Goal: Task Accomplishment & Management: Complete application form

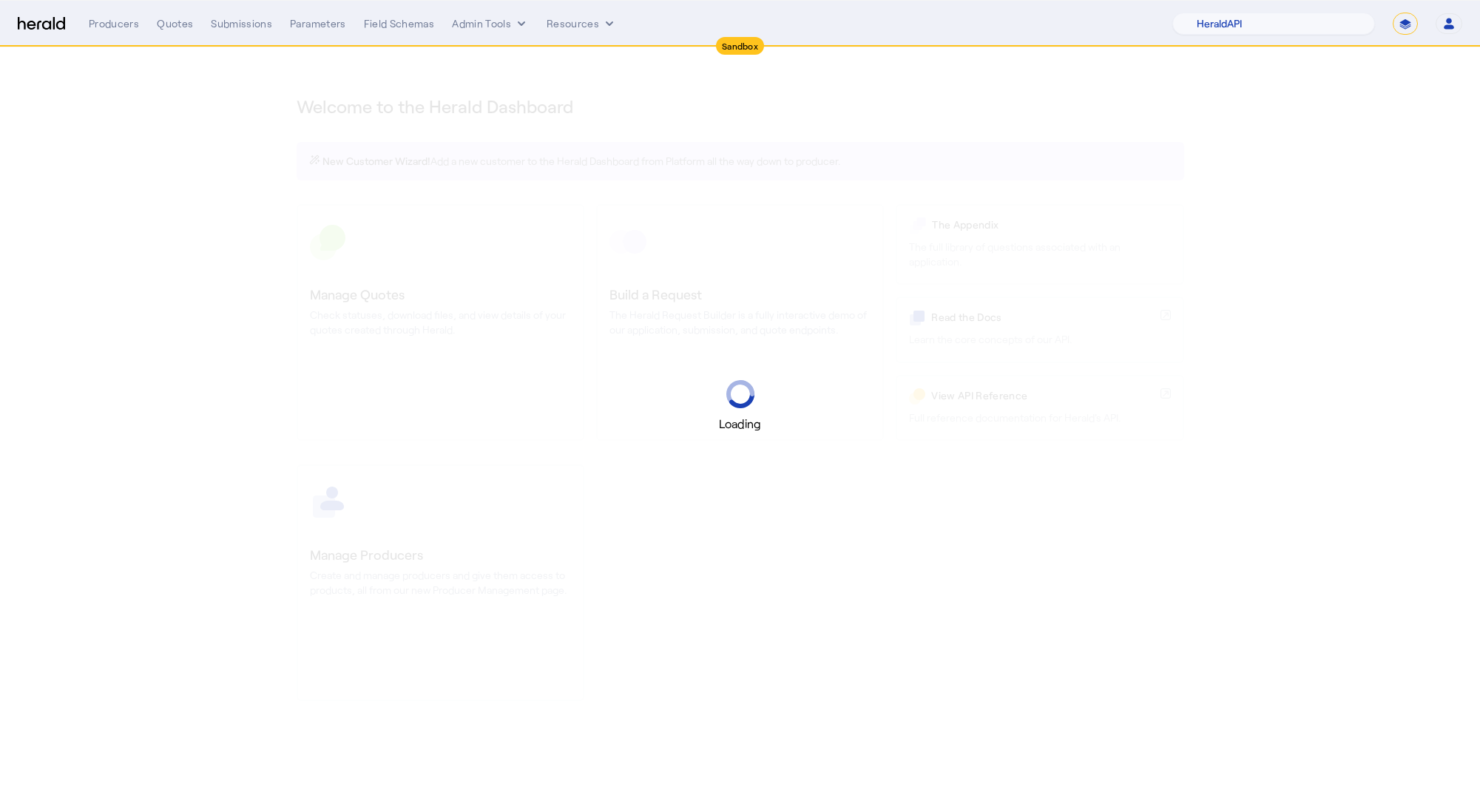
select select "pfm_2v8p_herald_api"
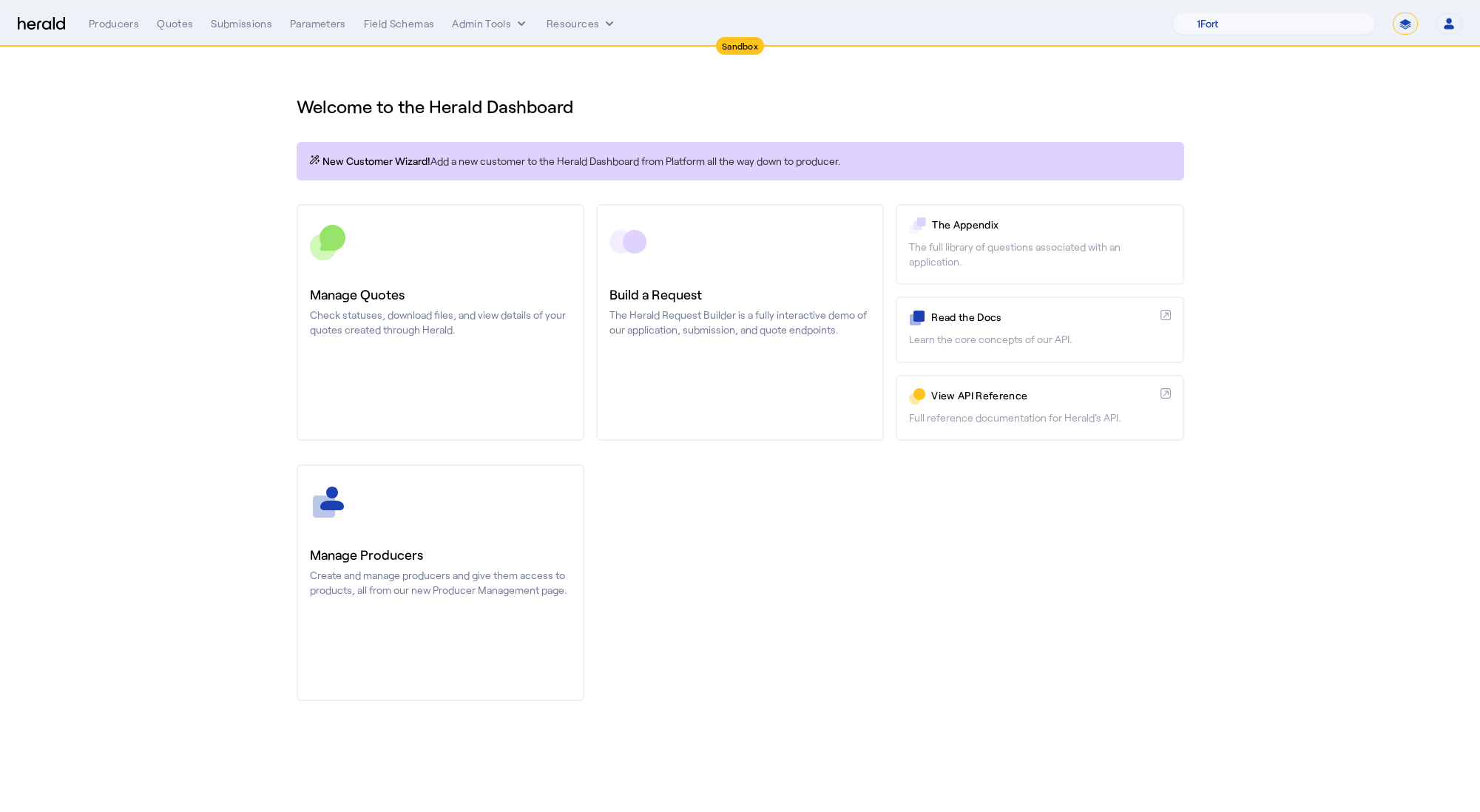
click at [1413, 31] on select "**********" at bounding box center [1405, 23] width 25 height 22
select select "**********"
click at [1393, 12] on select "**********" at bounding box center [1405, 23] width 25 height 22
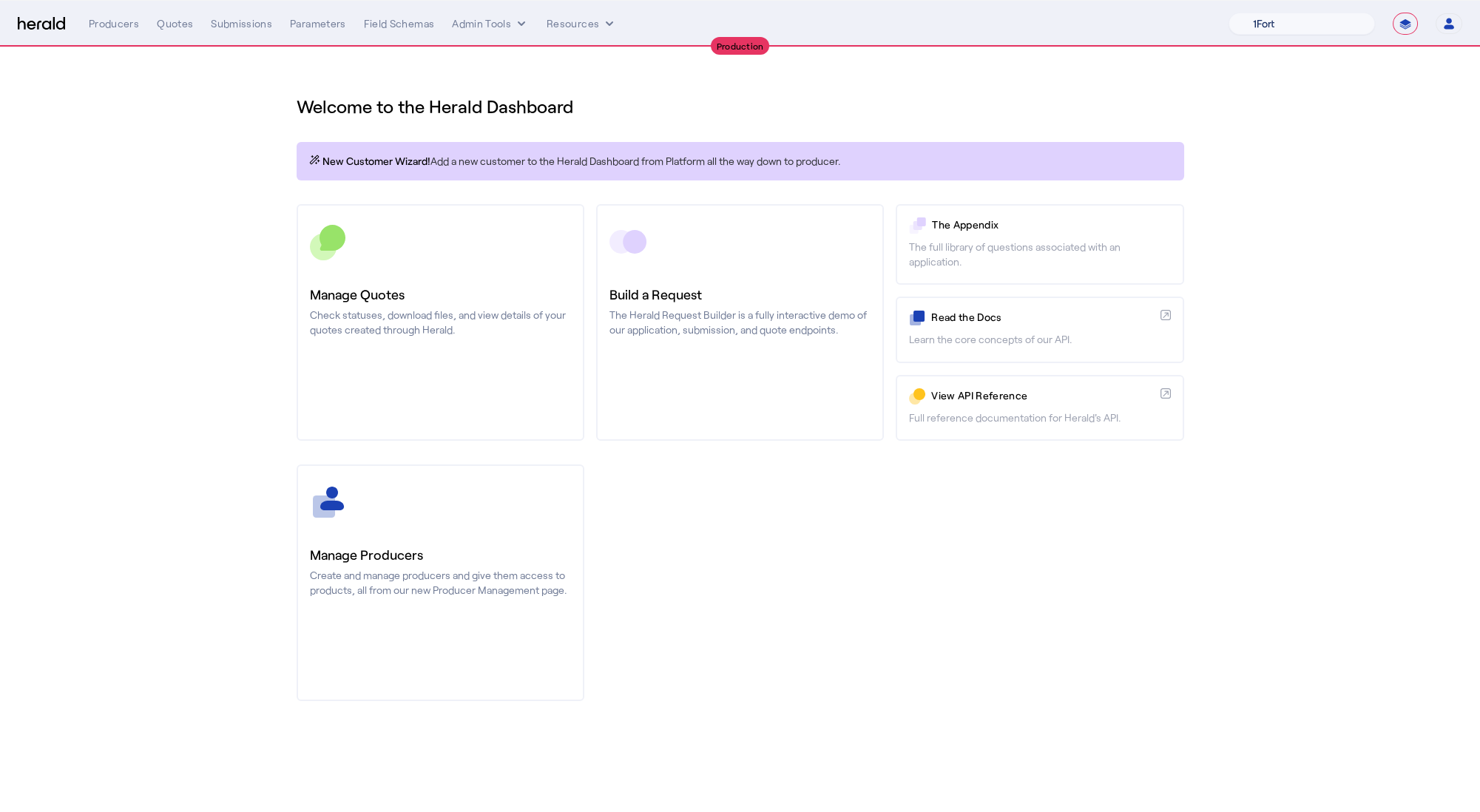
click at [1268, 31] on select "1Fort Affinity Risk Billy BindHQ Bunker CRC Campus Coverage Citadel Fifthwall F…" at bounding box center [1301, 23] width 146 height 22
select select "pfm_h3db_crc"
click at [1229, 12] on select "1Fort Affinity Risk Billy BindHQ Bunker CRC Campus Coverage Citadel Fifthwall F…" at bounding box center [1301, 23] width 146 height 22
click at [461, 308] on div "You are now impersonating the CRC platform." at bounding box center [740, 406] width 1480 height 812
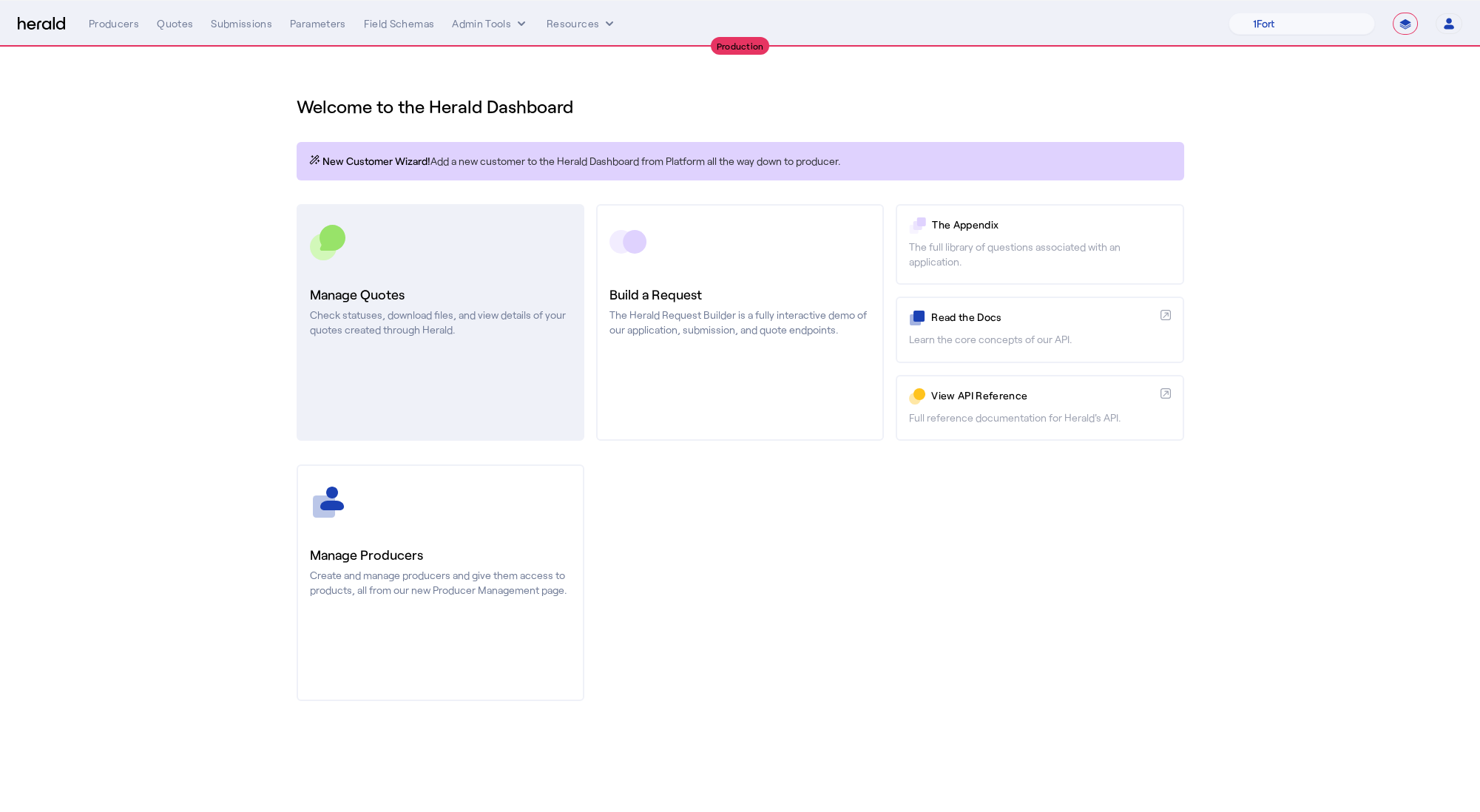
click at [461, 294] on h3 "Manage Quotes" at bounding box center [440, 294] width 261 height 21
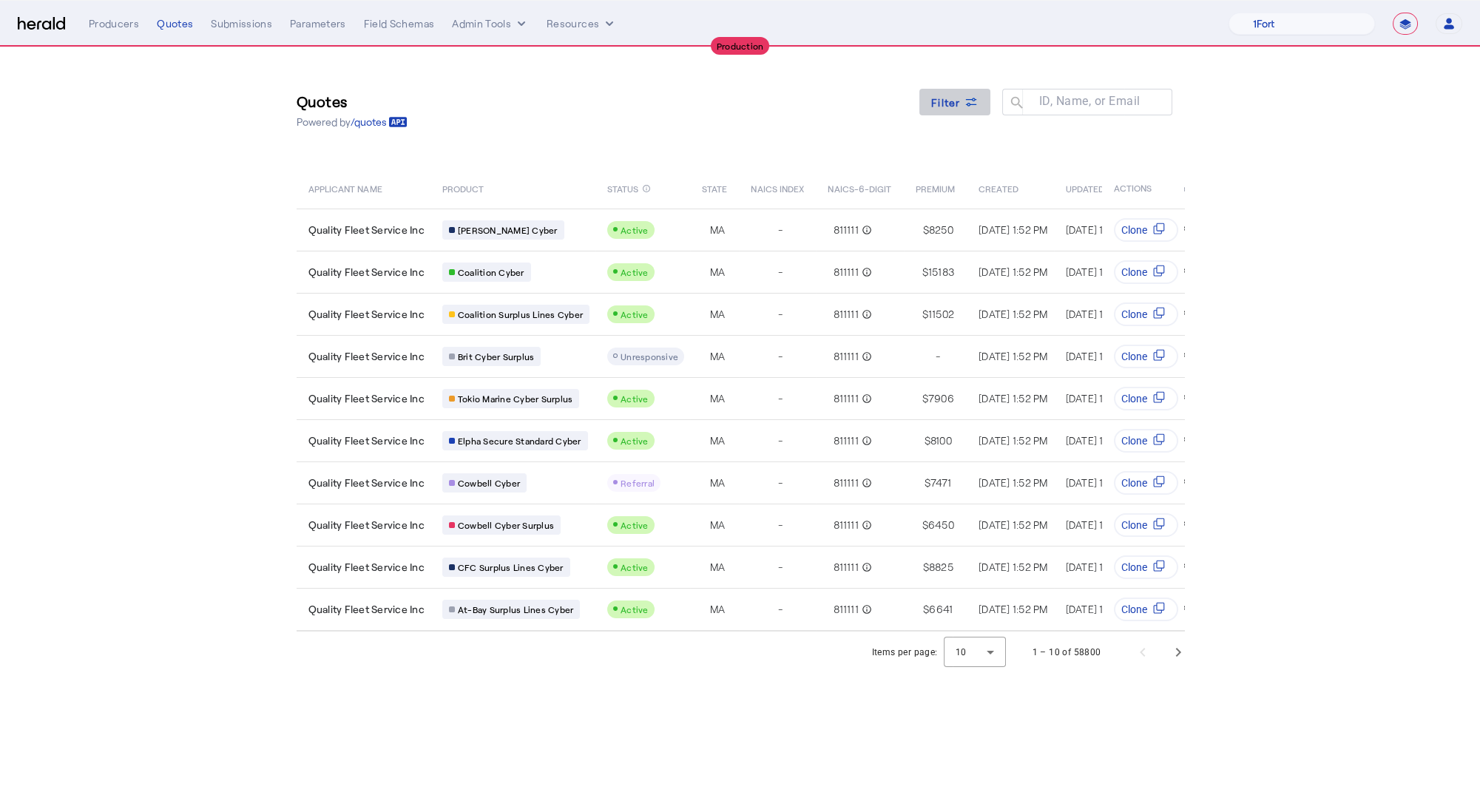
click at [940, 98] on span "Filter" at bounding box center [946, 103] width 30 height 15
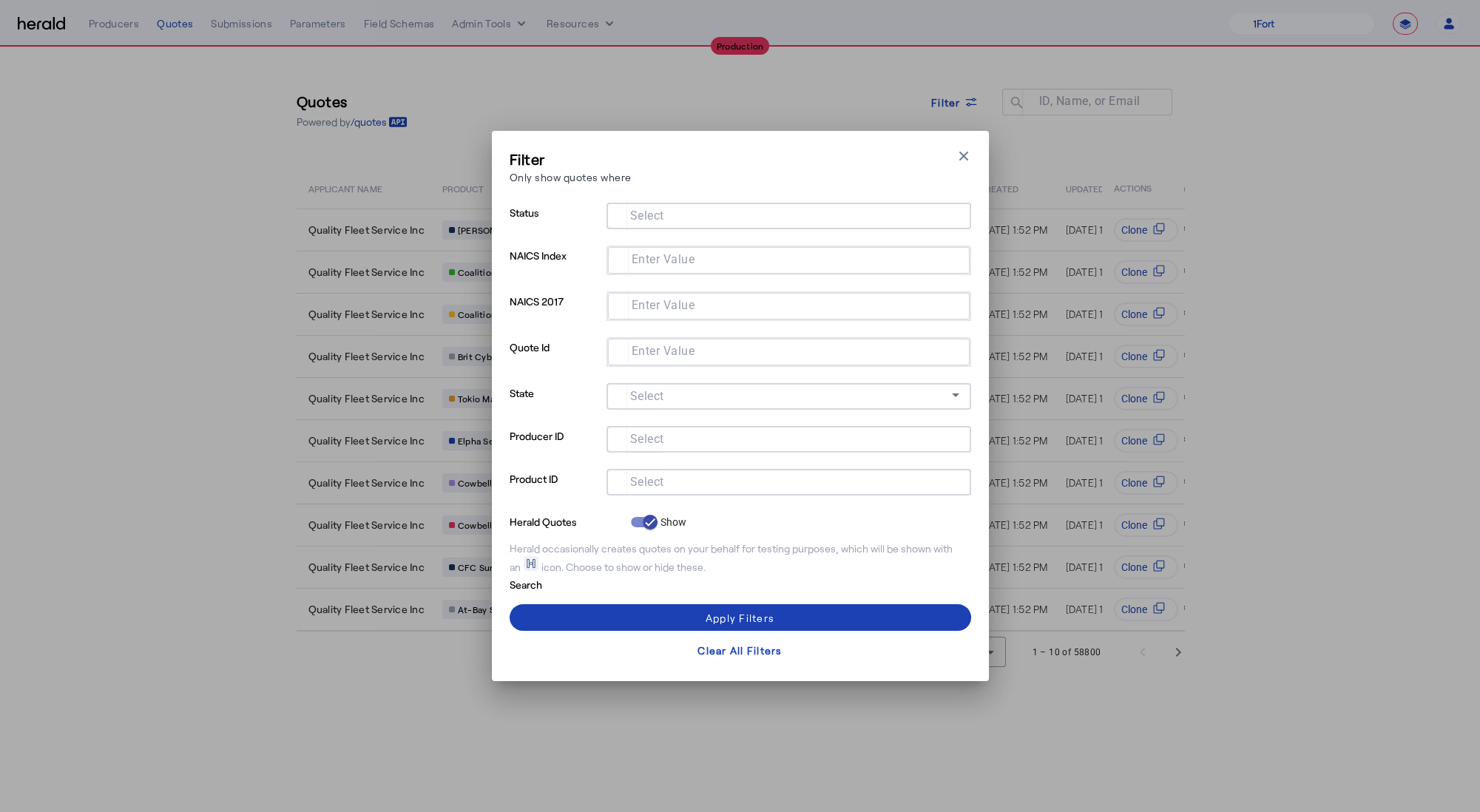
click at [707, 486] on input "Select" at bounding box center [786, 480] width 335 height 18
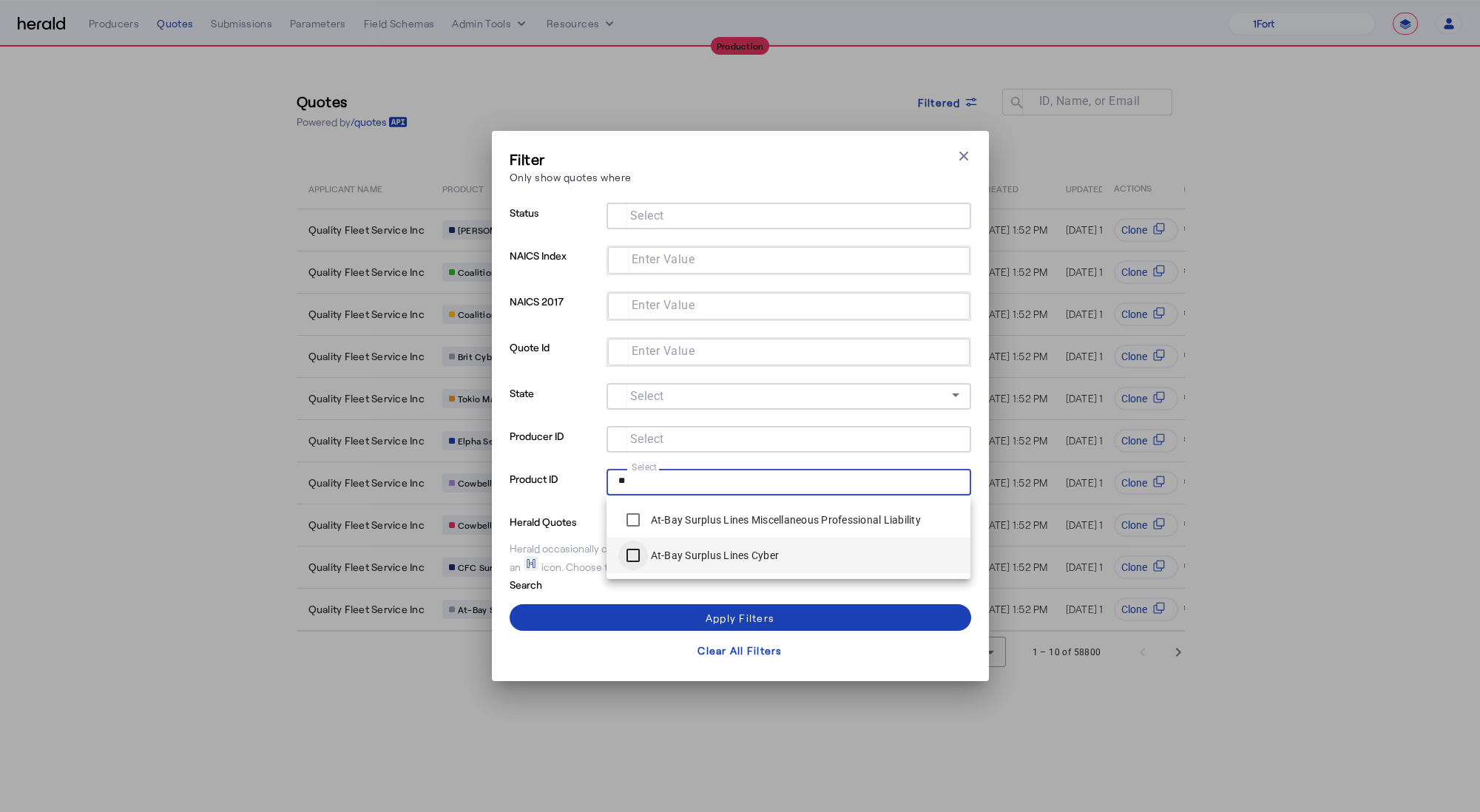
type input "**"
click at [581, 617] on span at bounding box center [740, 617] width 461 height 35
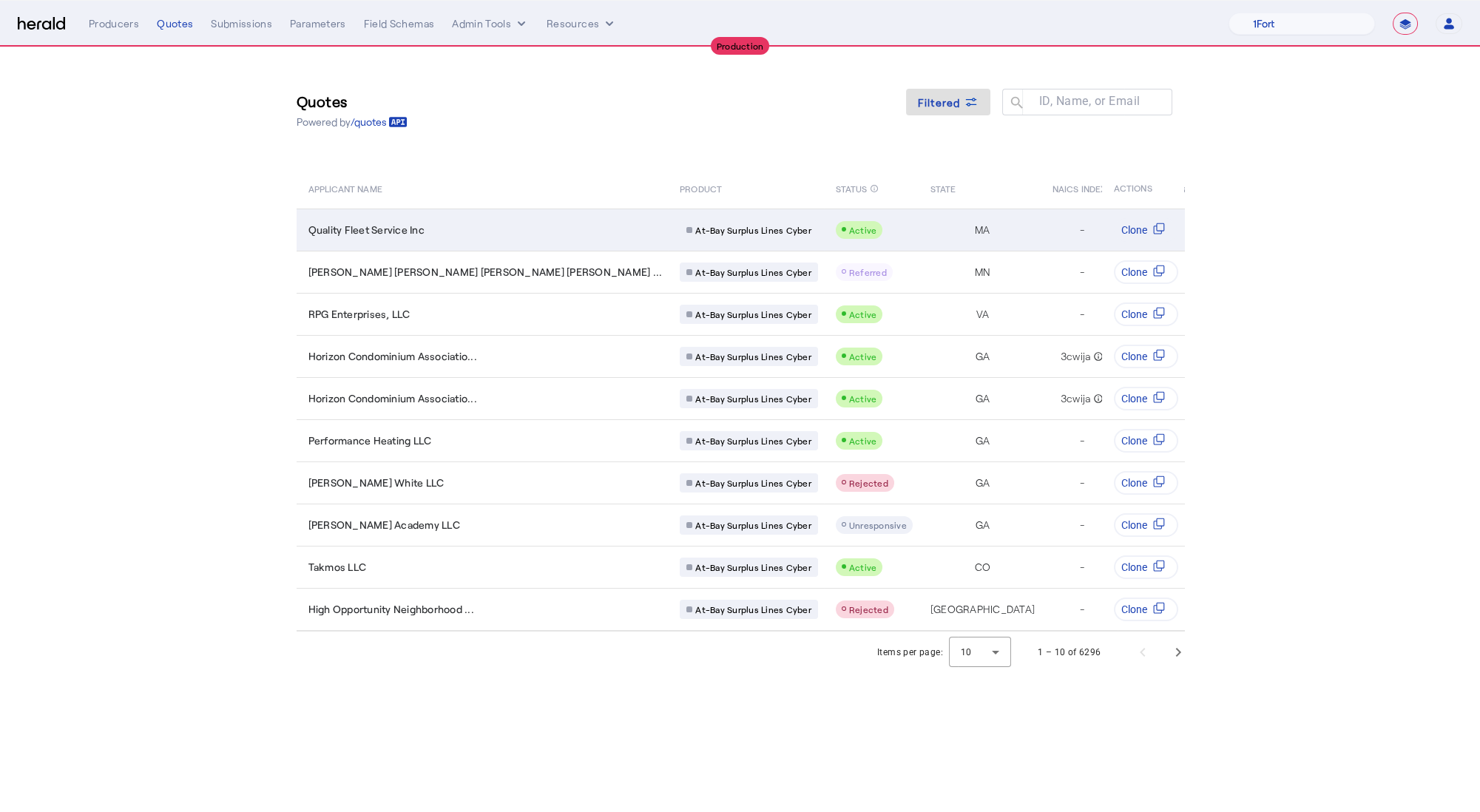
click at [458, 223] on div "Quality Fleet Service Inc" at bounding box center [485, 230] width 354 height 15
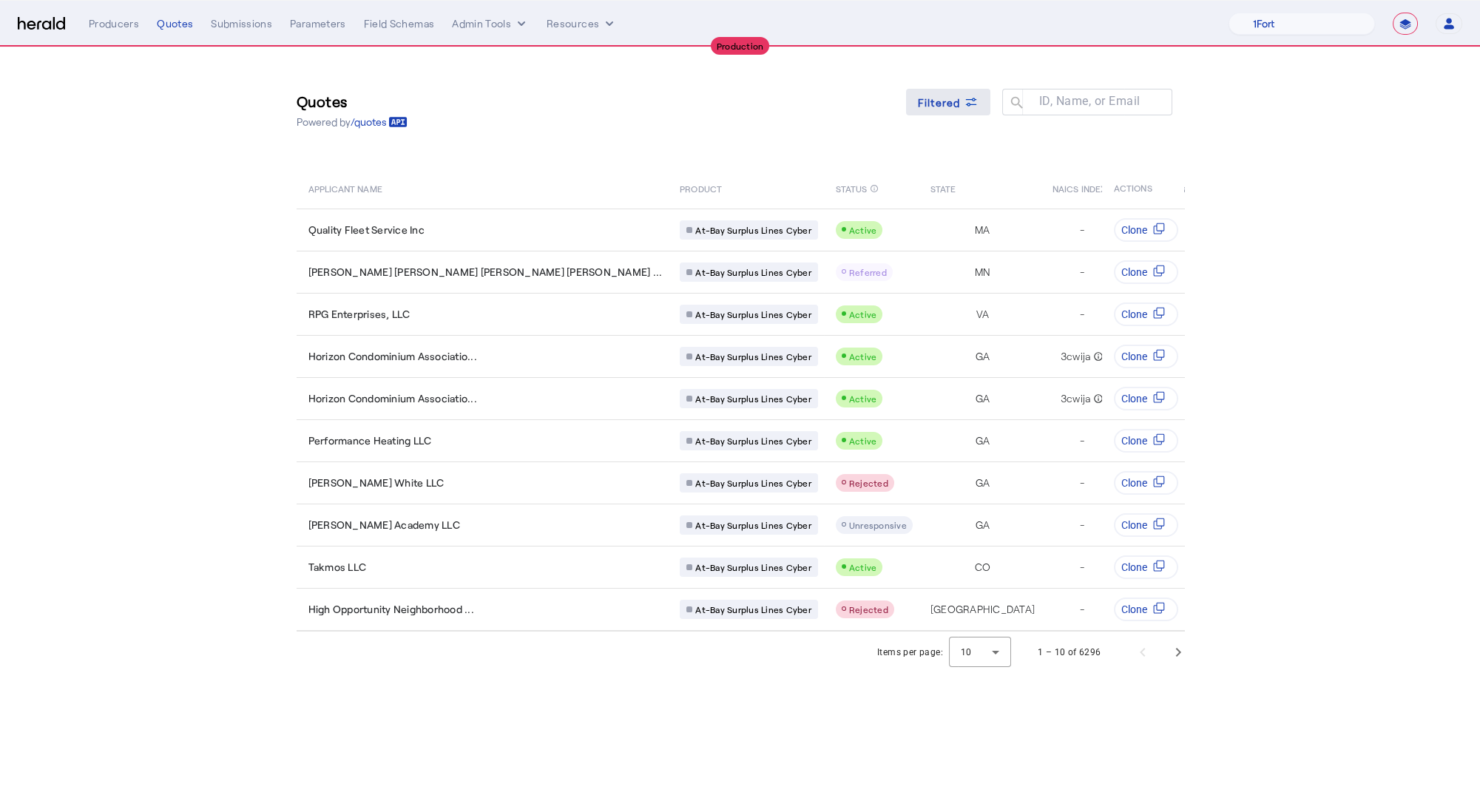
click at [967, 100] on icon at bounding box center [971, 99] width 11 height 4
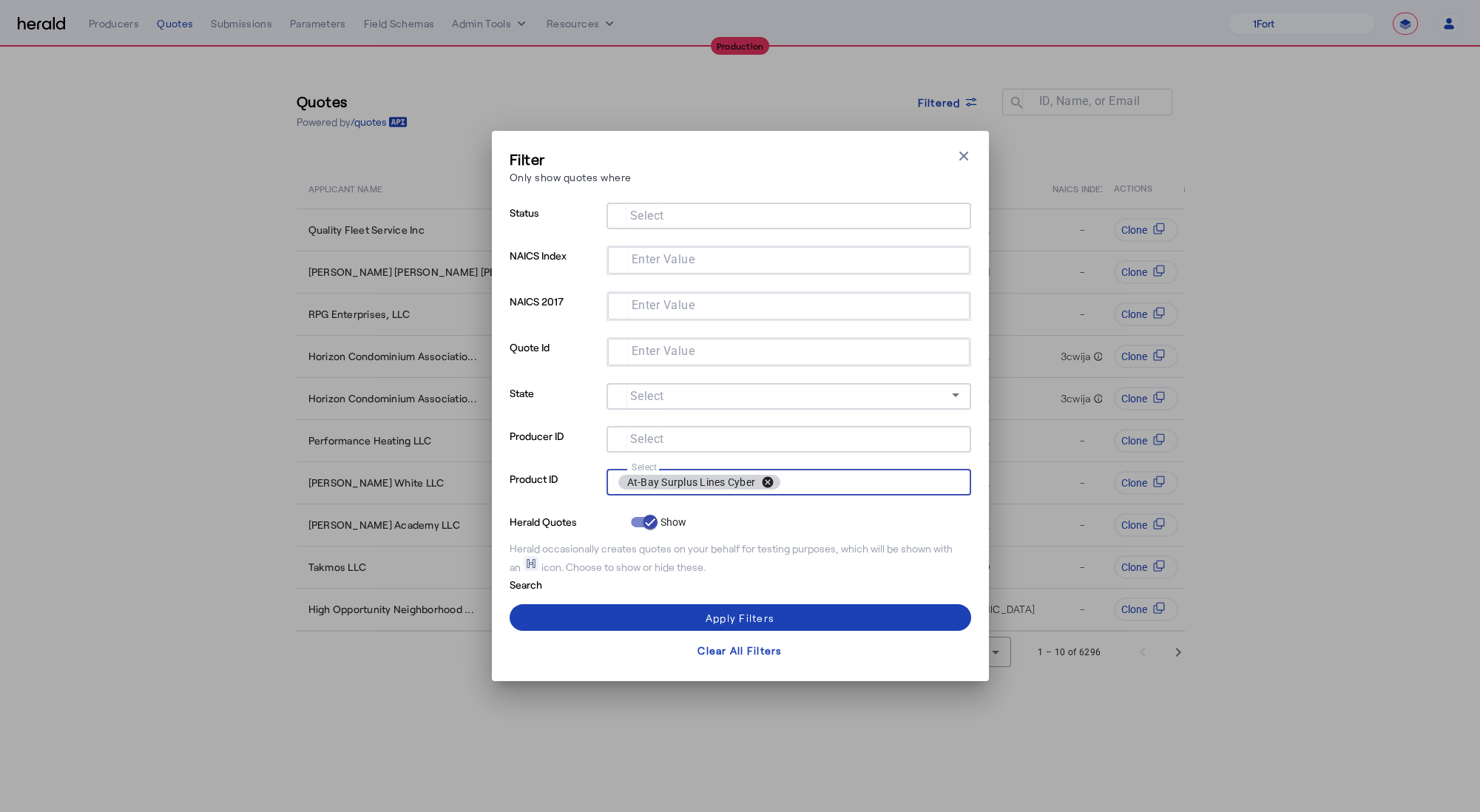
click at [770, 478] on button "cancel" at bounding box center [767, 482] width 25 height 13
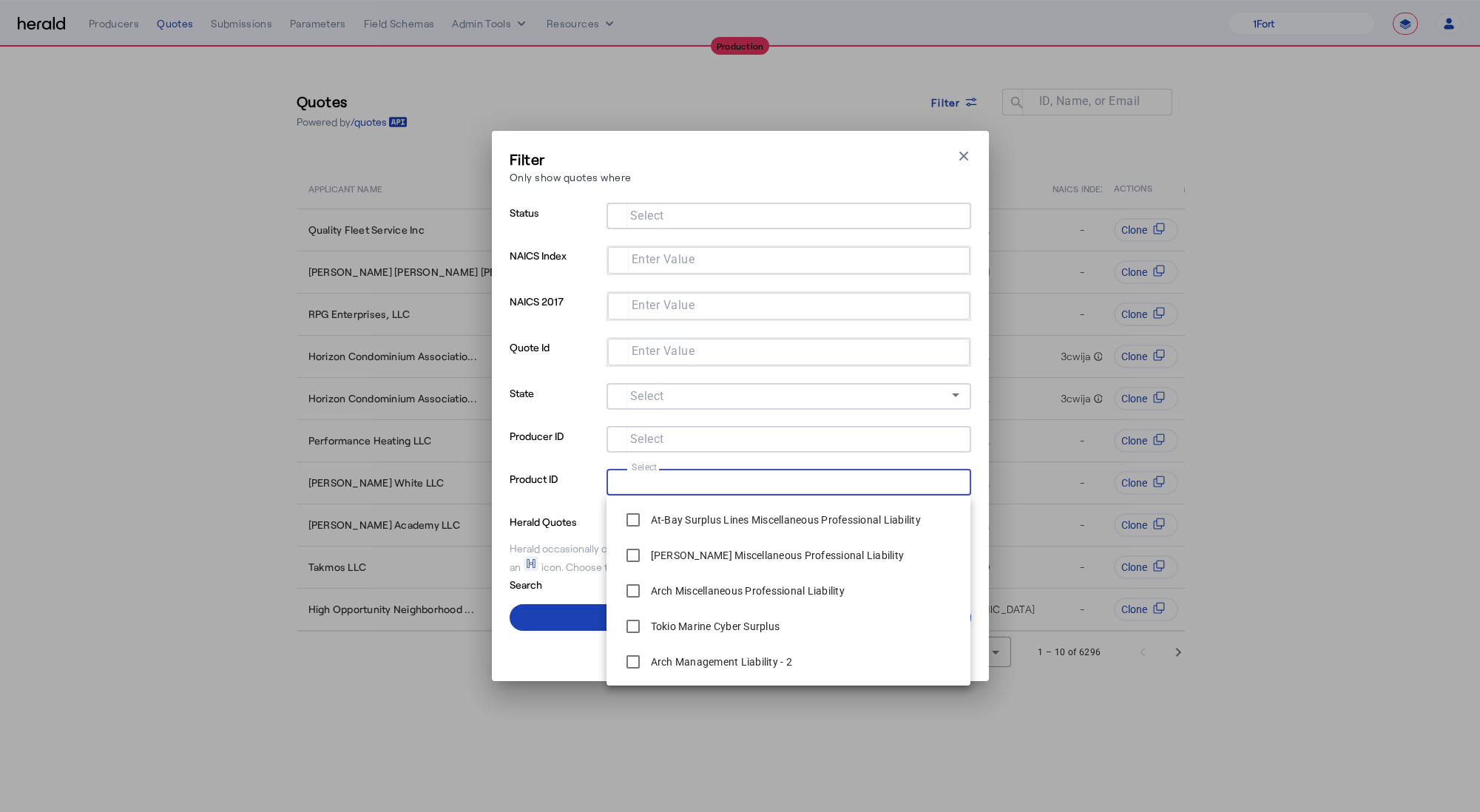
click at [753, 487] on input "Select" at bounding box center [786, 480] width 335 height 18
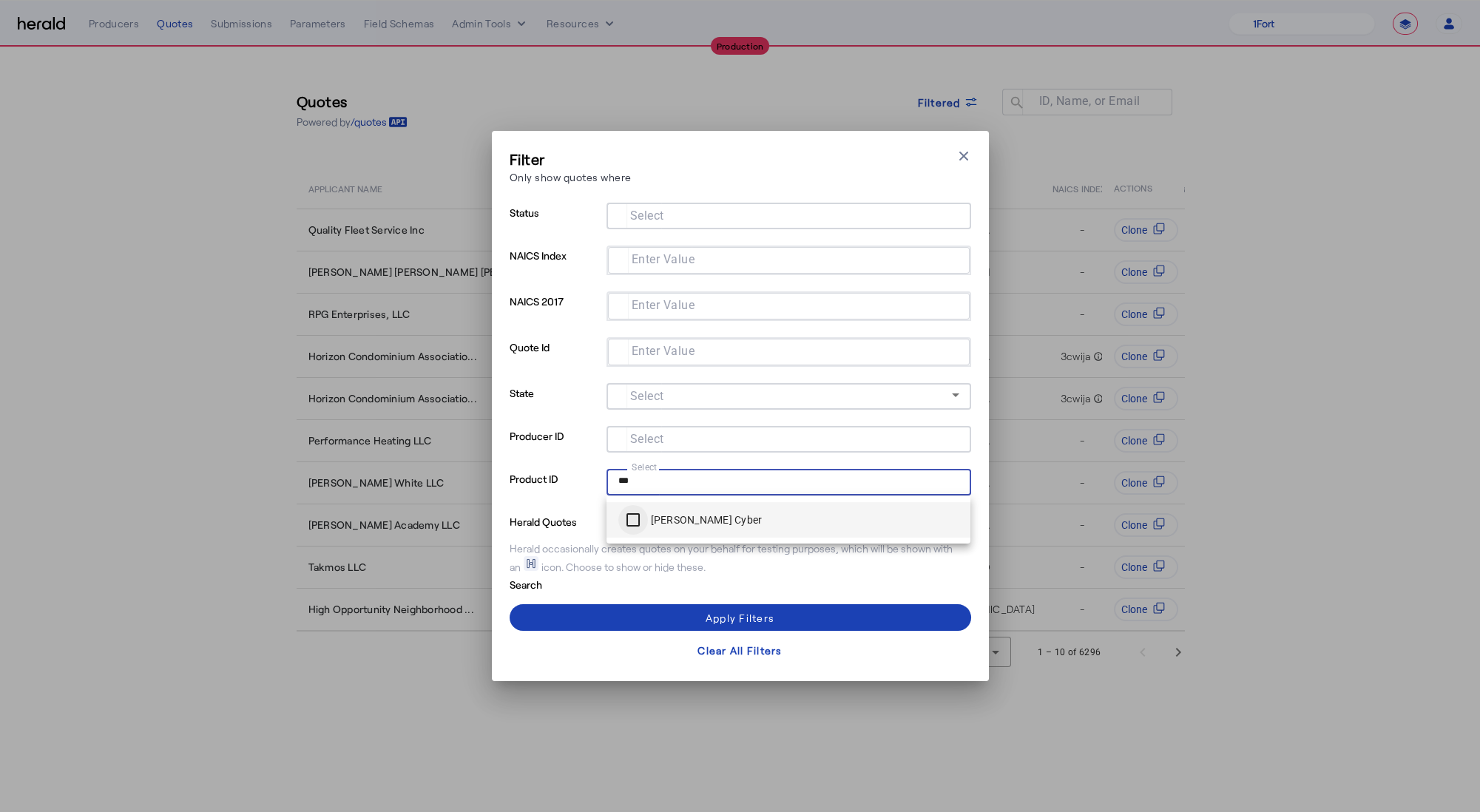
type input "***"
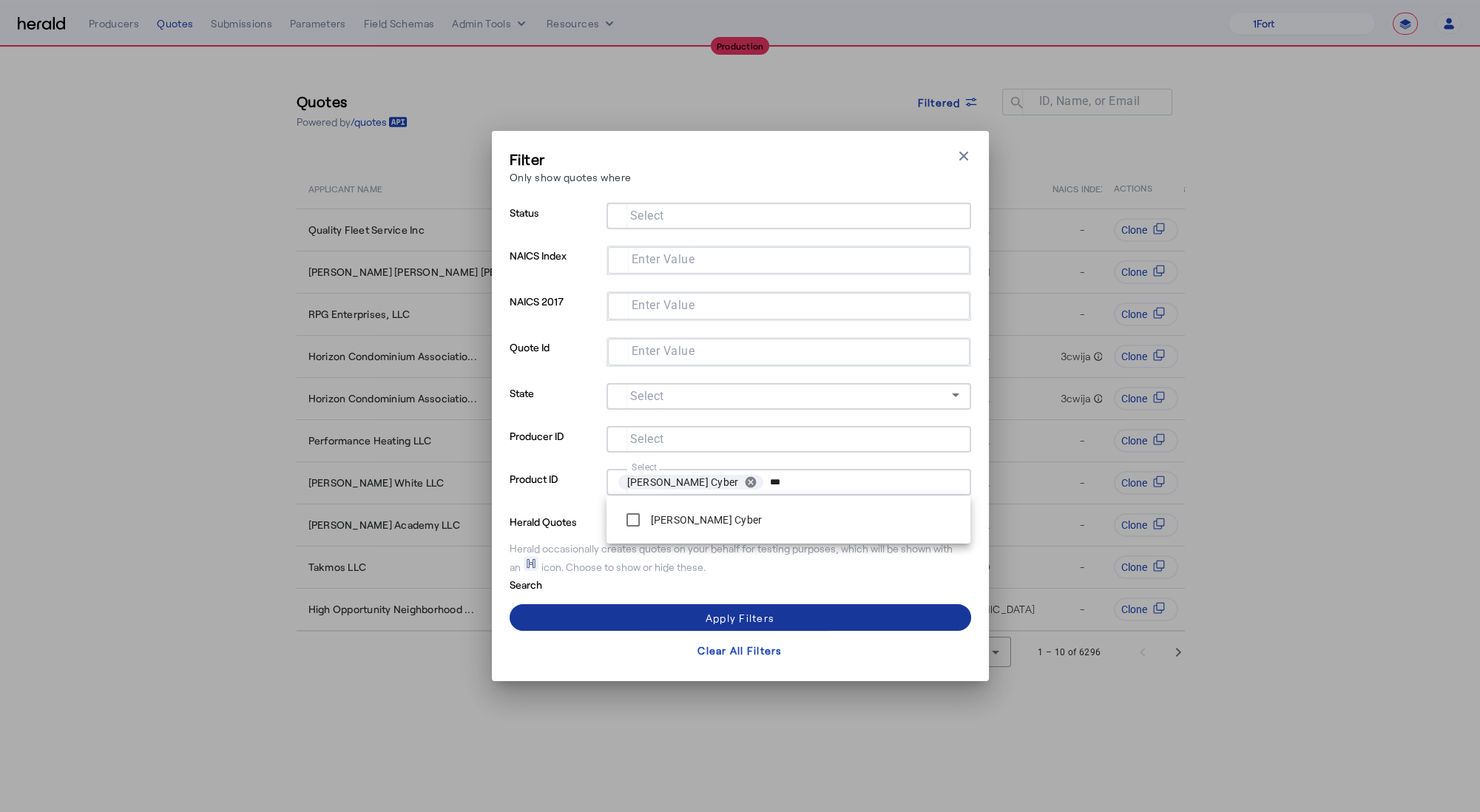
click at [618, 623] on span at bounding box center [740, 617] width 461 height 35
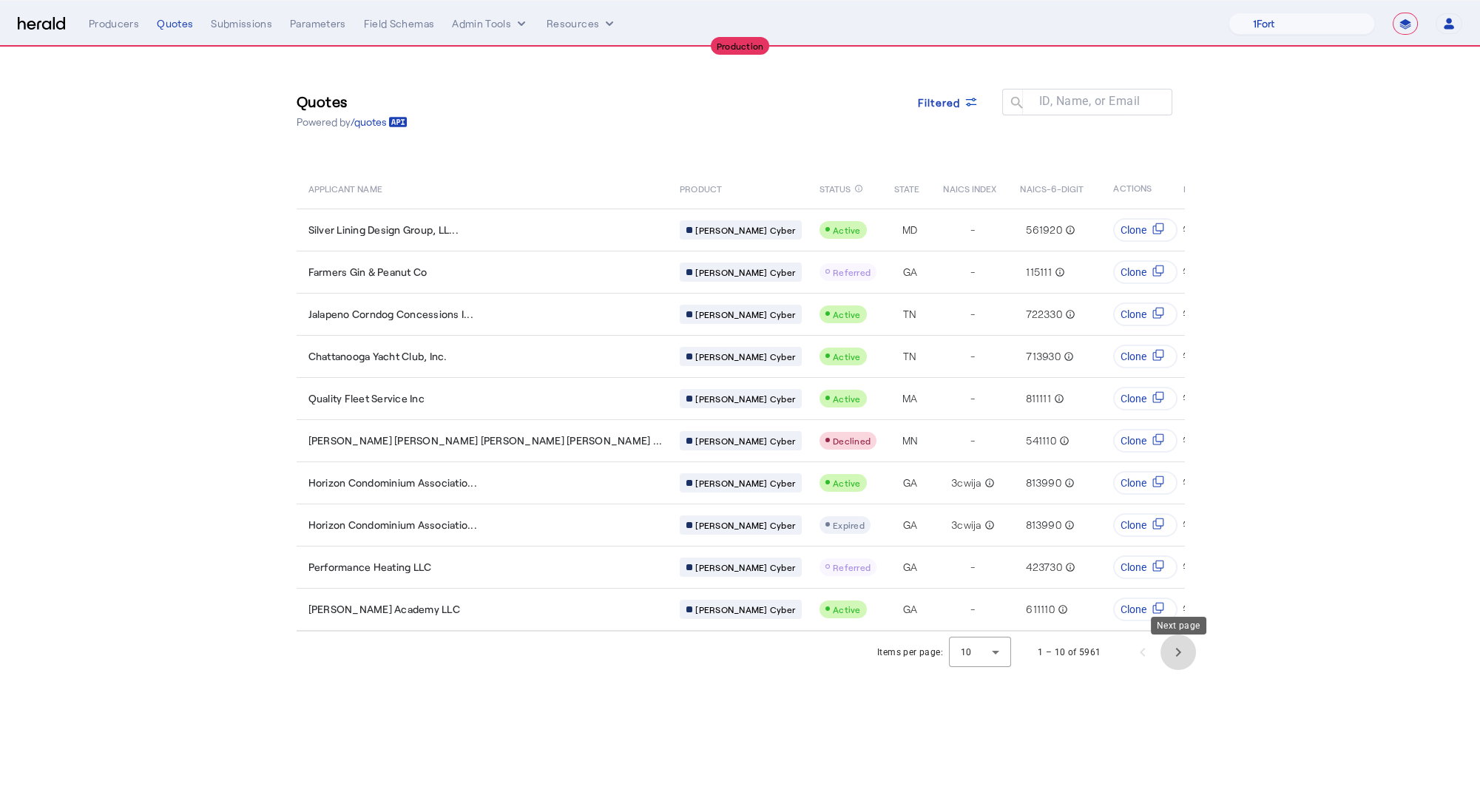
click at [1166, 660] on span "Next page" at bounding box center [1178, 652] width 35 height 35
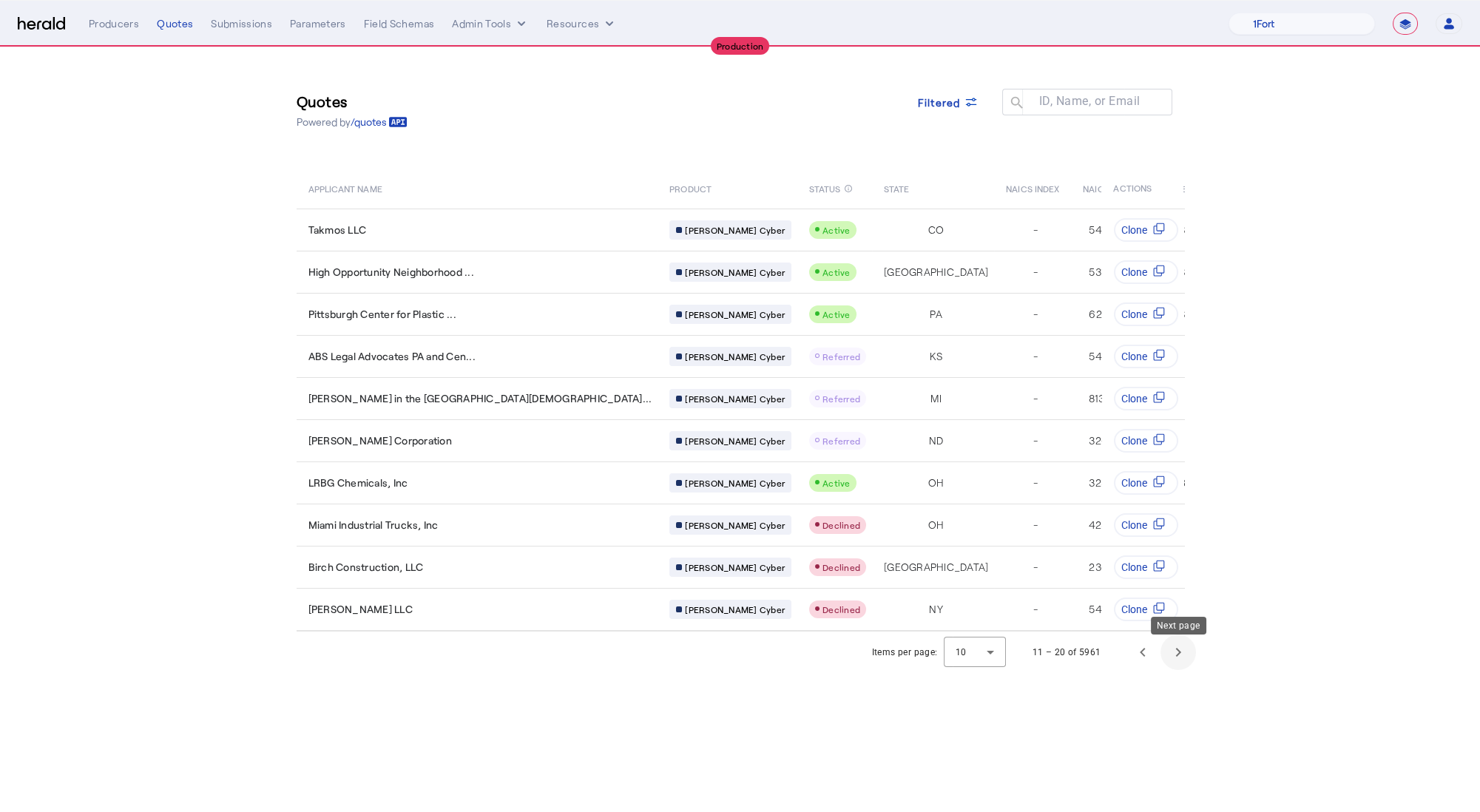
click at [1167, 660] on span "Next page" at bounding box center [1178, 652] width 35 height 35
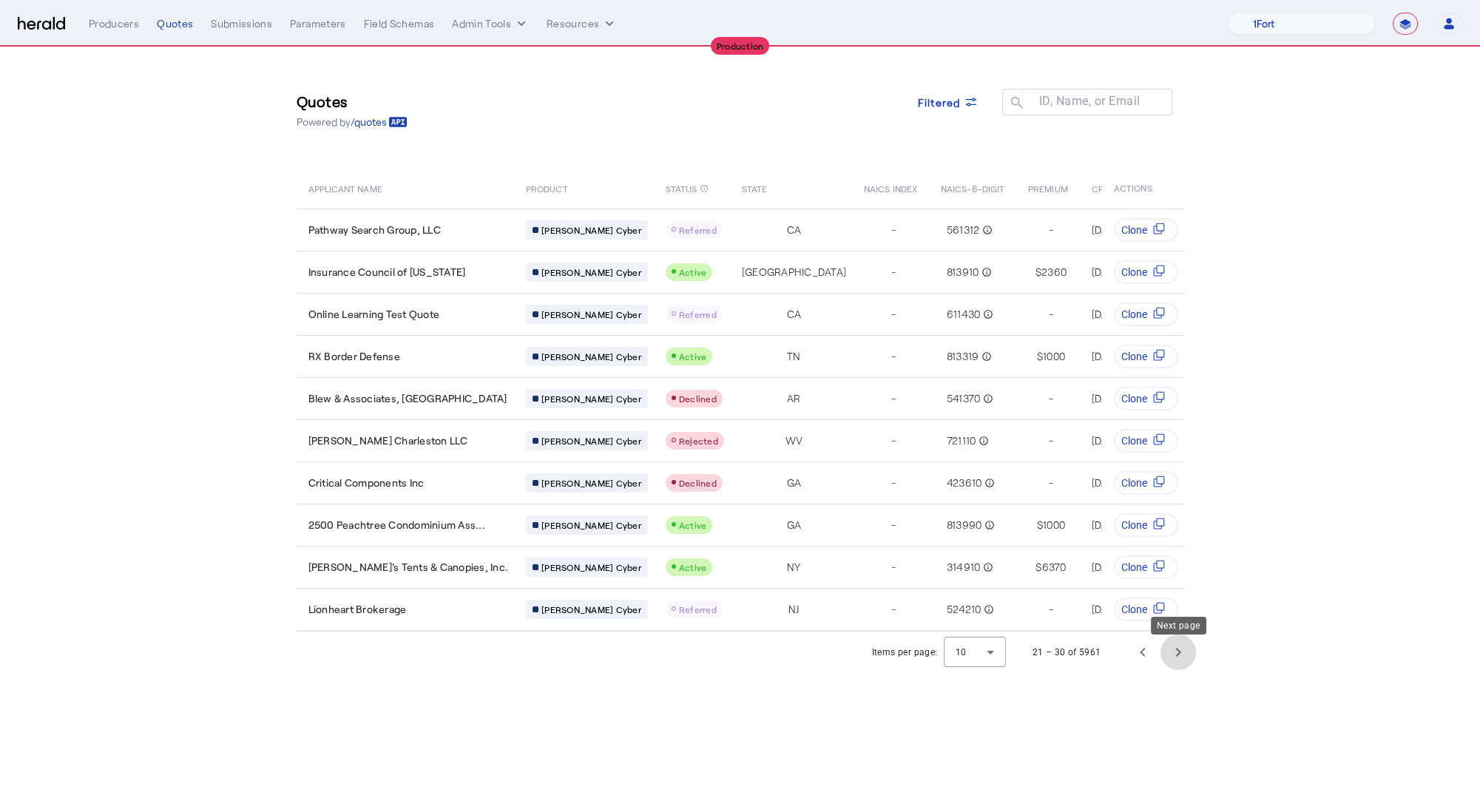
click at [1167, 660] on span "Next page" at bounding box center [1178, 652] width 35 height 35
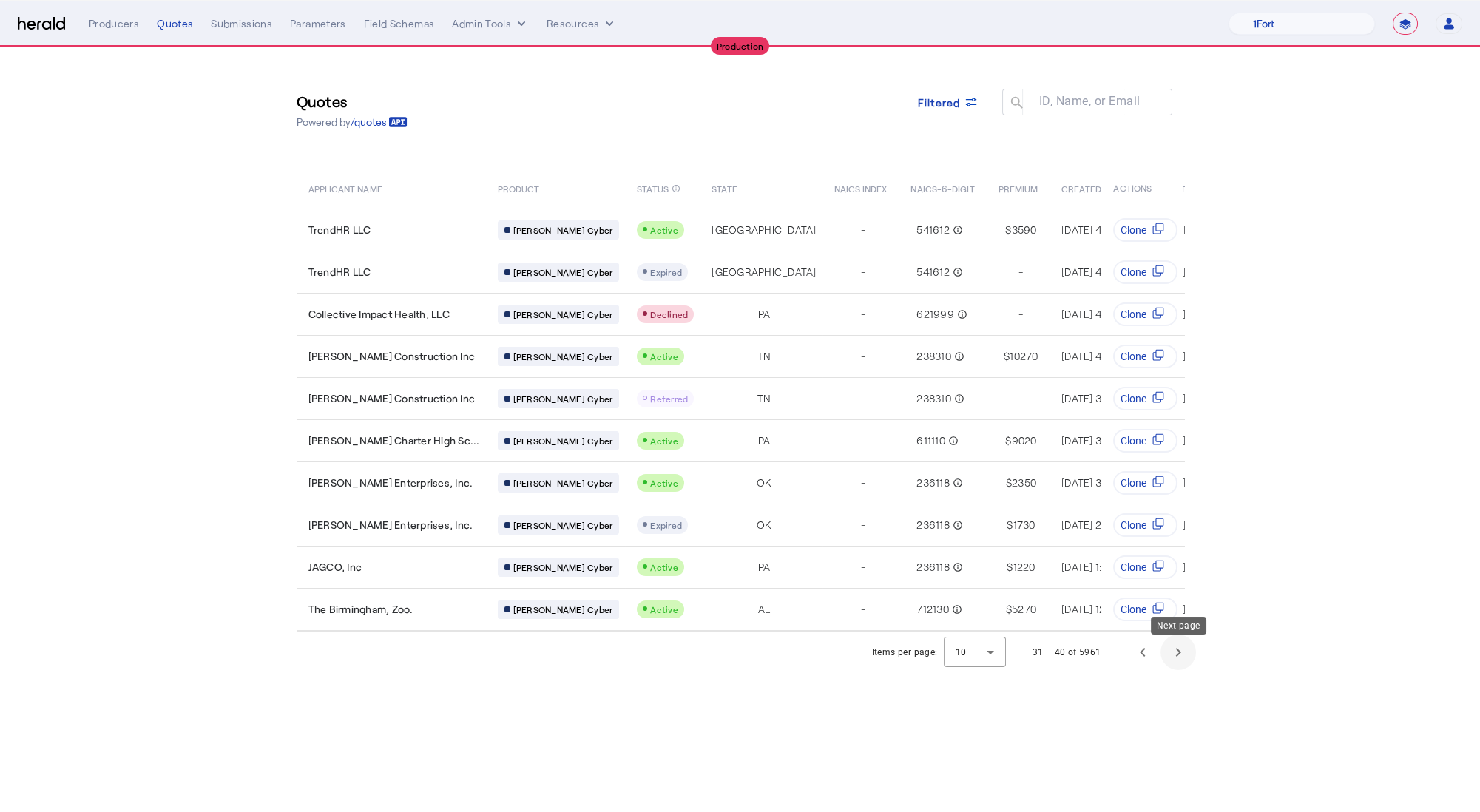
click at [1167, 660] on span "Next page" at bounding box center [1178, 652] width 35 height 35
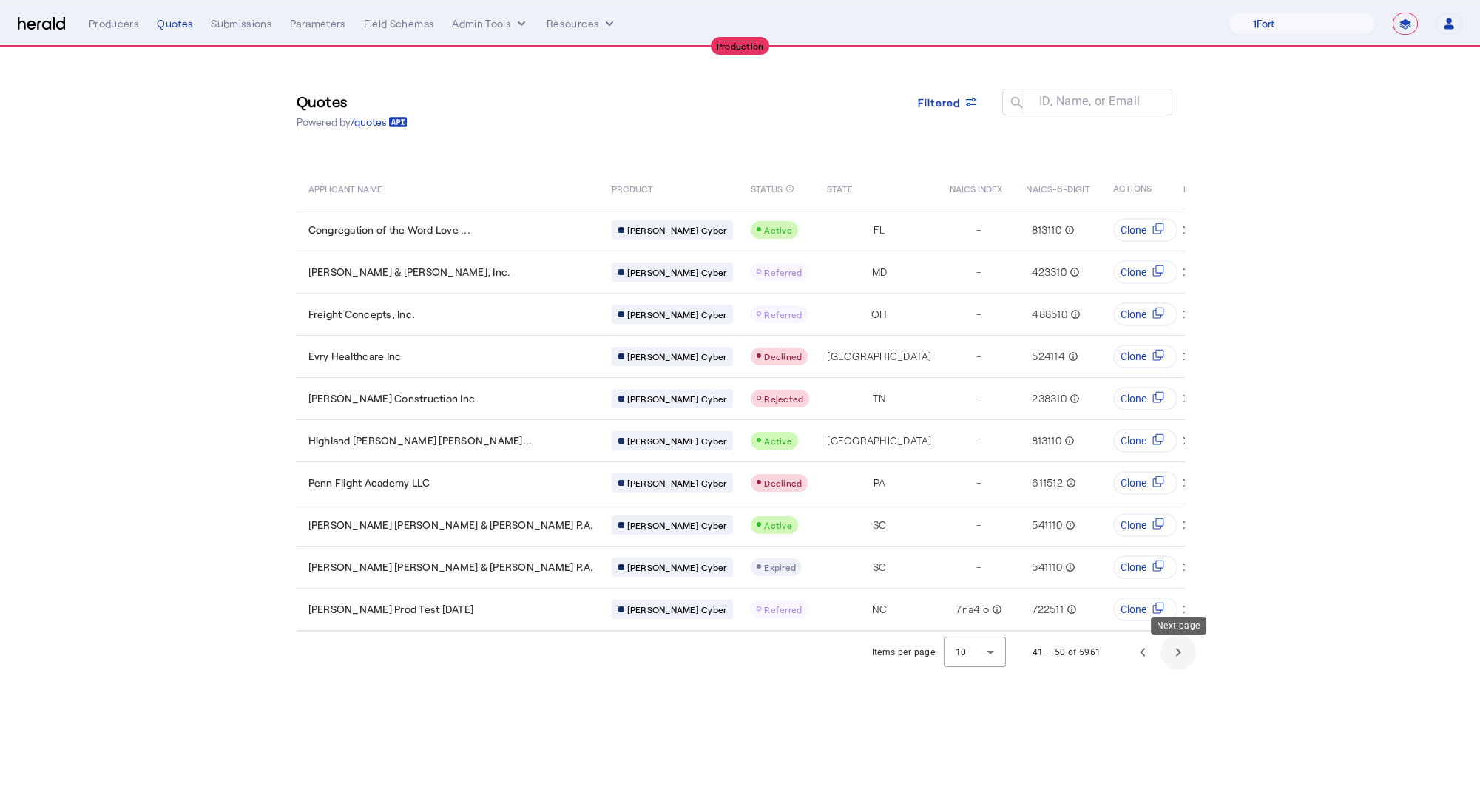
click at [1167, 660] on span "Next page" at bounding box center [1178, 652] width 35 height 35
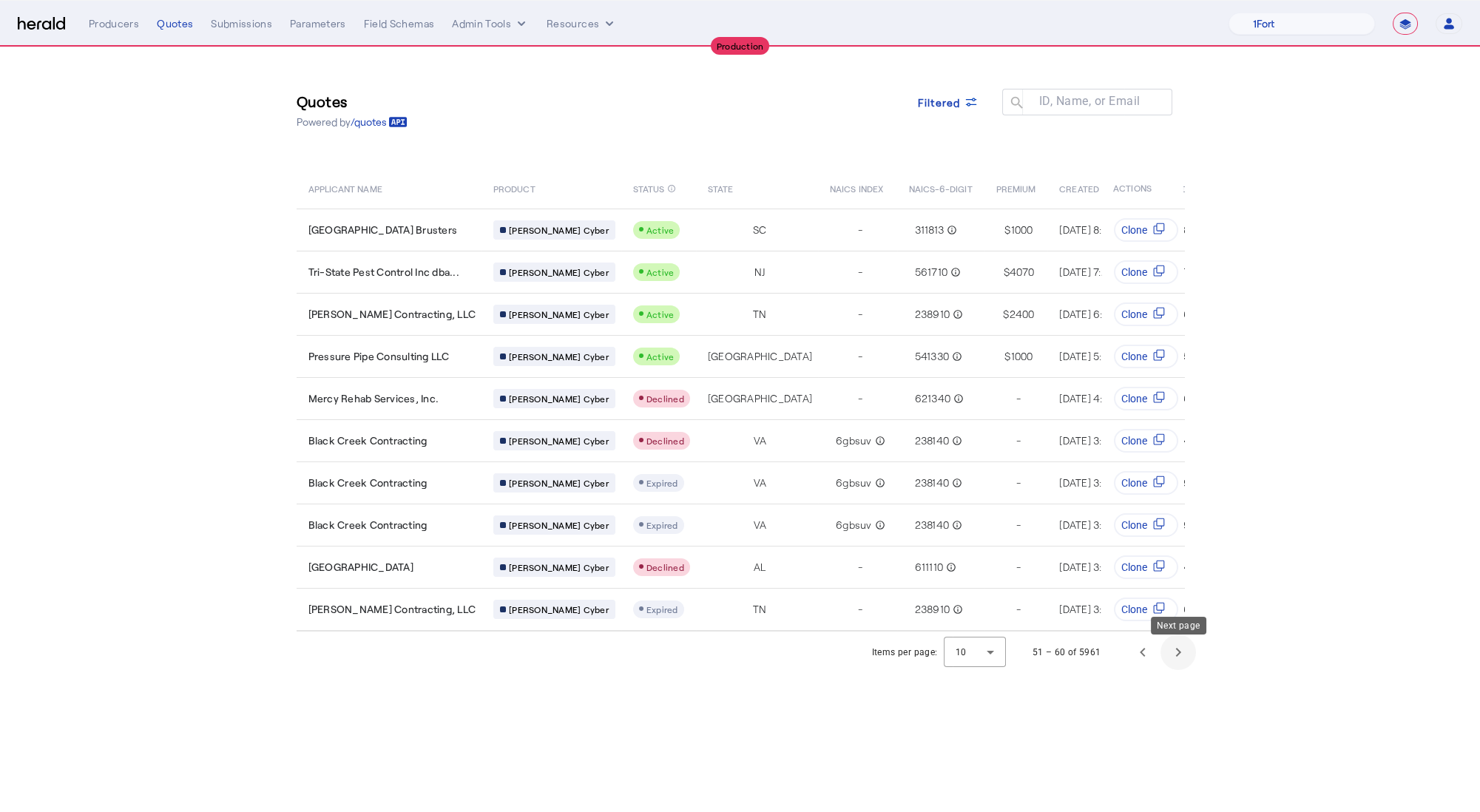
click at [1167, 660] on span "Next page" at bounding box center [1178, 652] width 35 height 35
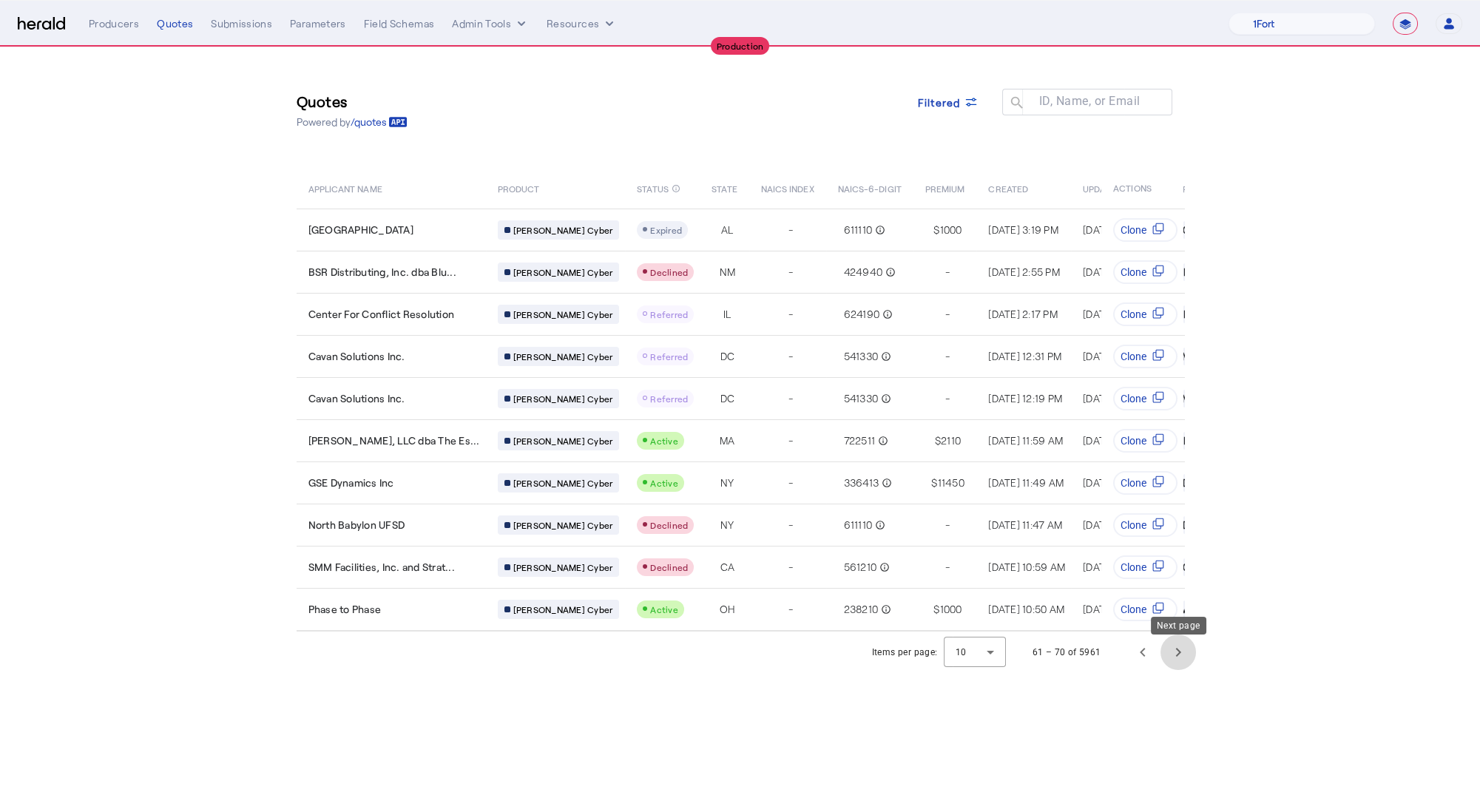
click at [1167, 660] on span "Next page" at bounding box center [1178, 652] width 35 height 35
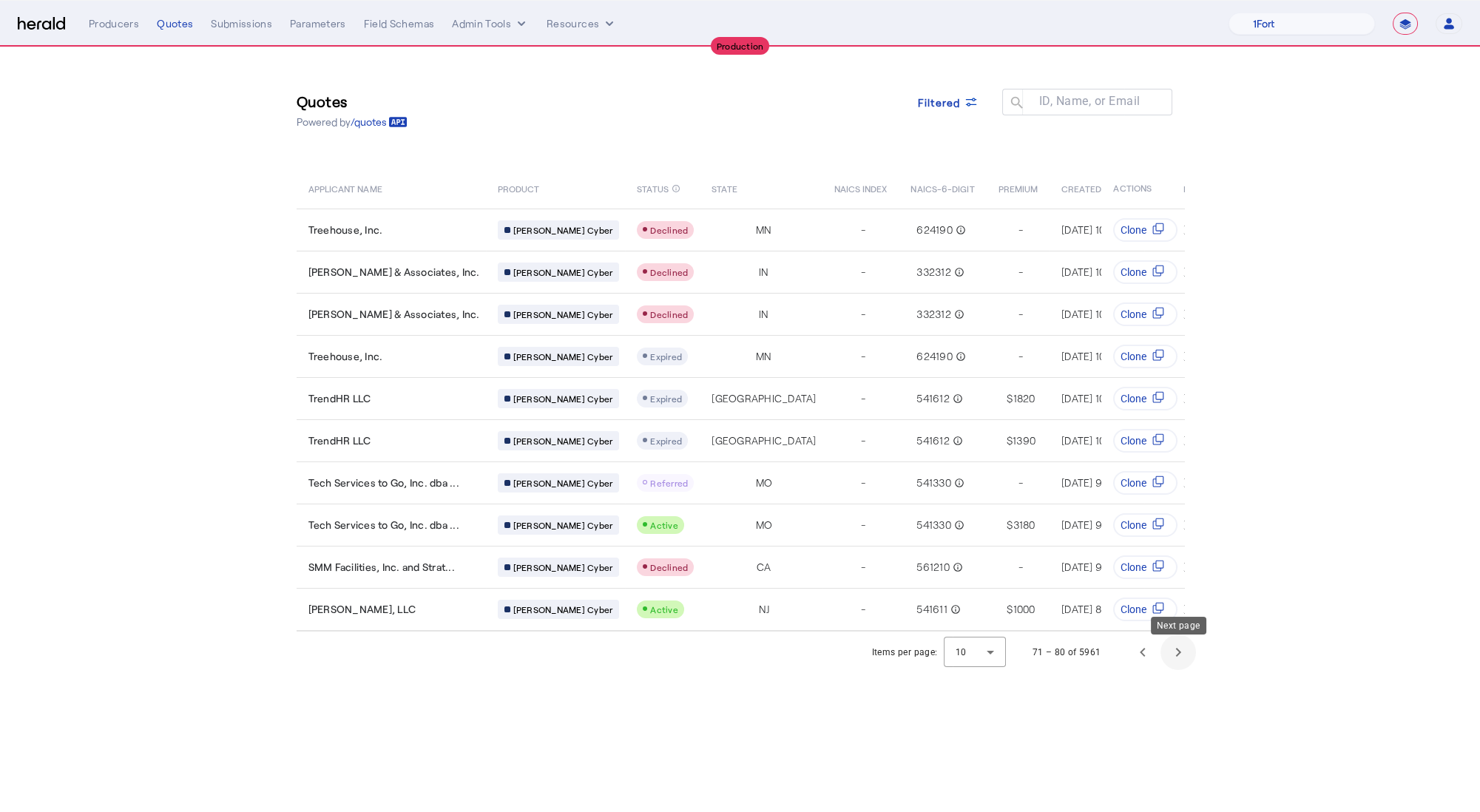
click at [1180, 648] on span "Next page" at bounding box center [1178, 652] width 35 height 35
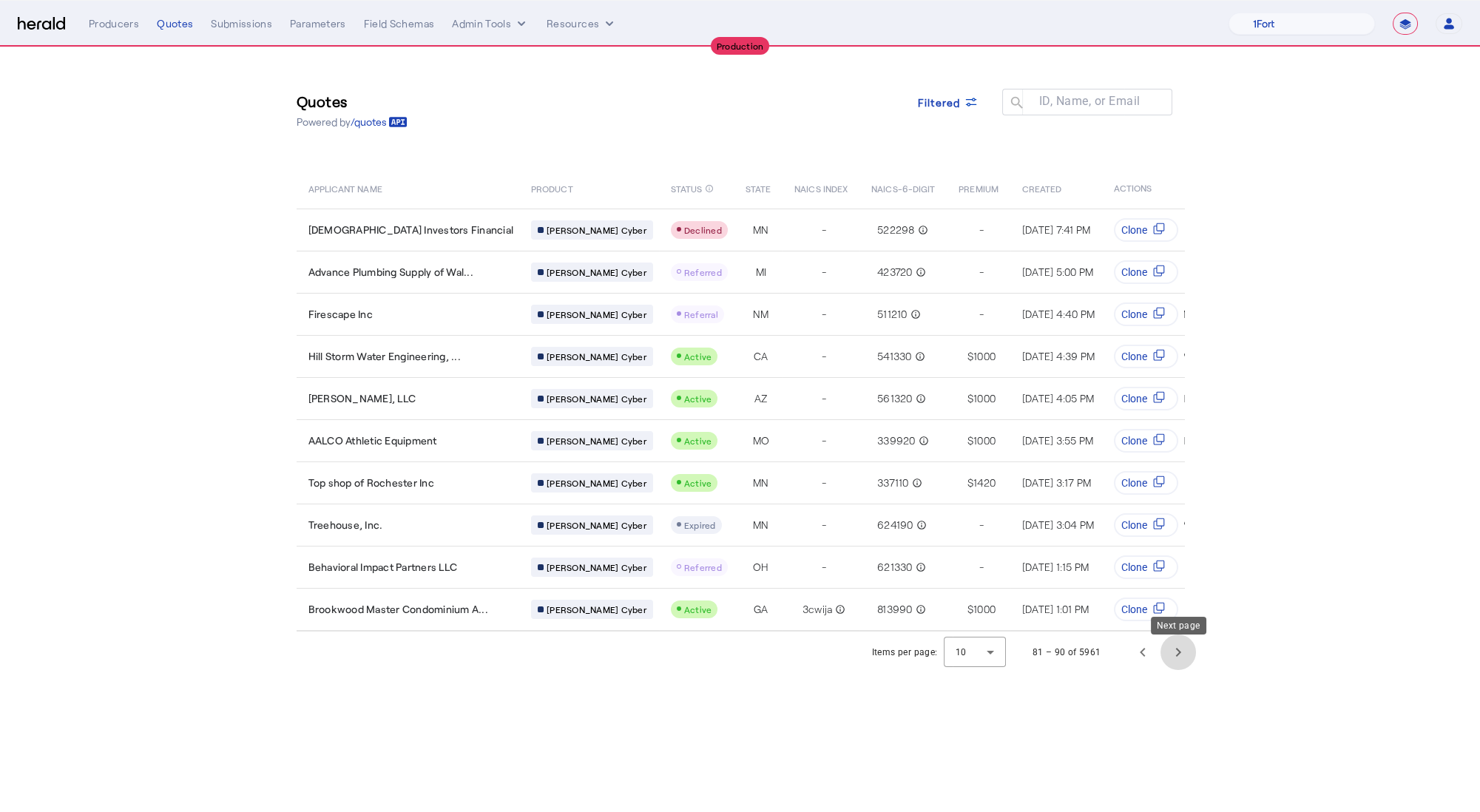
click at [1181, 648] on span "Next page" at bounding box center [1178, 652] width 35 height 35
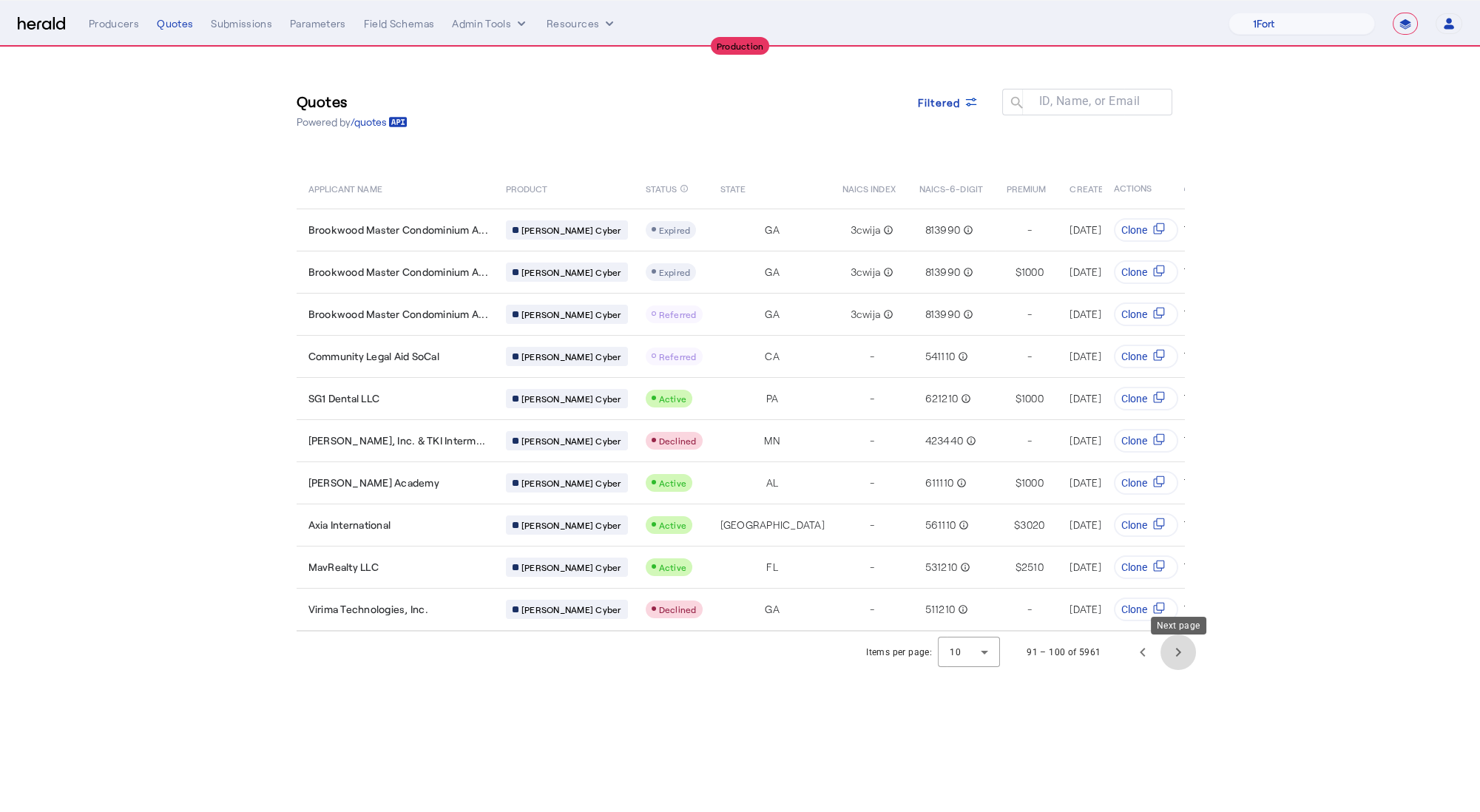
click at [1181, 648] on span "Next page" at bounding box center [1178, 652] width 35 height 35
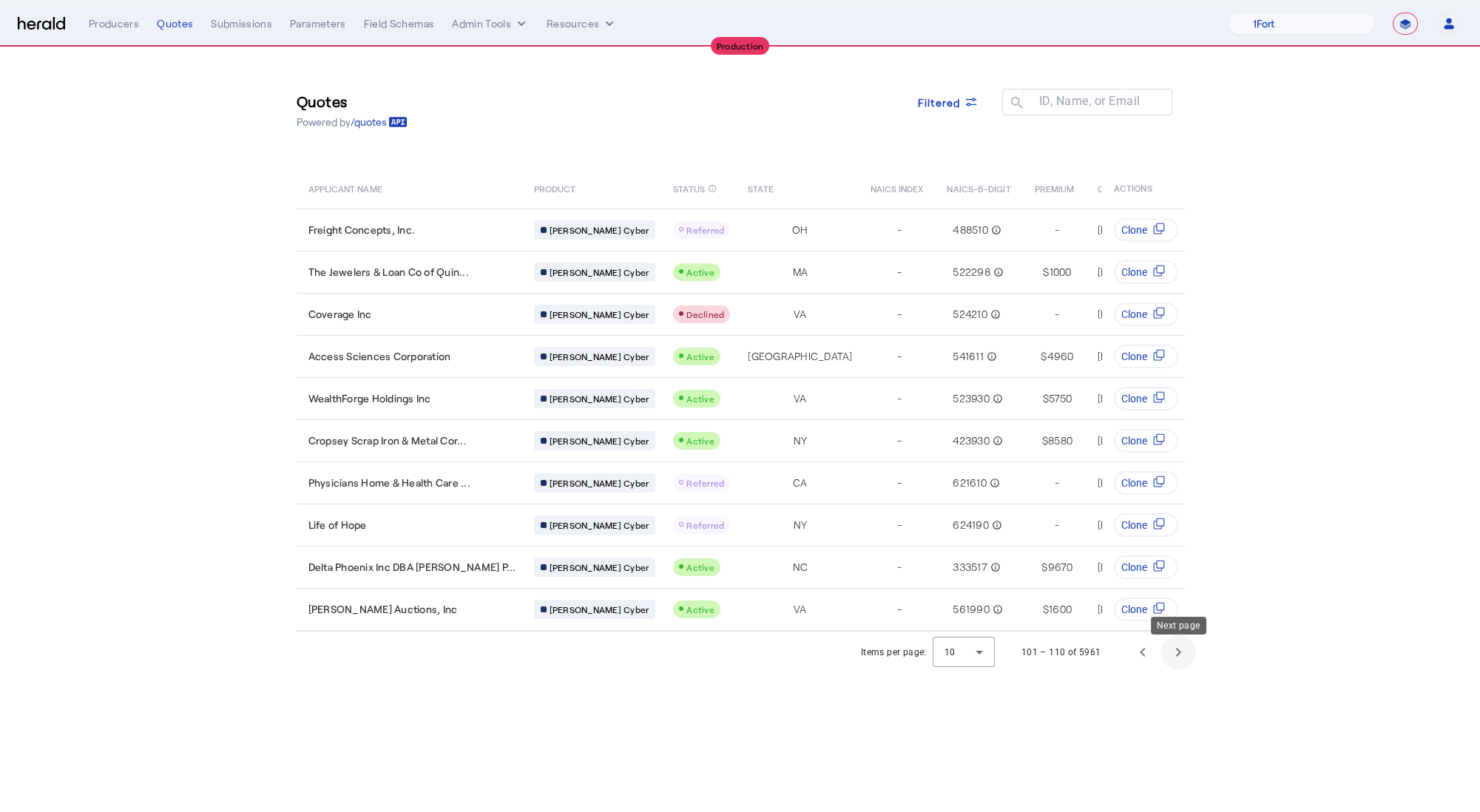
click at [1183, 654] on span "Next page" at bounding box center [1178, 652] width 35 height 35
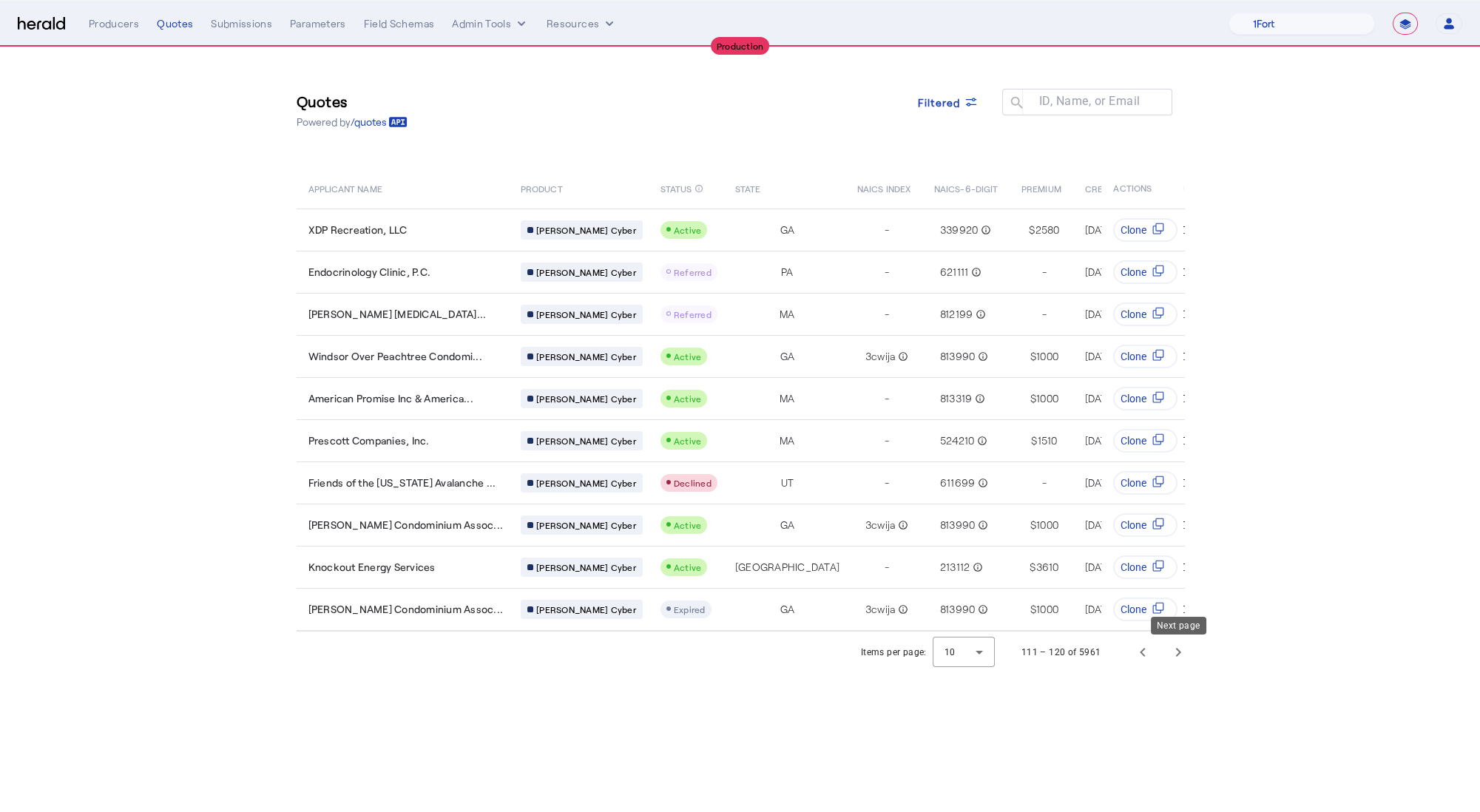
click at [1183, 655] on span "Next page" at bounding box center [1178, 652] width 35 height 35
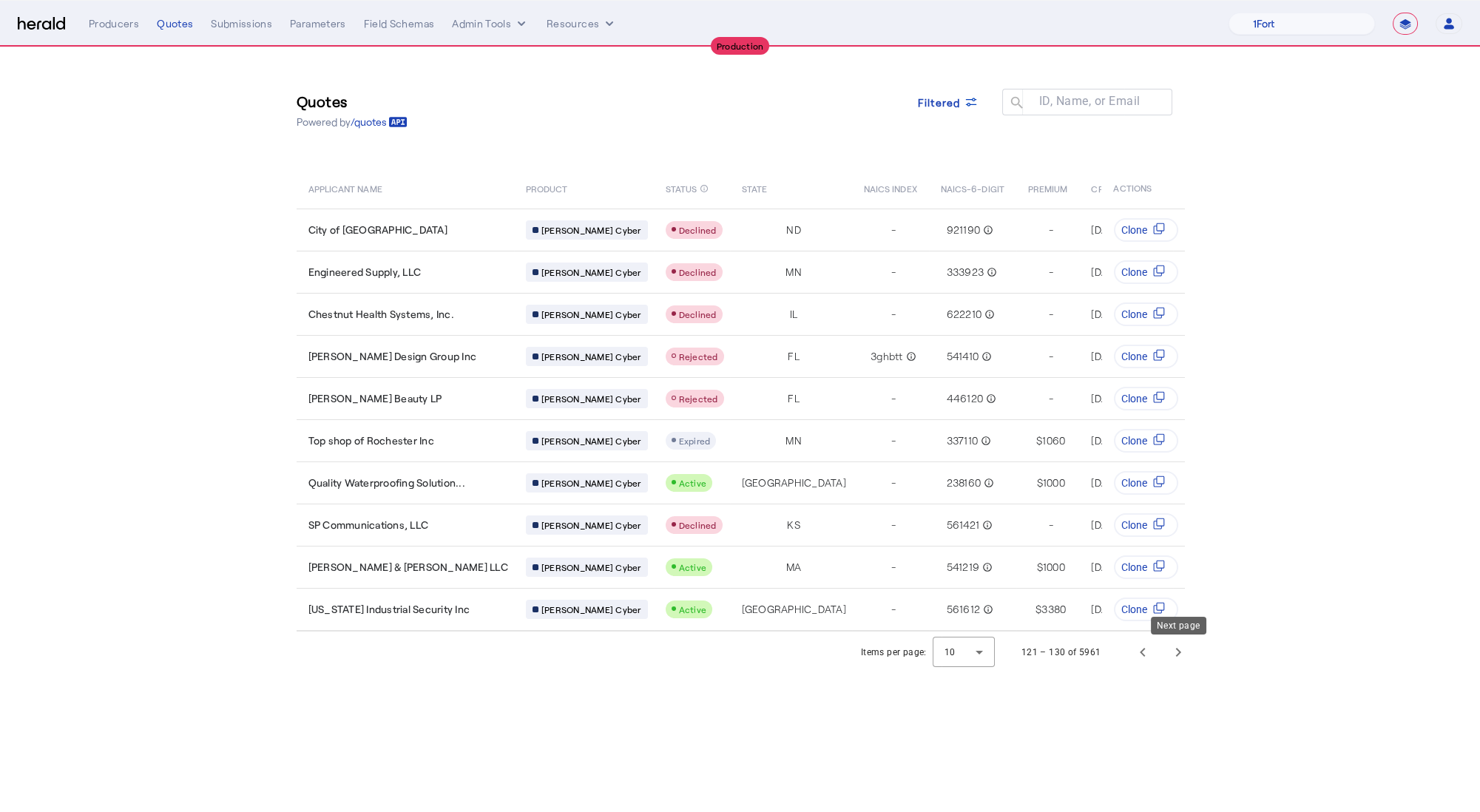
click at [1183, 655] on span "Next page" at bounding box center [1178, 652] width 35 height 35
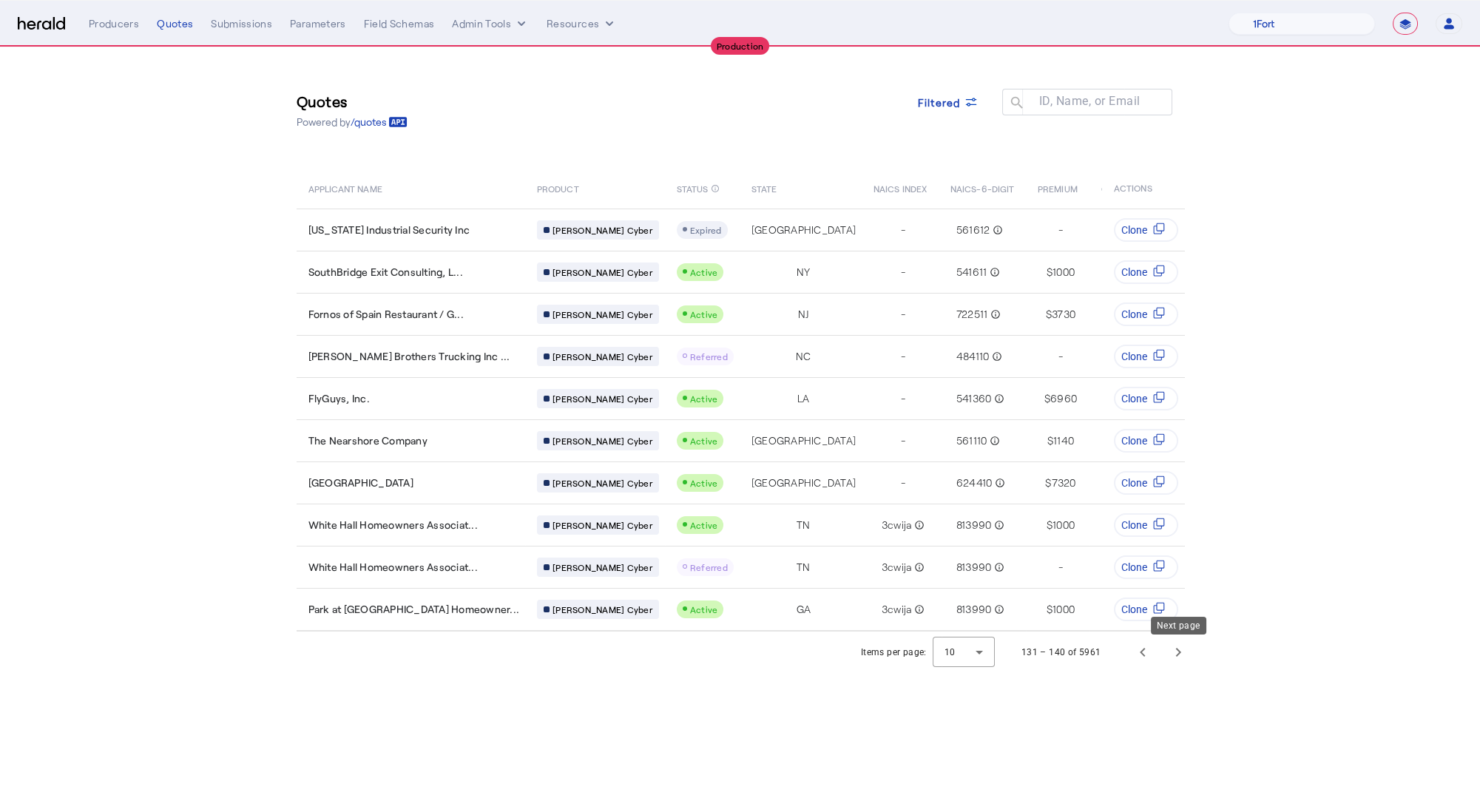
click at [1183, 655] on span "Next page" at bounding box center [1178, 652] width 35 height 35
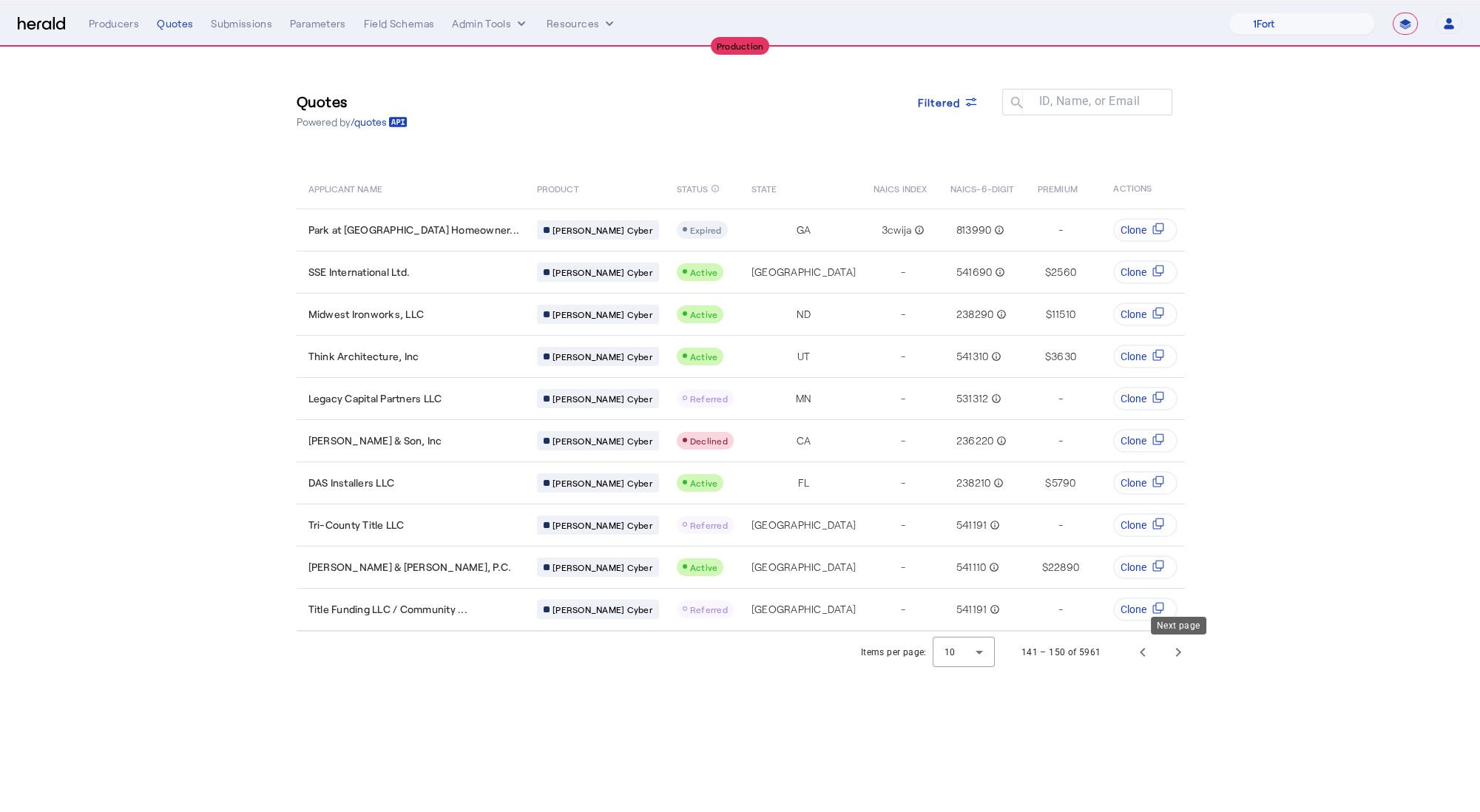
click at [1183, 655] on span "Next page" at bounding box center [1178, 652] width 35 height 35
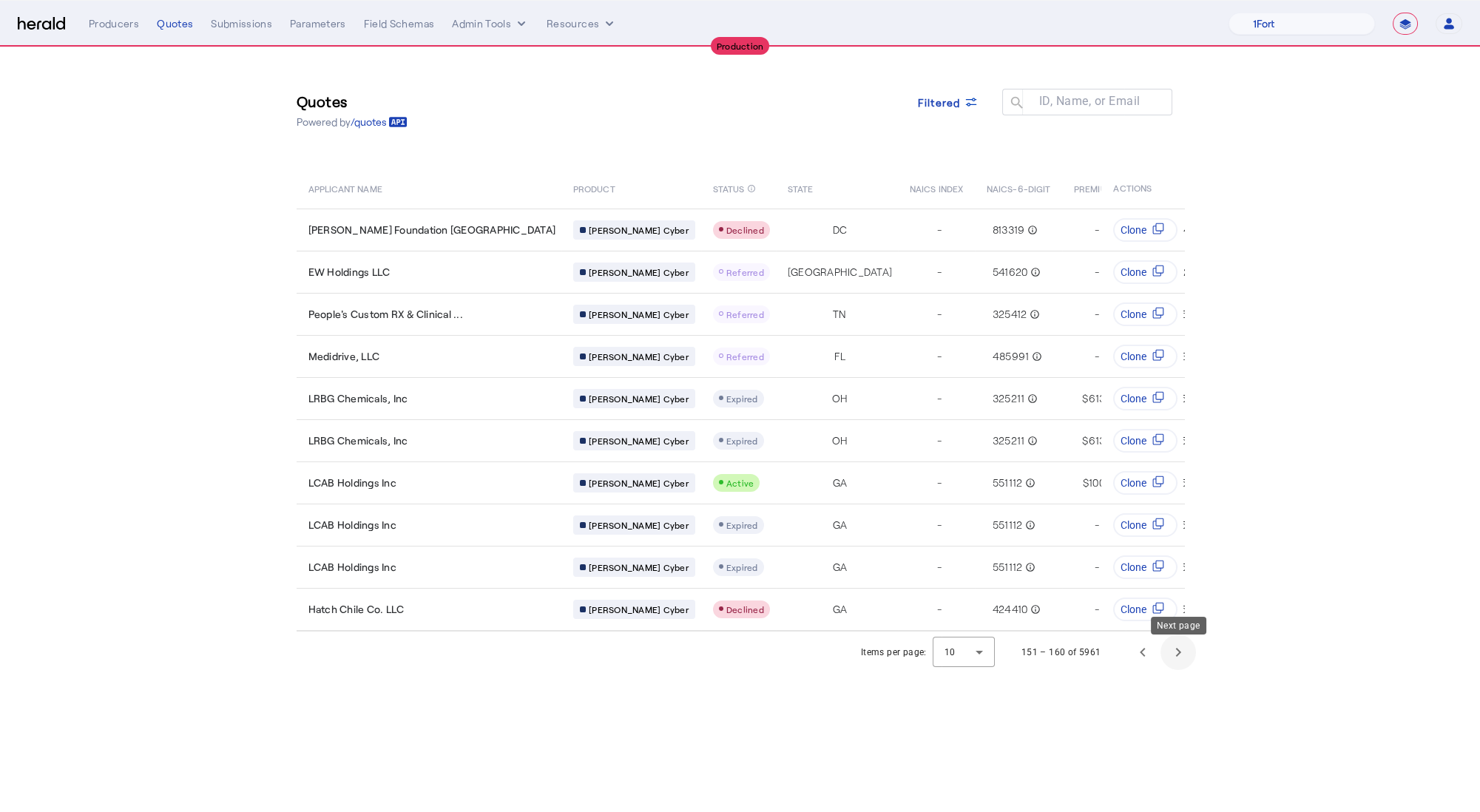
click at [1181, 655] on span "Next page" at bounding box center [1178, 652] width 35 height 35
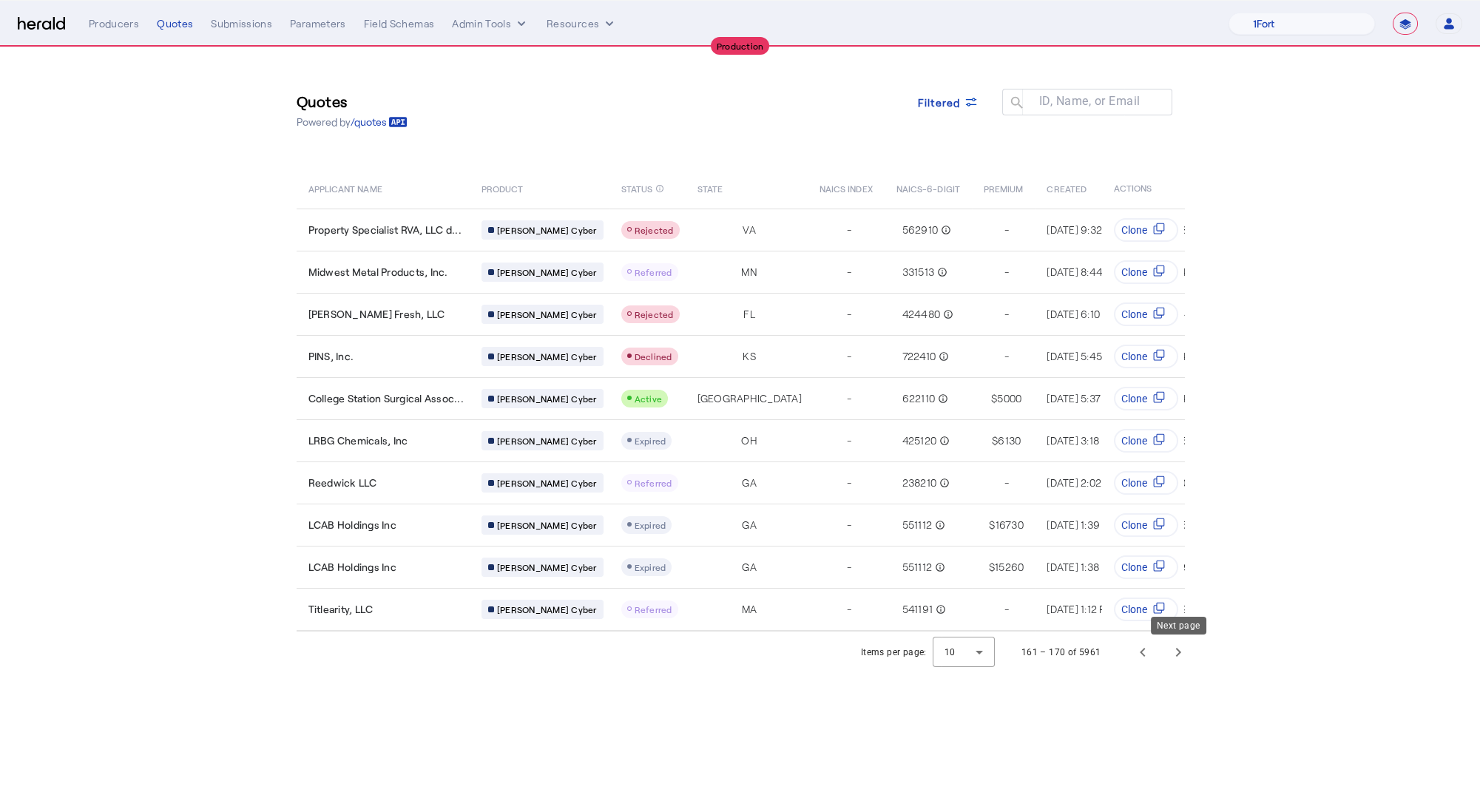
click at [1181, 655] on span "Next page" at bounding box center [1178, 652] width 35 height 35
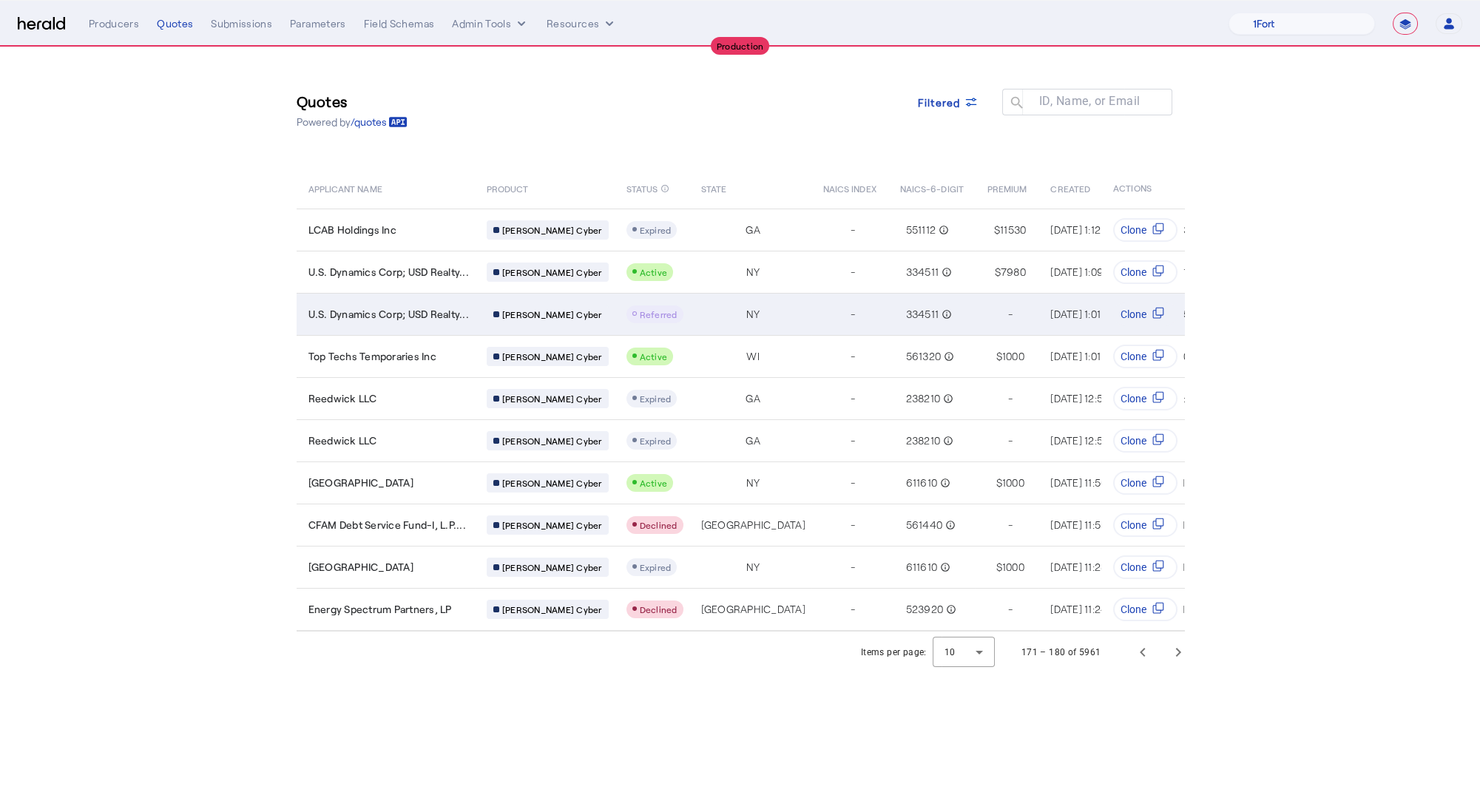
click at [812, 312] on td "-" at bounding box center [850, 313] width 77 height 42
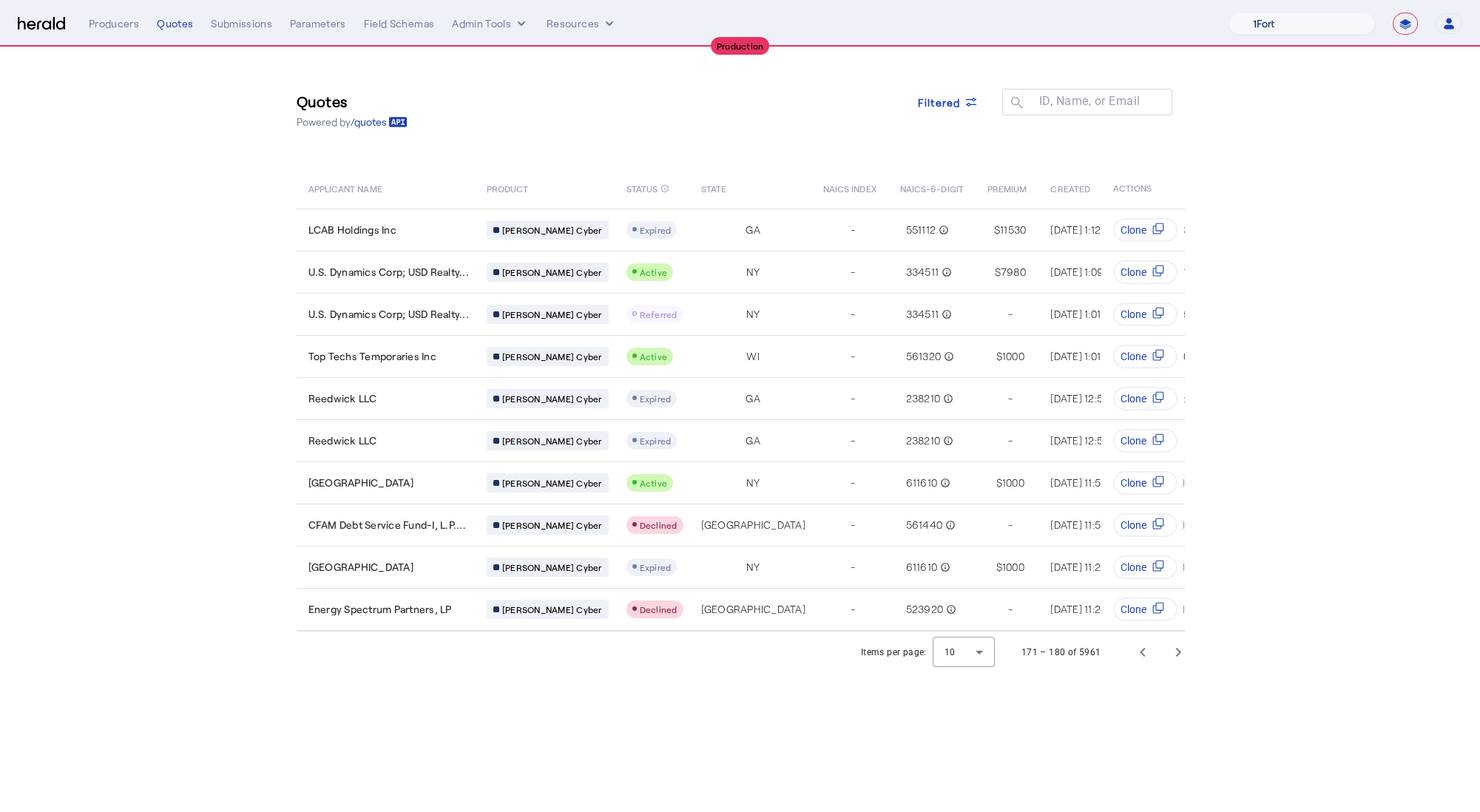
click at [1301, 31] on select "1Fort Affinity Risk Billy BindHQ Bunker CRC Campus Coverage Citadel Fifthwall F…" at bounding box center [1301, 23] width 146 height 22
click at [1414, 22] on select "**********" at bounding box center [1405, 23] width 25 height 22
select select "*******"
click at [1393, 12] on select "**********" at bounding box center [1405, 23] width 25 height 22
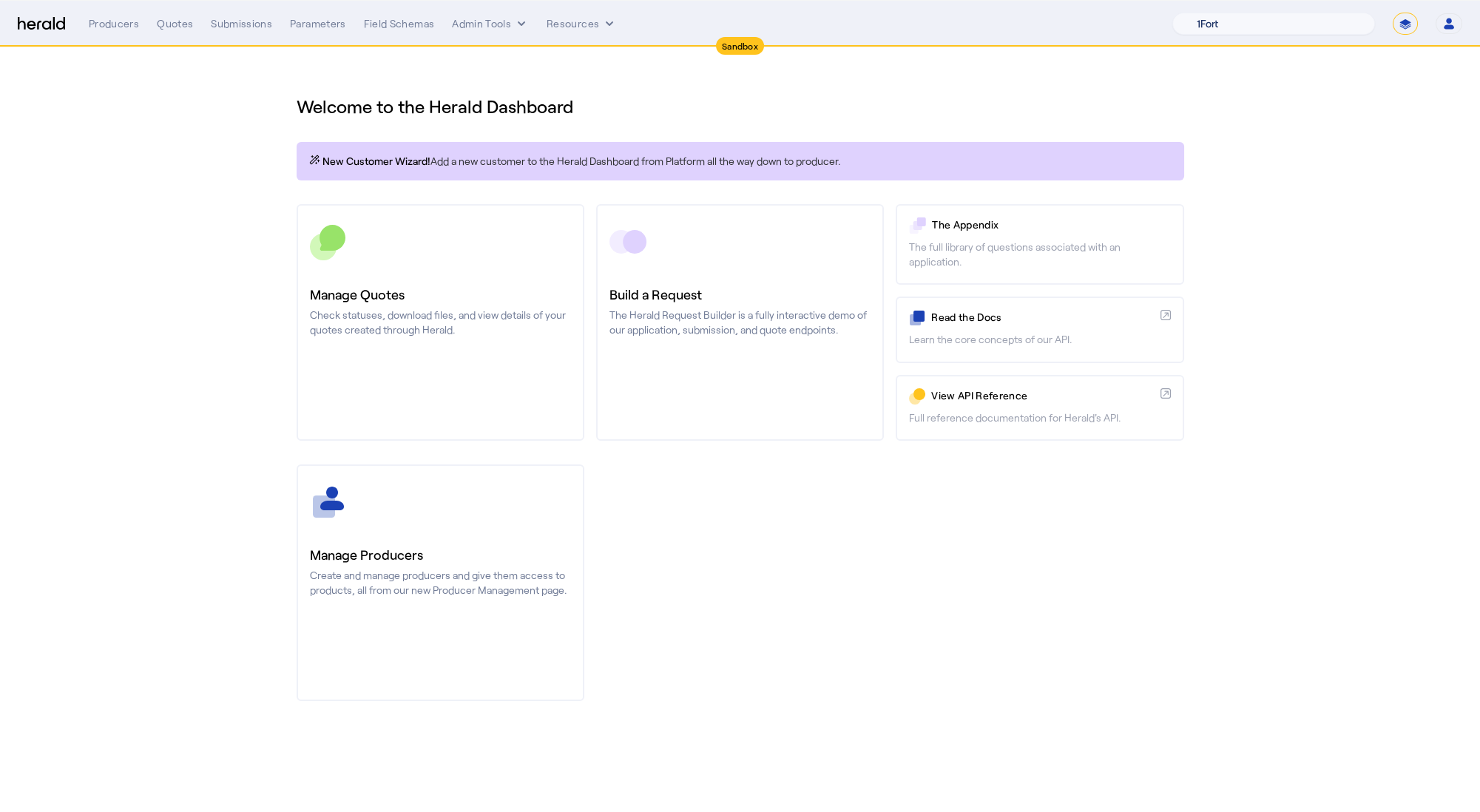
click at [1327, 22] on select "1Fort Acrisure Acturis Affinity Advisors Affinity Risk Agentero AmWins Anzen Ao…" at bounding box center [1274, 23] width 202 height 22
select select "pfm_2v8p_herald_api"
click at [1208, 12] on select "1Fort Acrisure Acturis Affinity Advisors Affinity Risk Agentero AmWins Anzen Ao…" at bounding box center [1274, 23] width 202 height 22
click at [180, 23] on div "You are now impersonating the HeraldAPI platform." at bounding box center [740, 406] width 1480 height 812
click at [181, 25] on div "Quotes" at bounding box center [175, 23] width 36 height 15
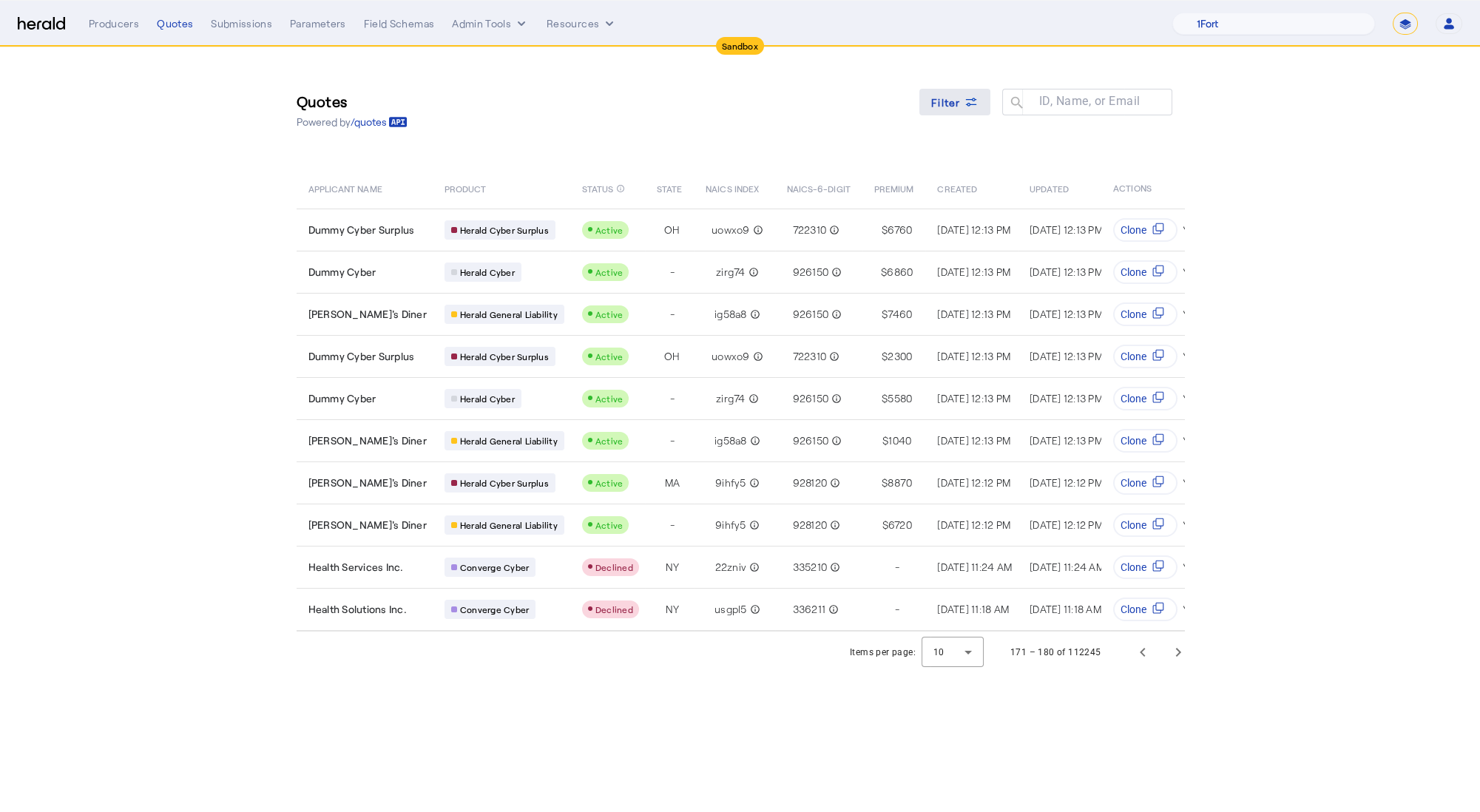
click at [964, 103] on icon at bounding box center [971, 102] width 15 height 15
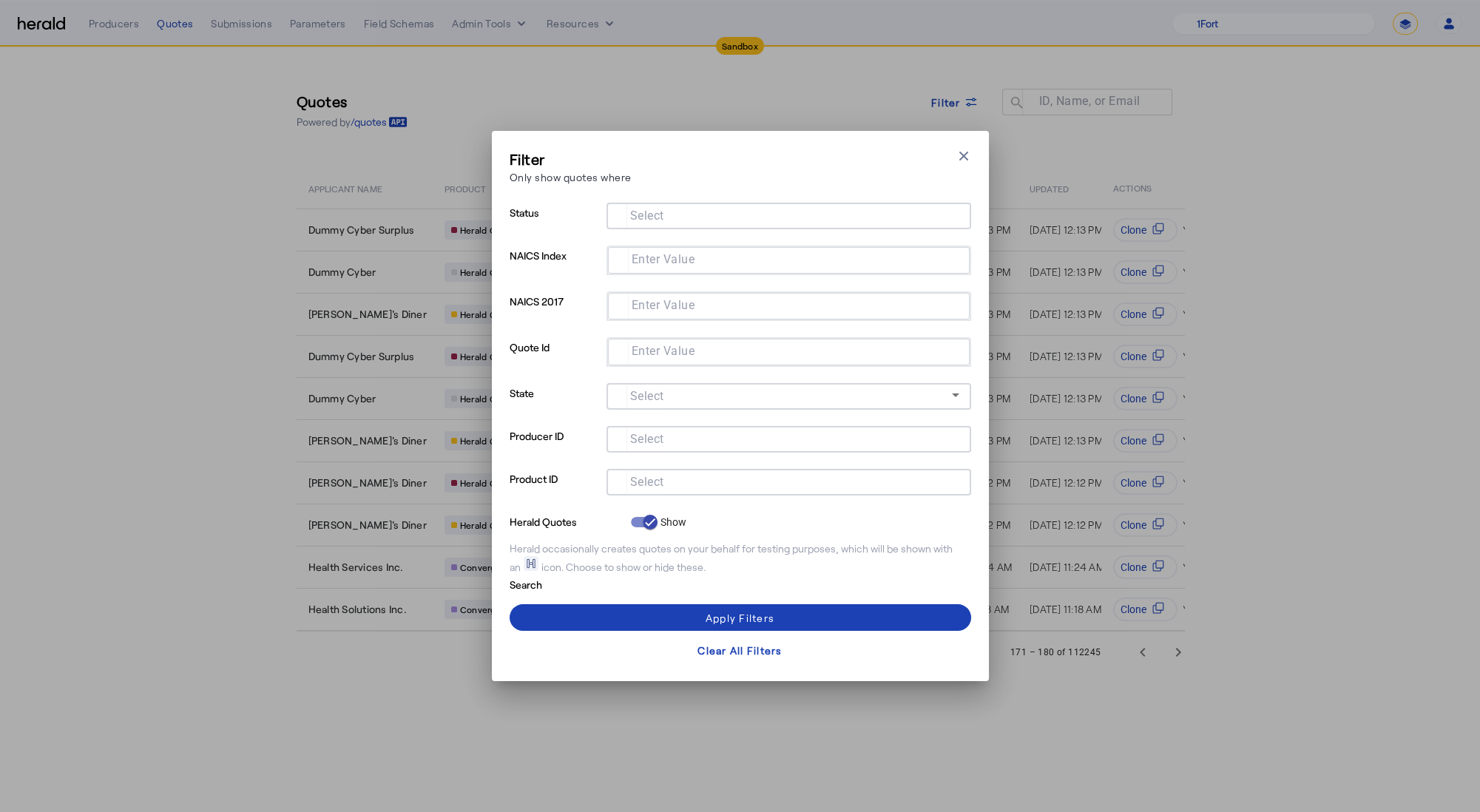
click at [733, 485] on input "Select" at bounding box center [786, 480] width 335 height 18
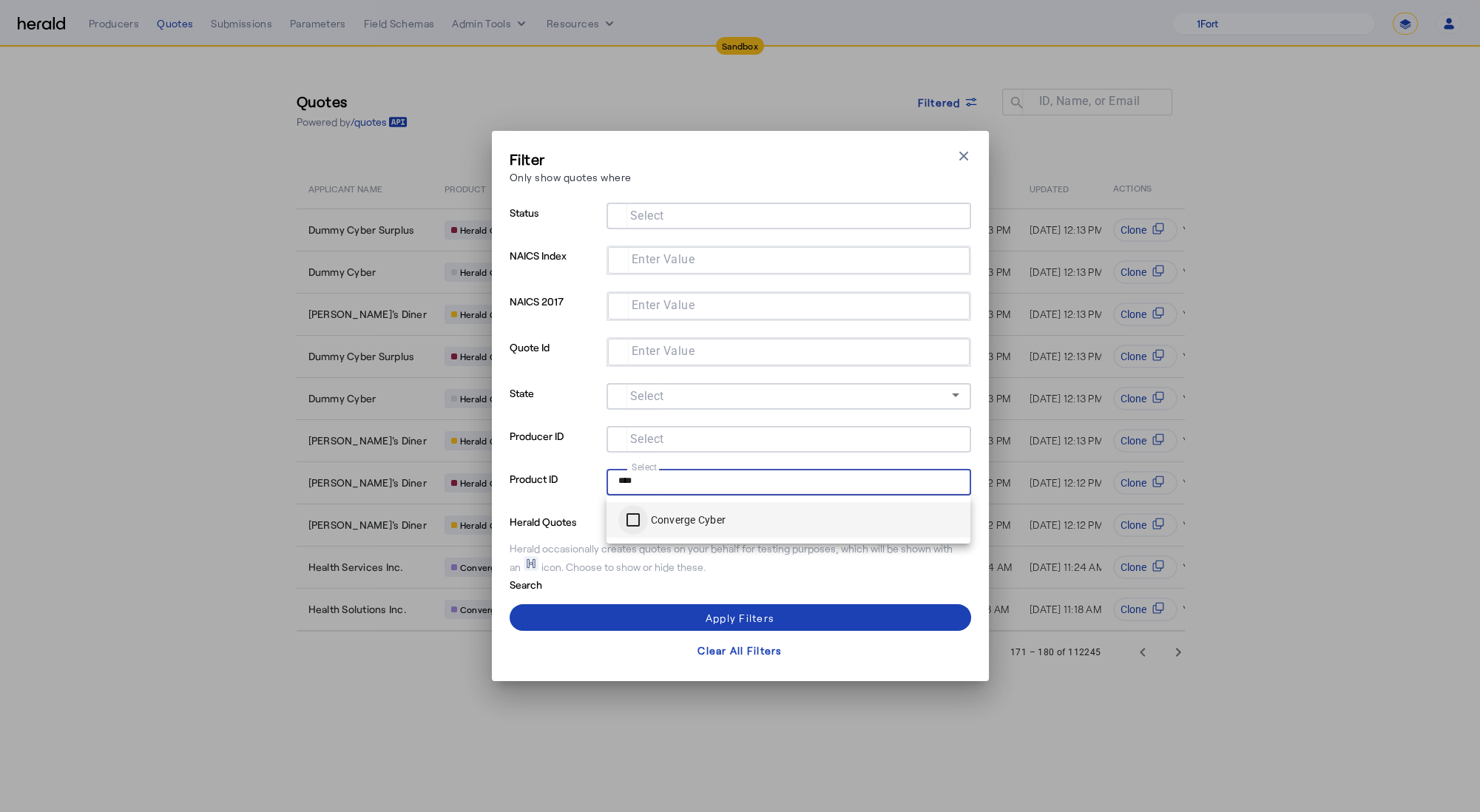
type input "****"
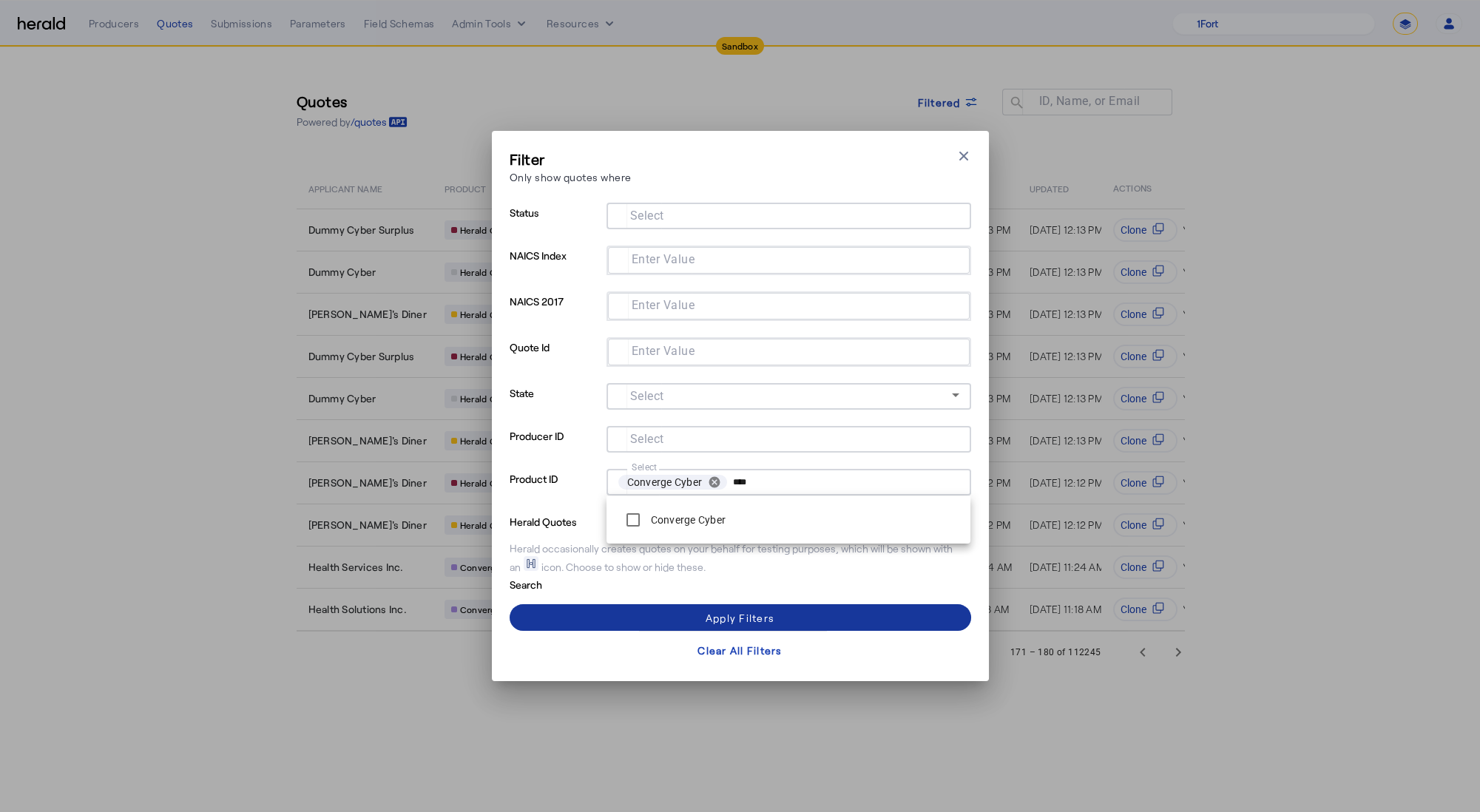
click at [617, 619] on span at bounding box center [740, 617] width 461 height 35
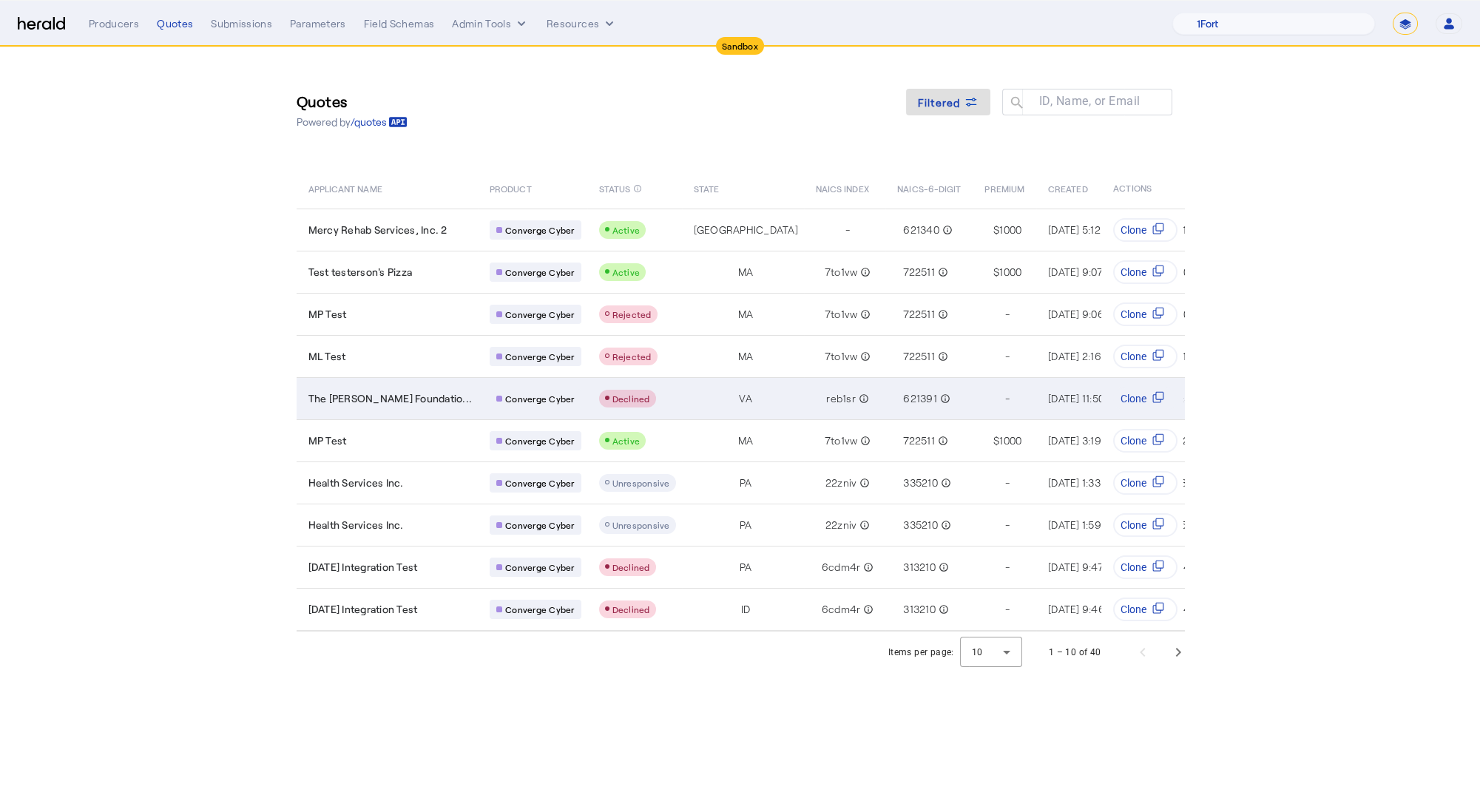
click at [667, 386] on td "Declined" at bounding box center [635, 398] width 95 height 42
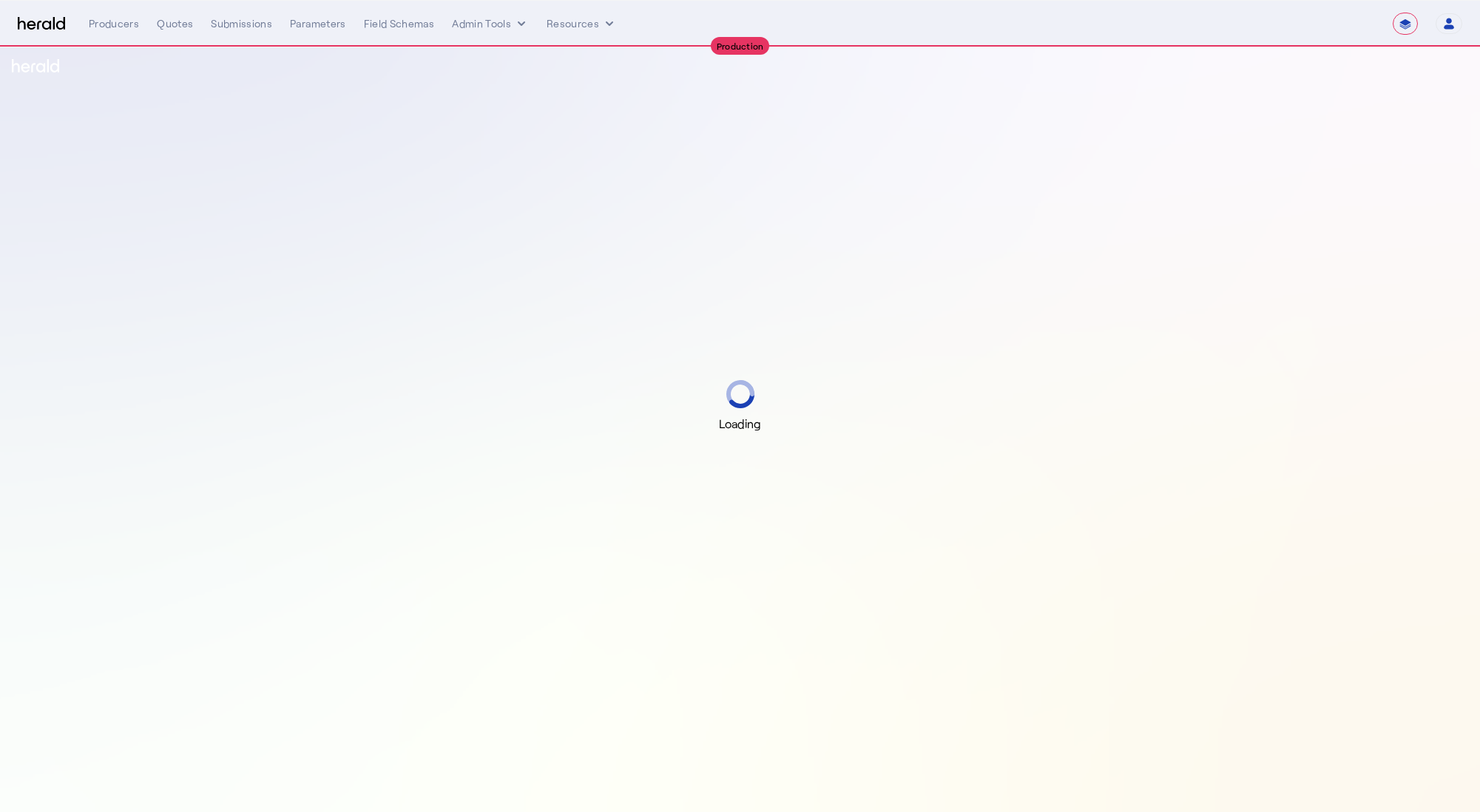
select select "**********"
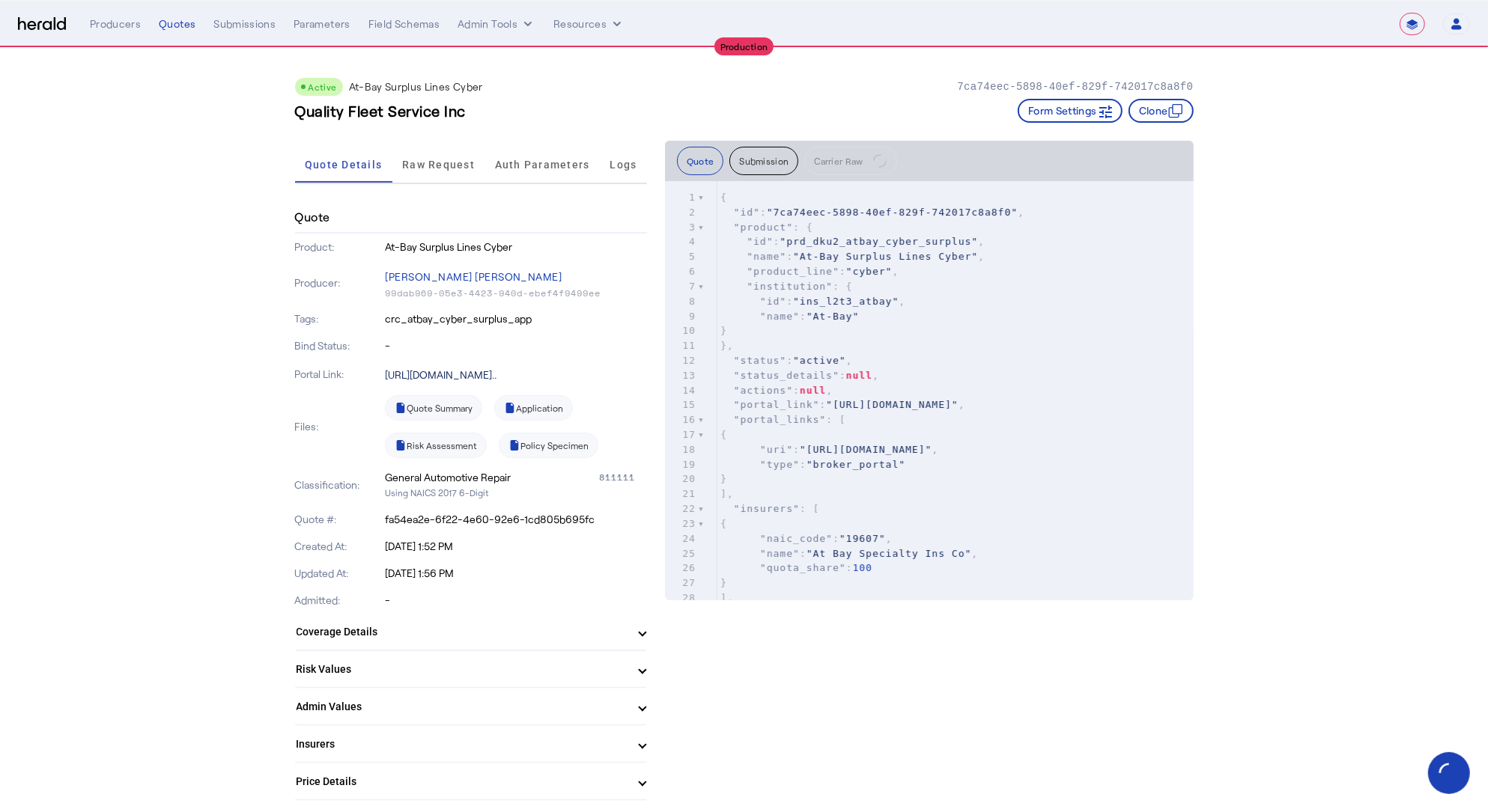
click at [497, 376] on link "[URL][DOMAIN_NAME].." at bounding box center [441, 375] width 112 height 12
click at [343, 375] on p "Portal Link:" at bounding box center [338, 374] width 88 height 15
click at [447, 168] on span "Raw Request" at bounding box center [438, 165] width 73 height 11
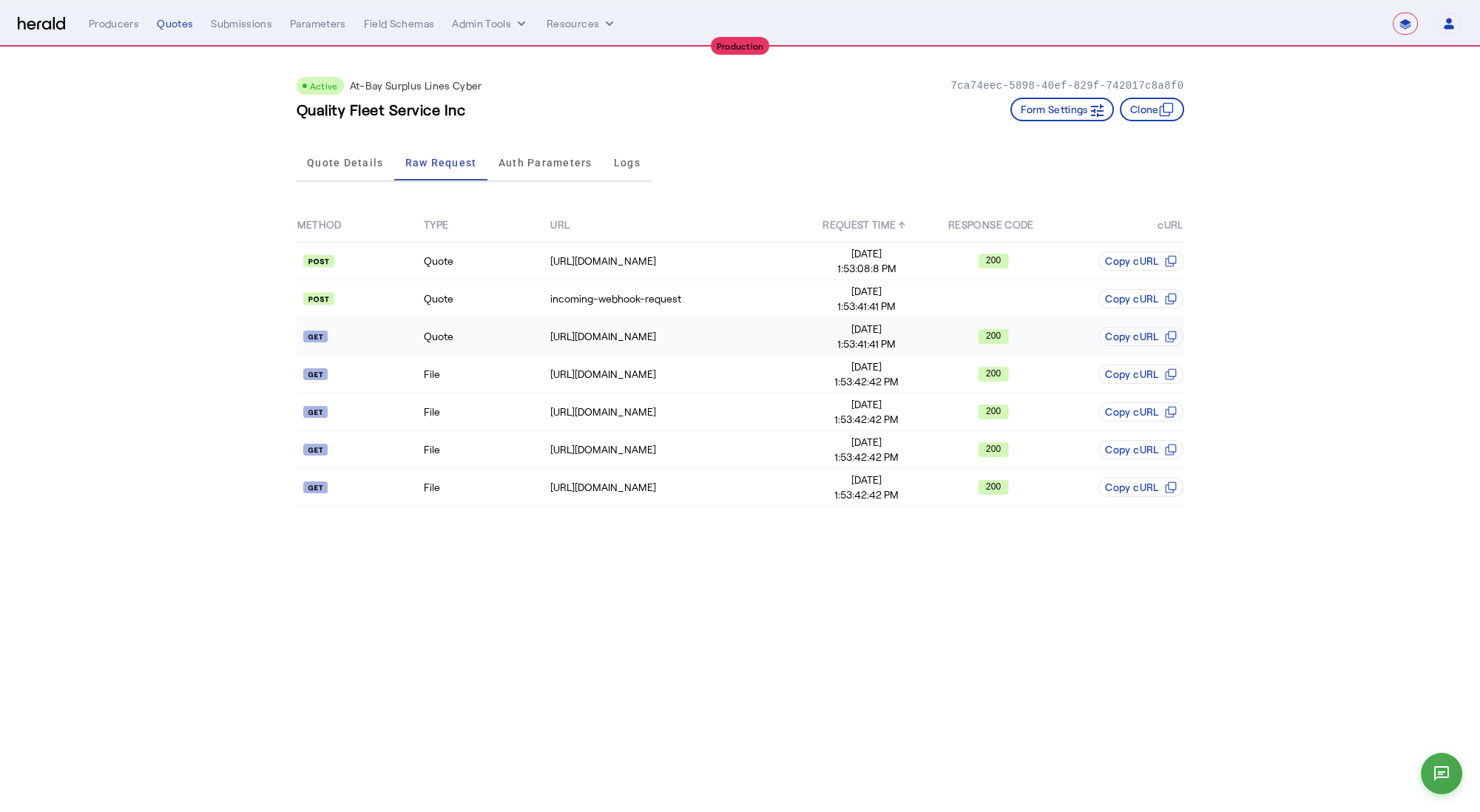
click at [486, 345] on td "Quote" at bounding box center [486, 336] width 126 height 38
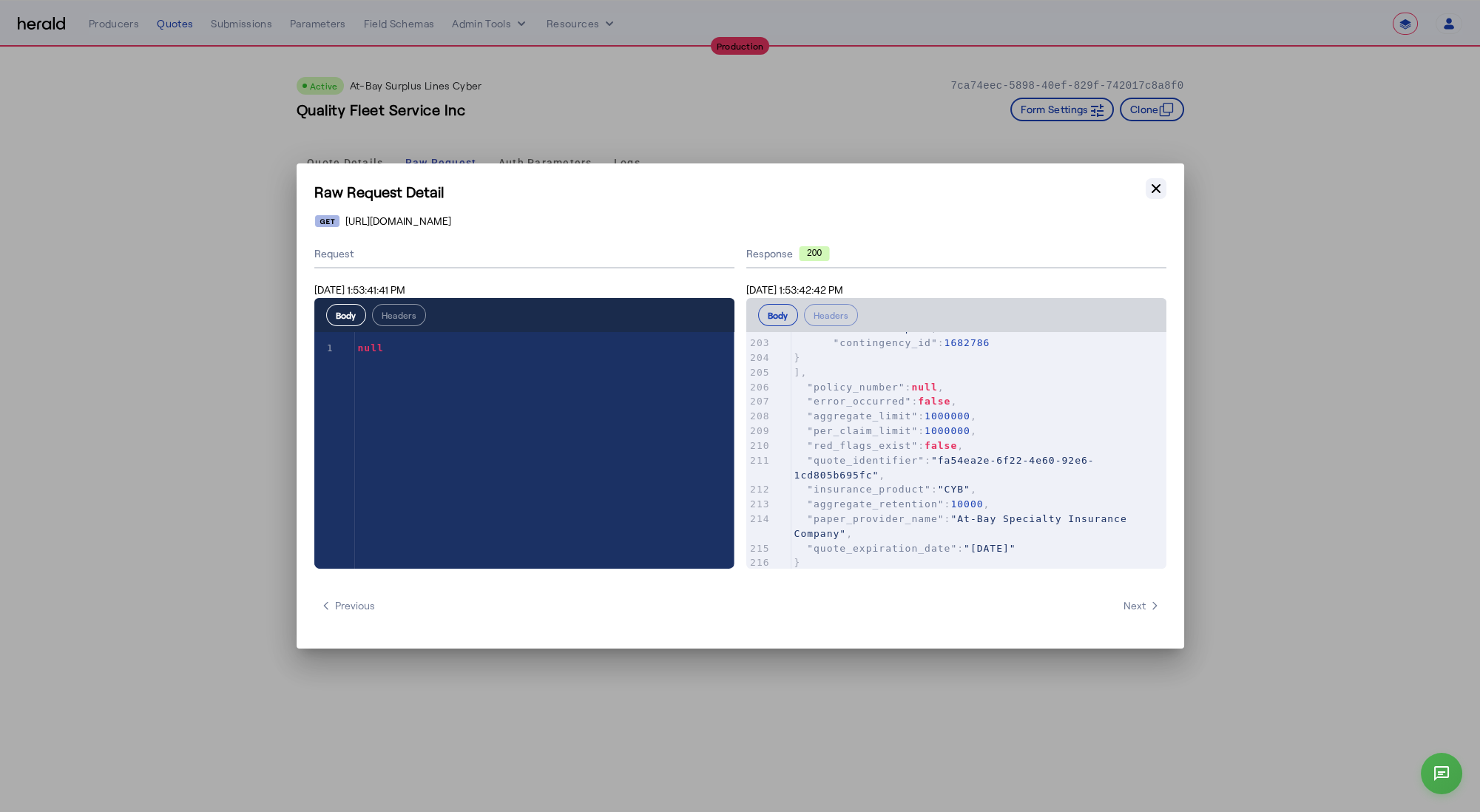
click at [1157, 185] on icon "button" at bounding box center [1156, 188] width 15 height 15
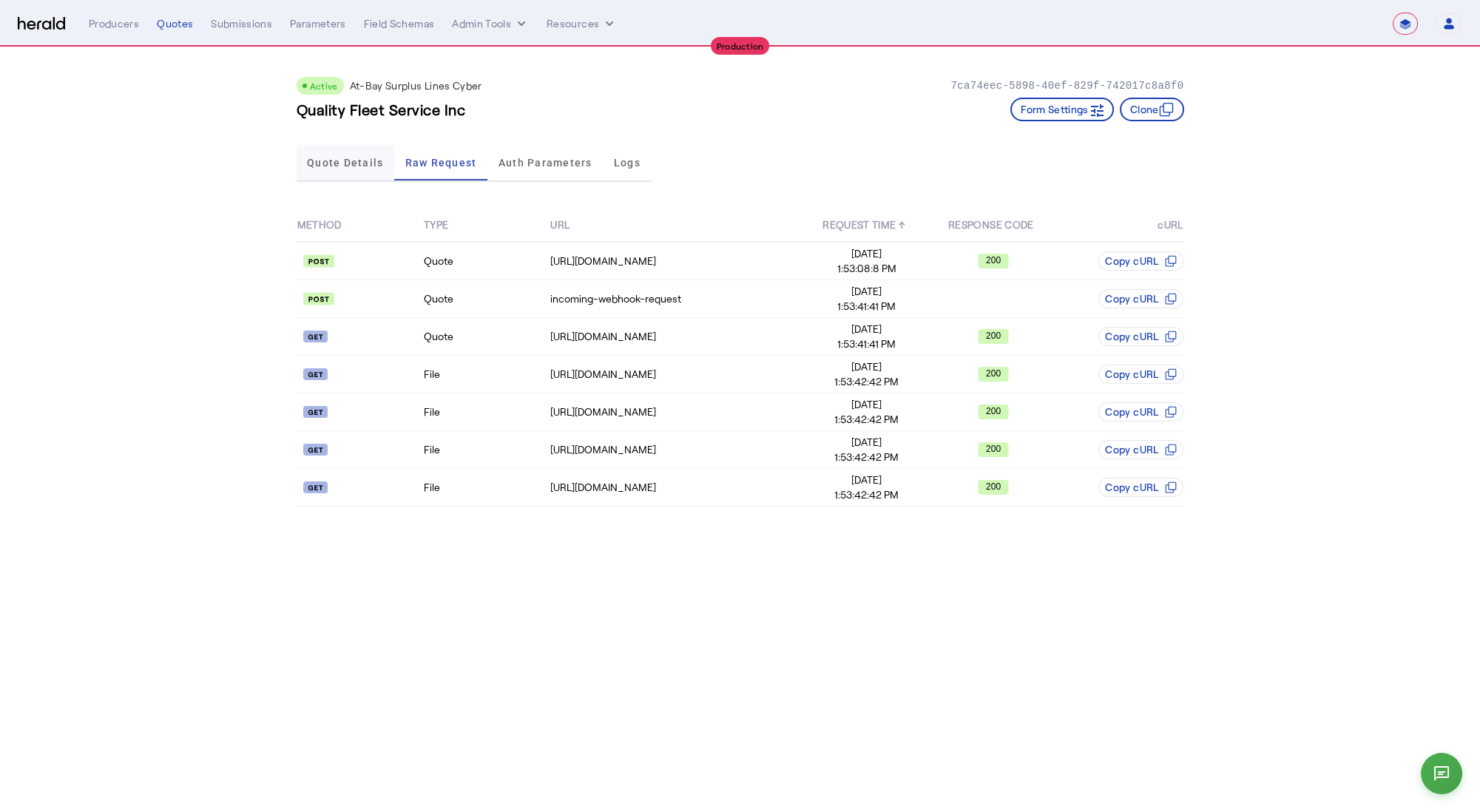
click at [362, 175] on span "Quote Details" at bounding box center [345, 162] width 76 height 35
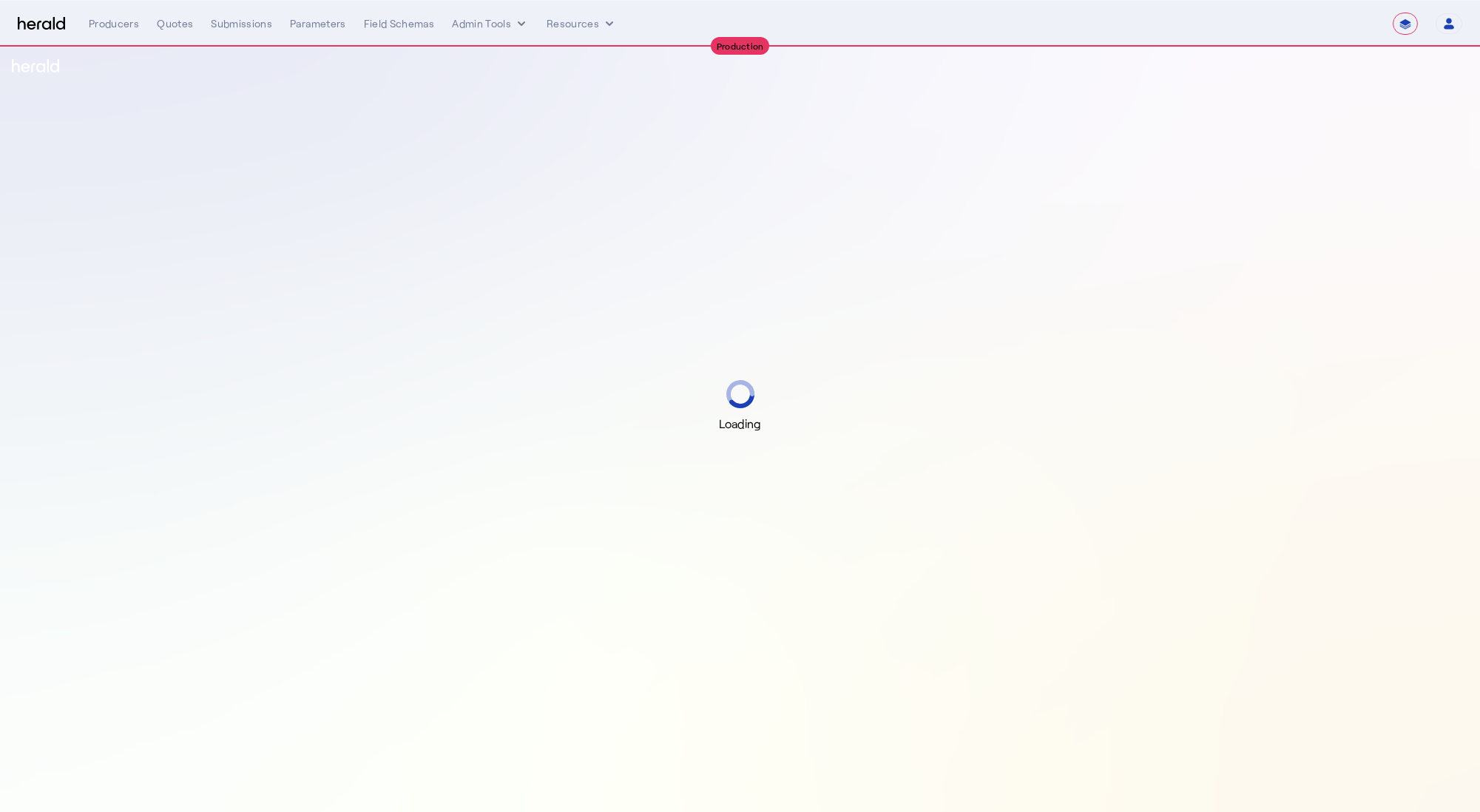
select select "**********"
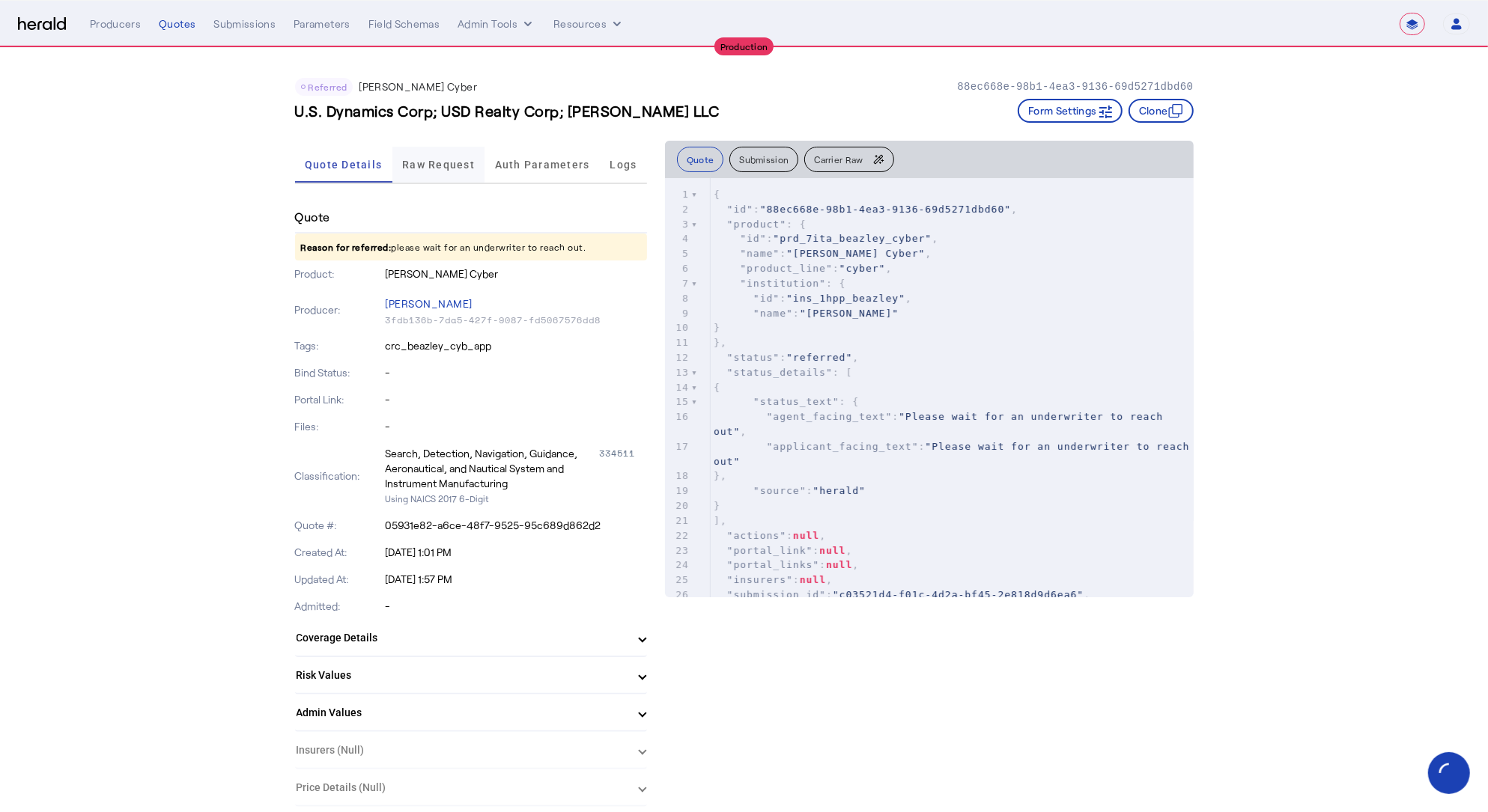
click at [445, 163] on span "Raw Request" at bounding box center [438, 165] width 73 height 11
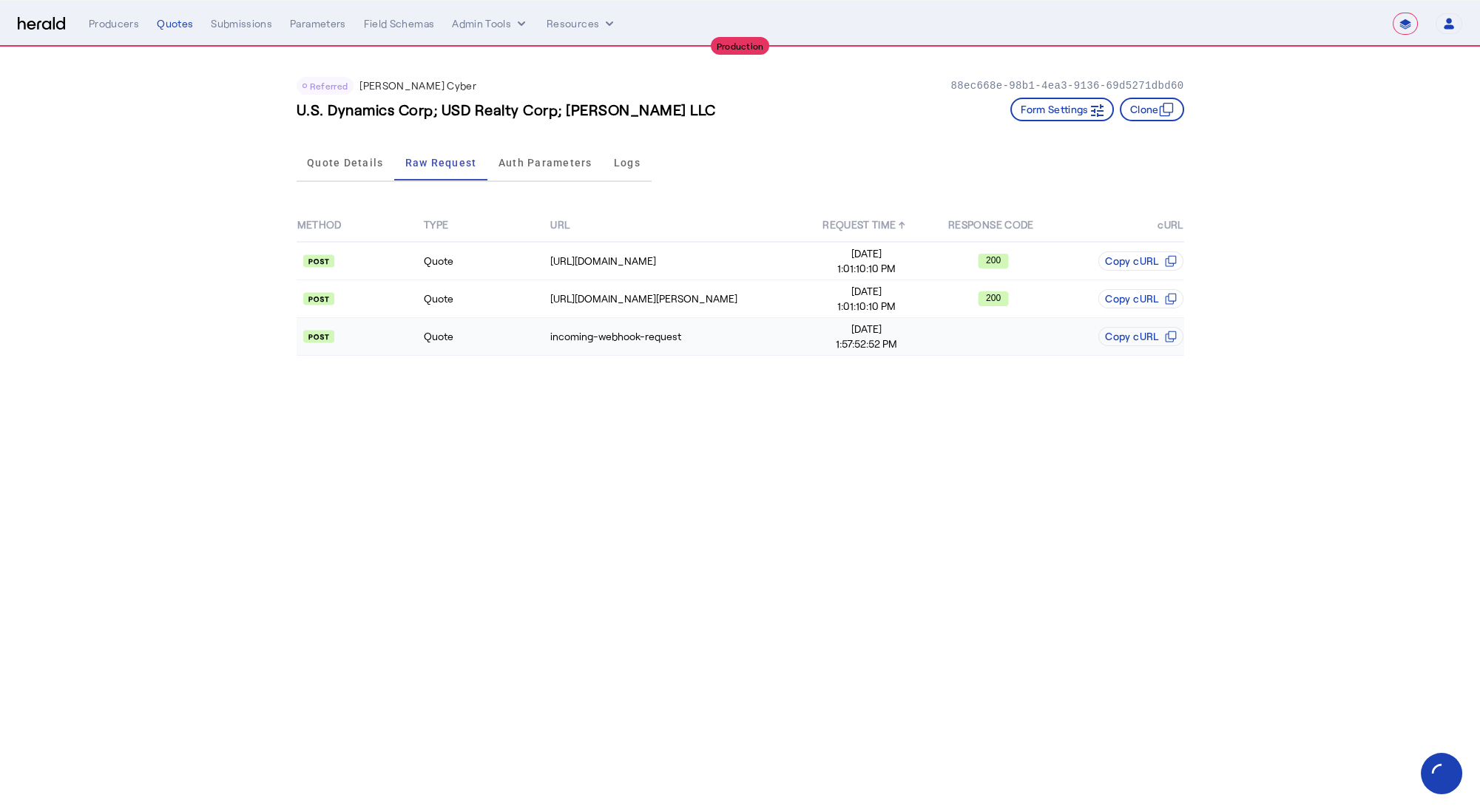
click at [497, 348] on td "Quote" at bounding box center [486, 336] width 126 height 38
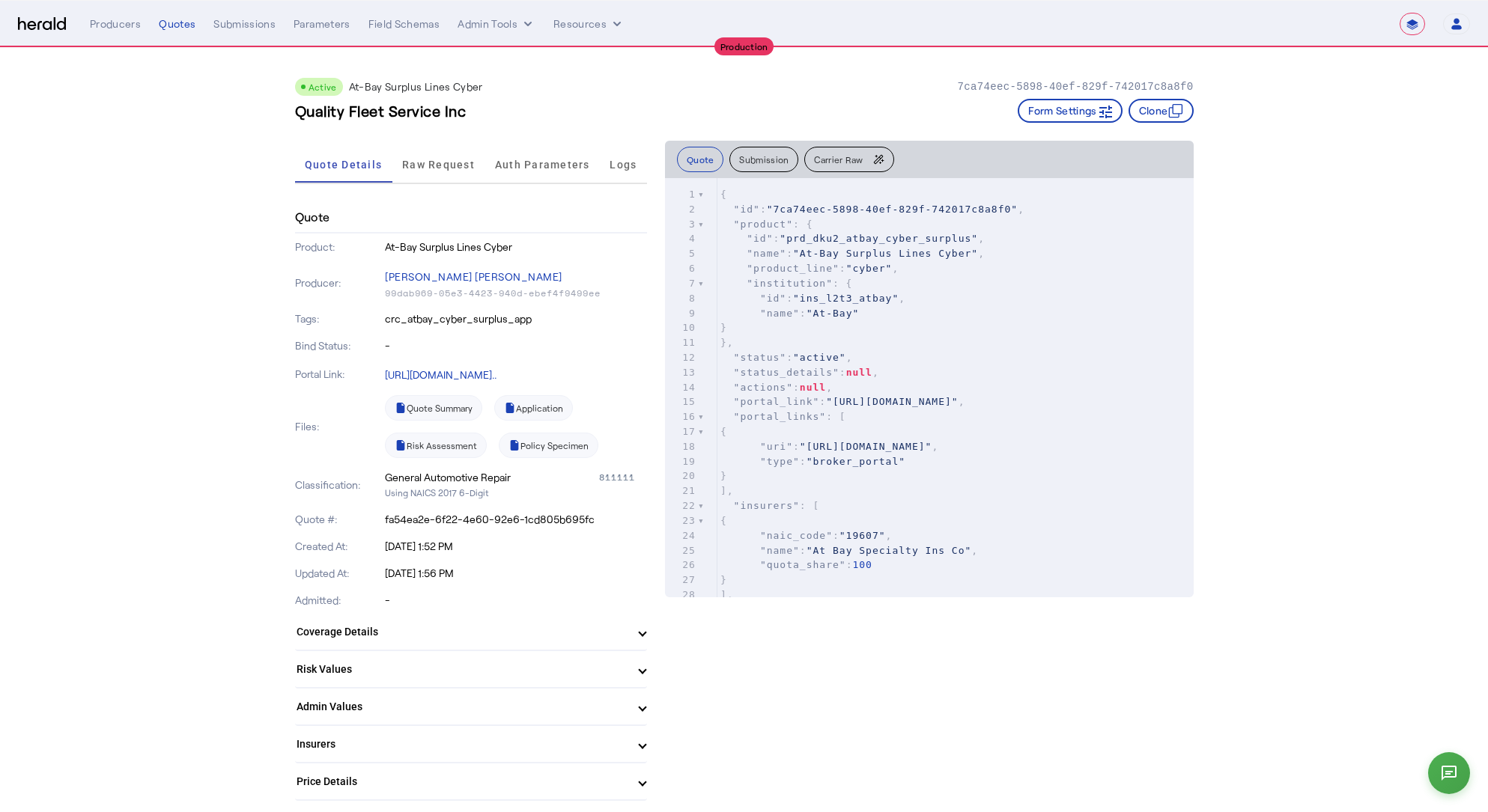
select select "**********"
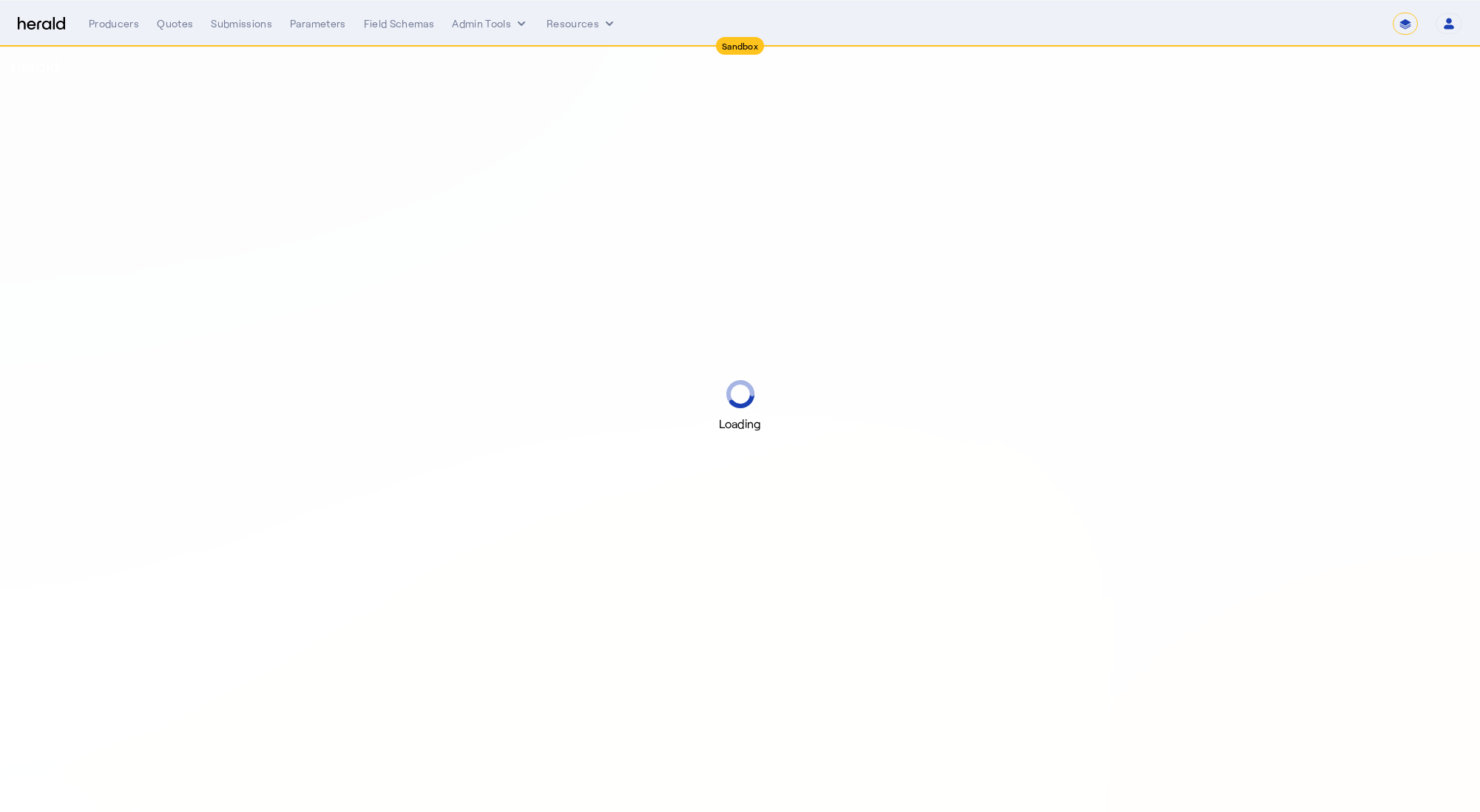
select select "*******"
select select "pfm_2v8p_herald_api"
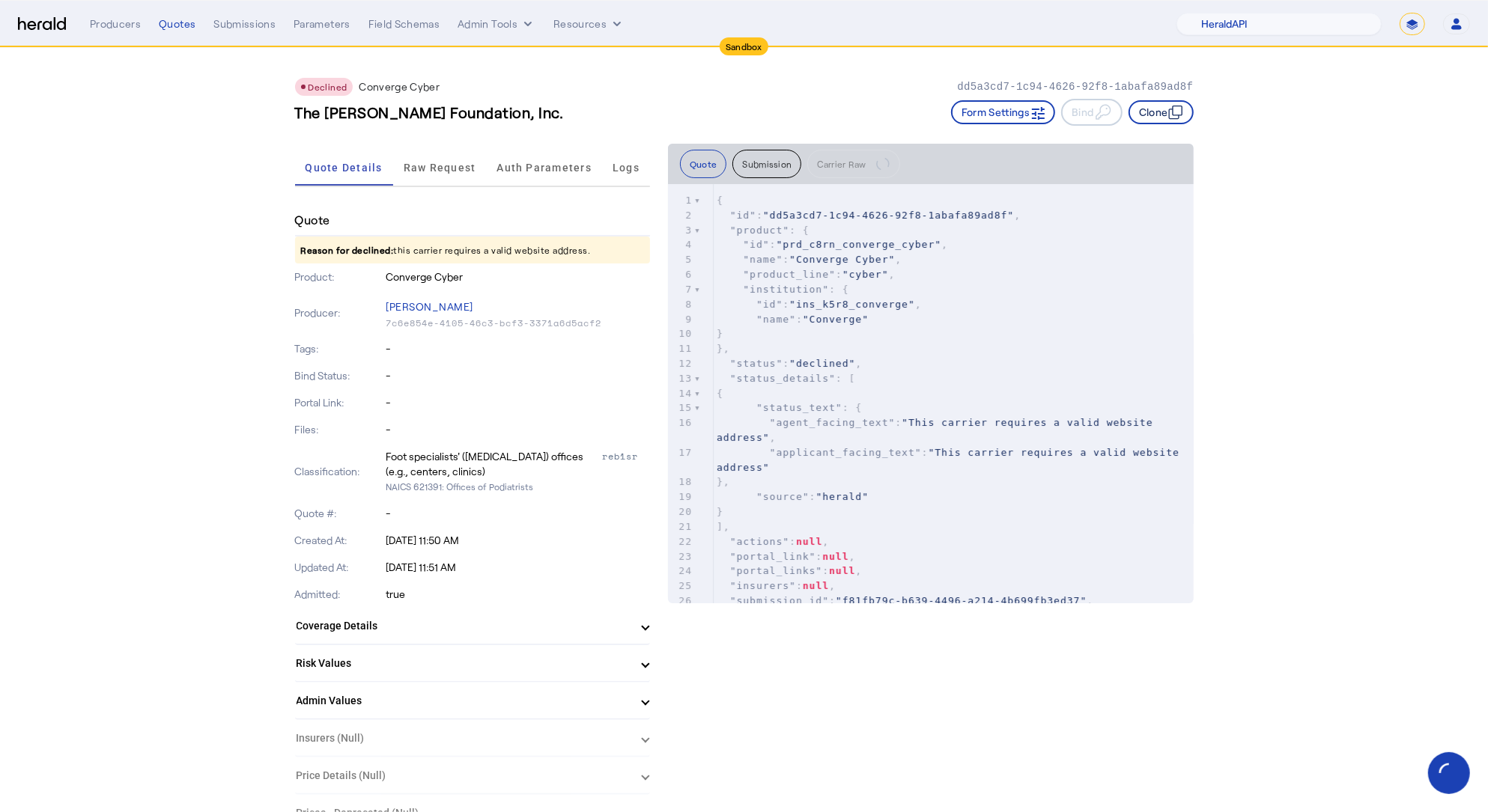
click at [1139, 116] on button "Clone" at bounding box center [1161, 112] width 65 height 24
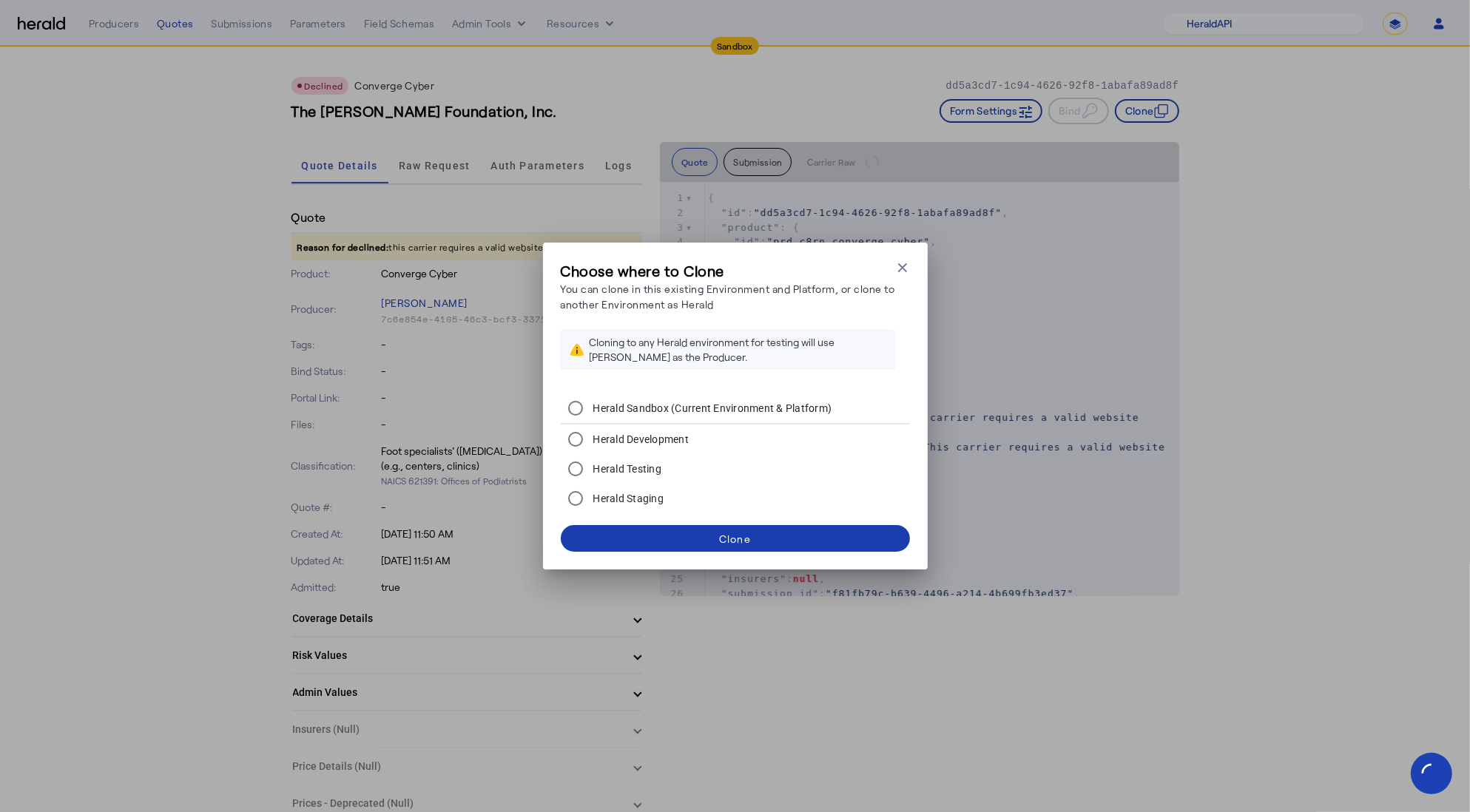
click at [708, 541] on span at bounding box center [736, 538] width 349 height 35
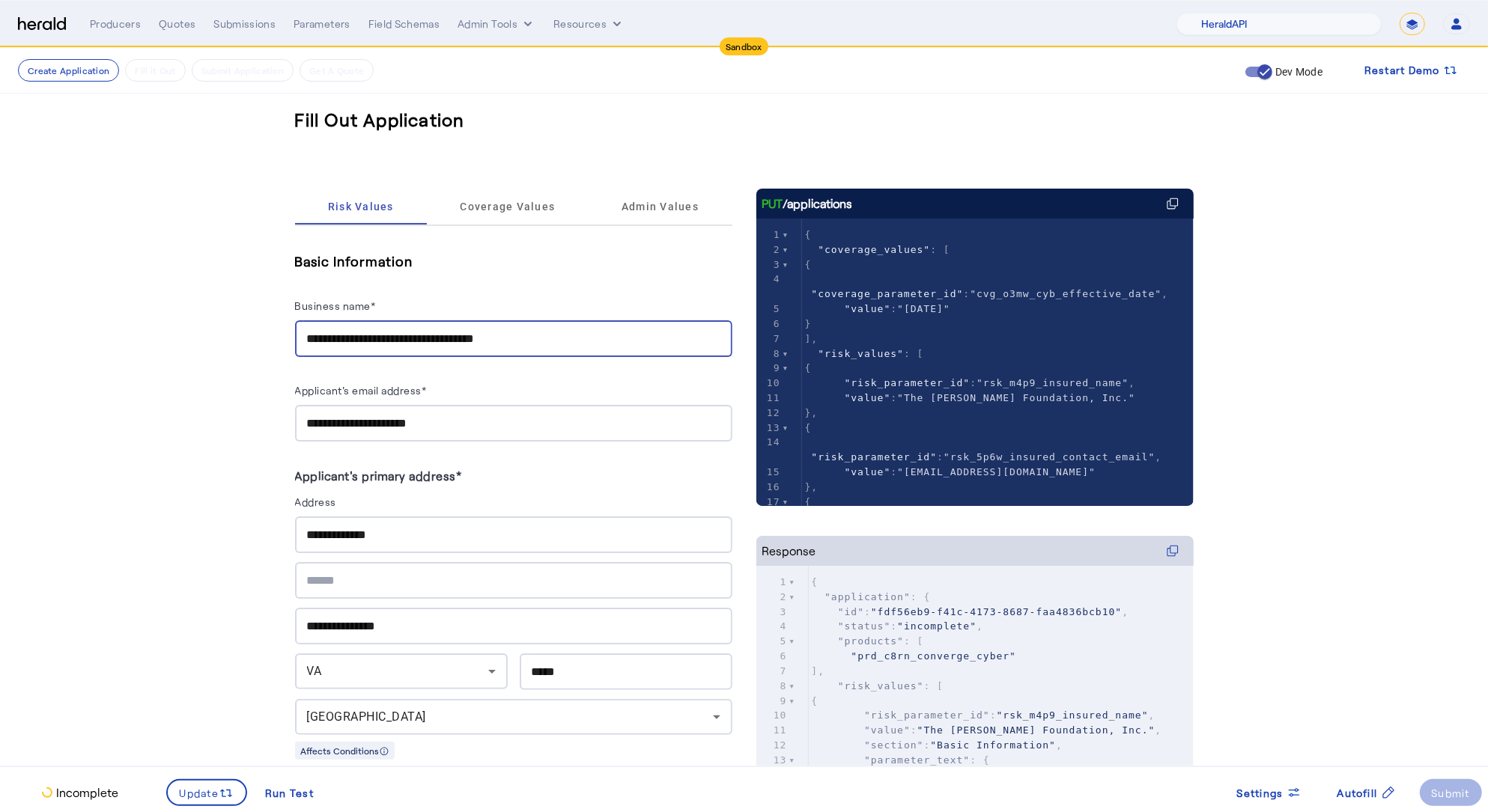
drag, startPoint x: 577, startPoint y: 346, endPoint x: 275, endPoint y: 330, distance: 302.4
click at [441, 330] on input "********" at bounding box center [514, 339] width 414 height 18
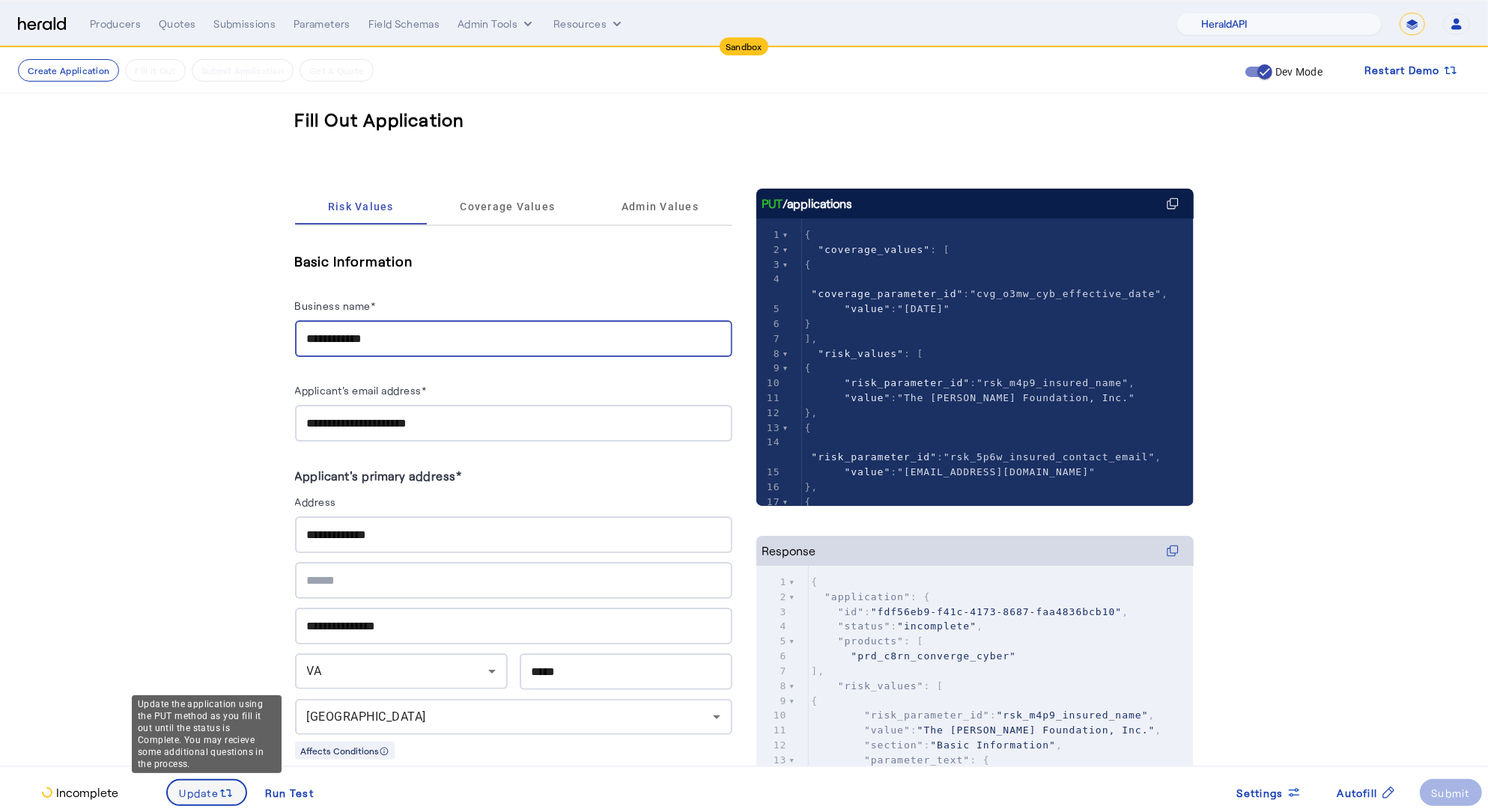
type input "**********"
click at [216, 789] on span "Update" at bounding box center [199, 793] width 40 height 16
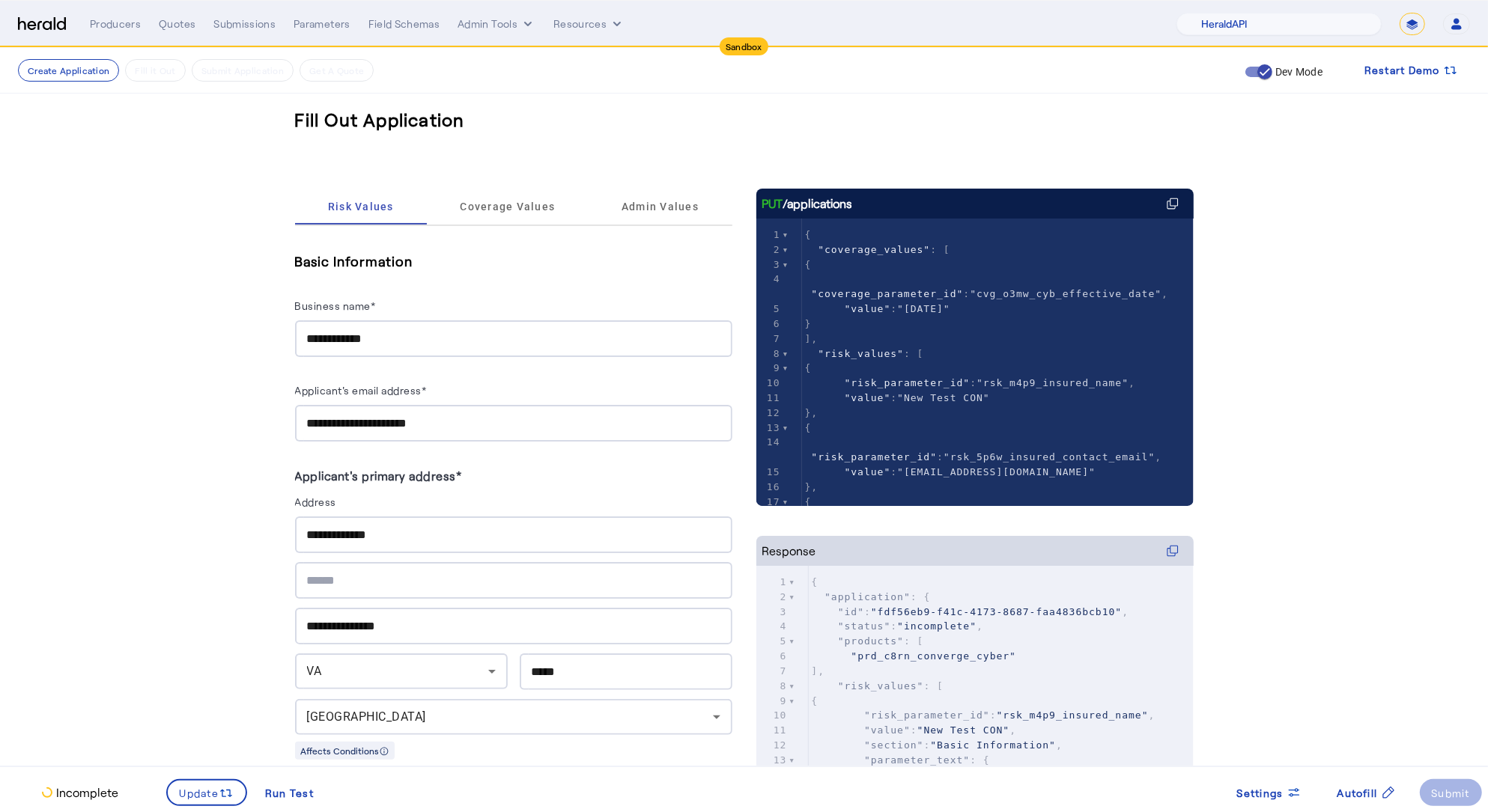
scroll to position [670, 0]
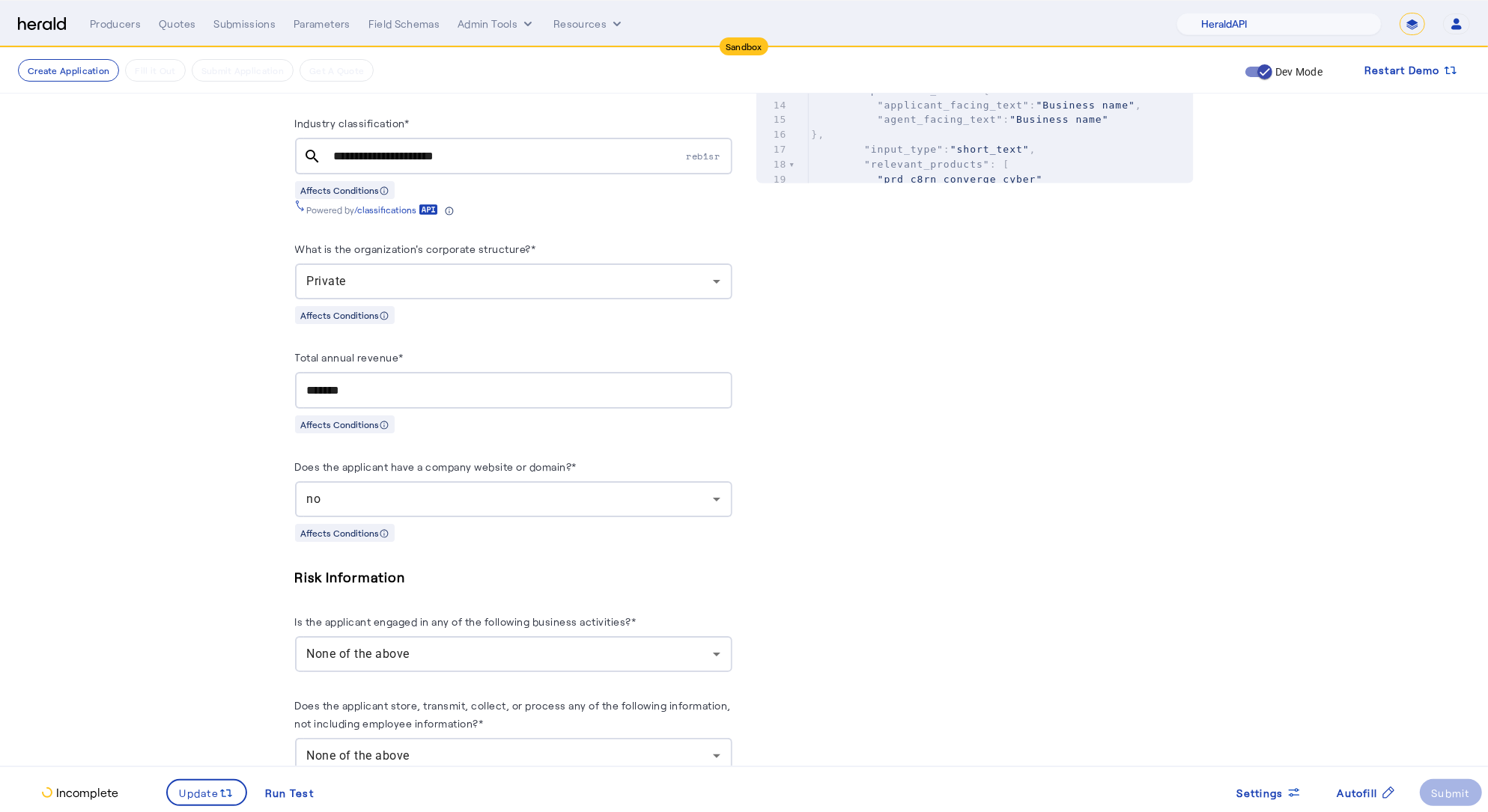
click at [510, 492] on div "no" at bounding box center [510, 499] width 406 height 18
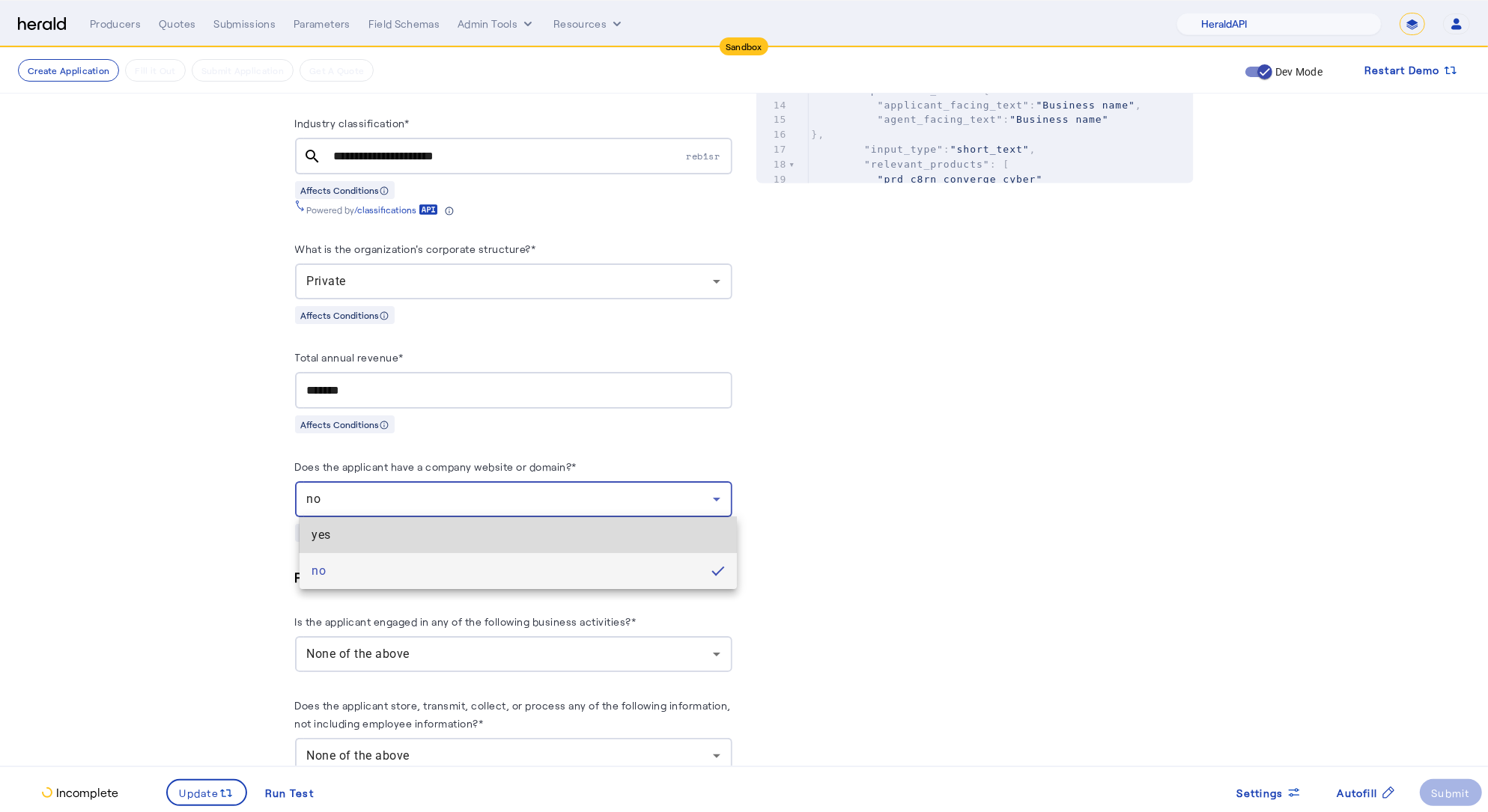
click at [411, 546] on mat-option "yes" at bounding box center [518, 535] width 438 height 36
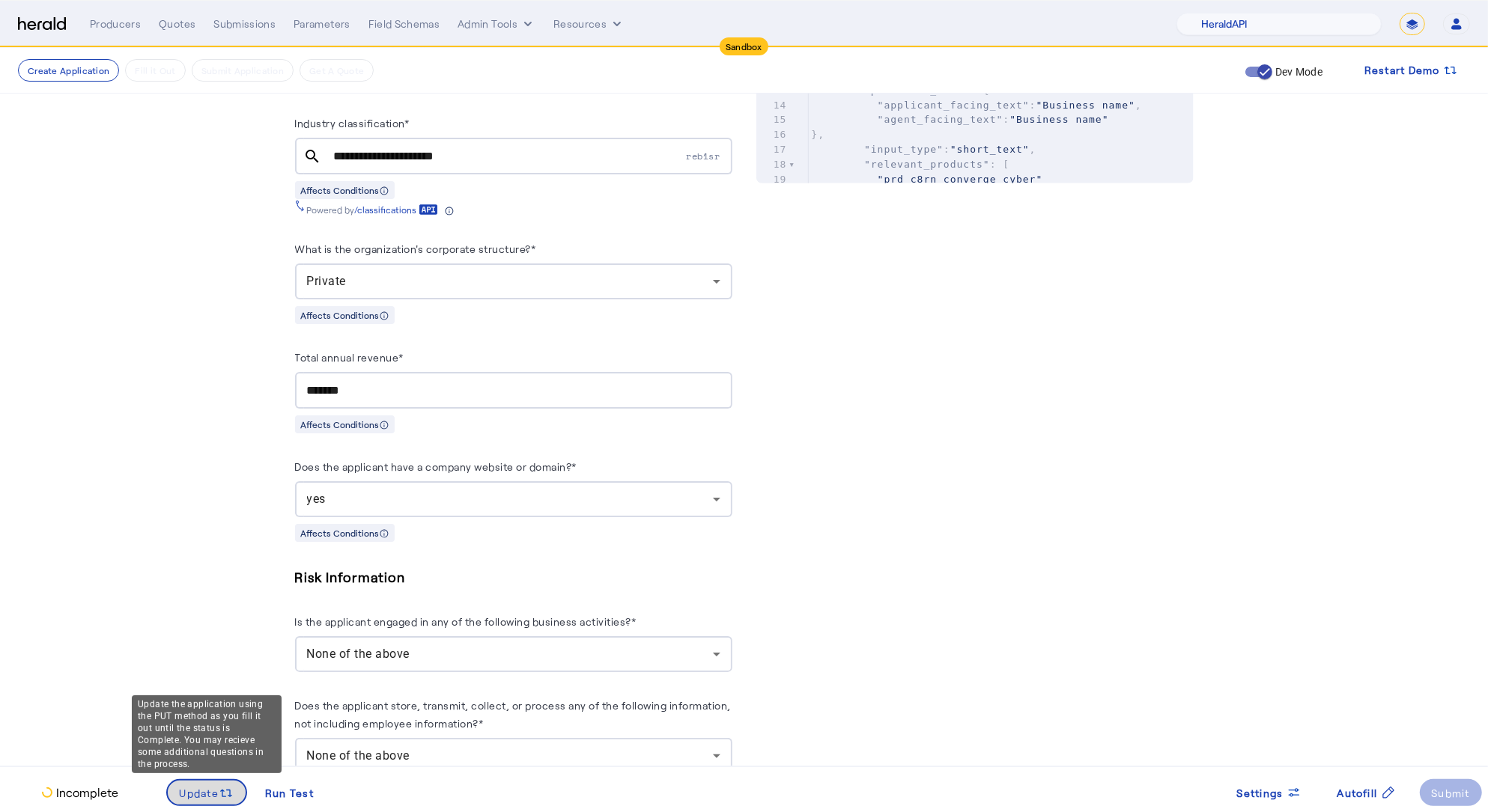
click at [232, 792] on icon at bounding box center [226, 793] width 15 height 15
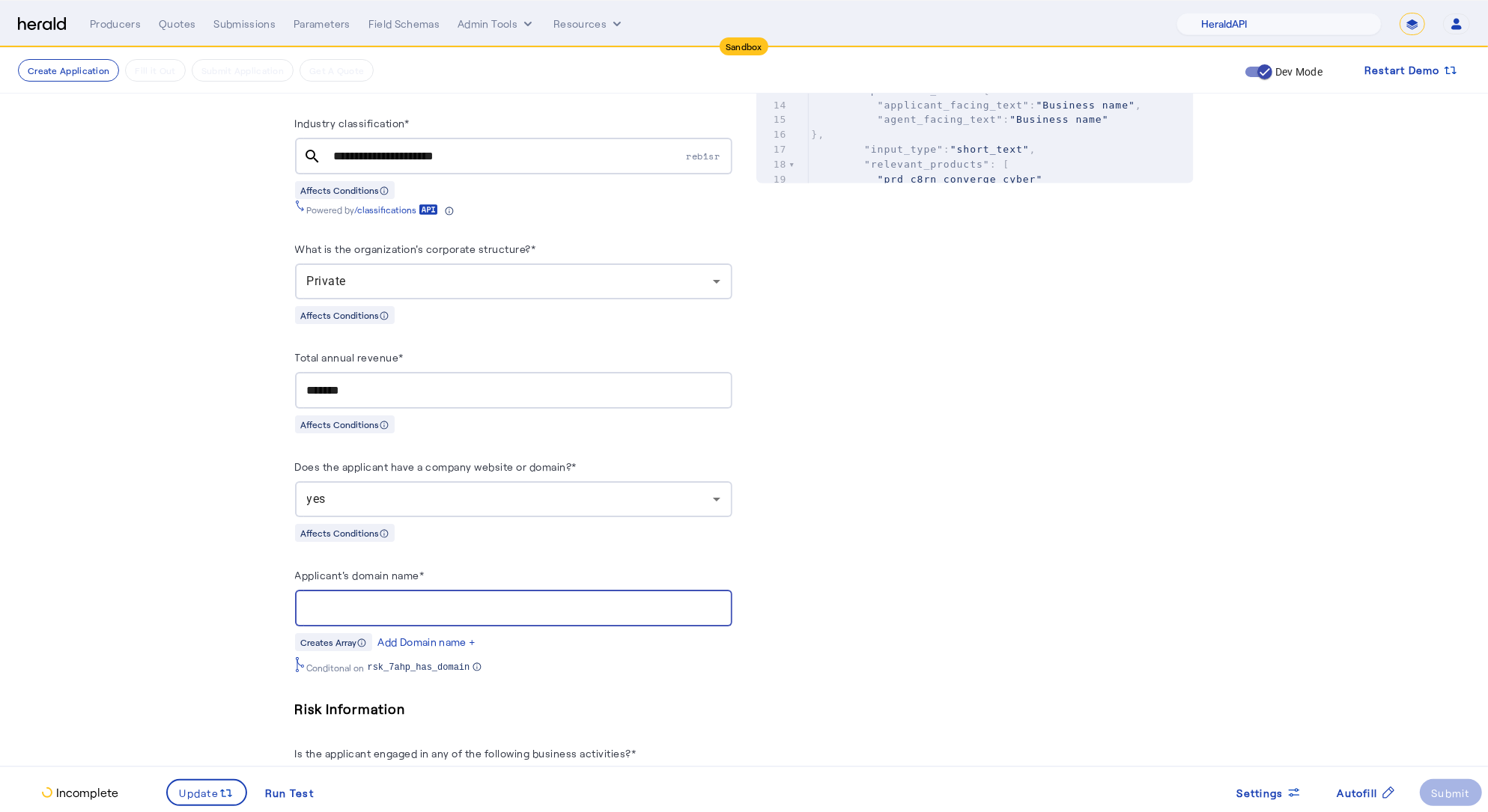
click at [478, 610] on input "Applicant's domain name*" at bounding box center [514, 608] width 414 height 18
type input "**********"
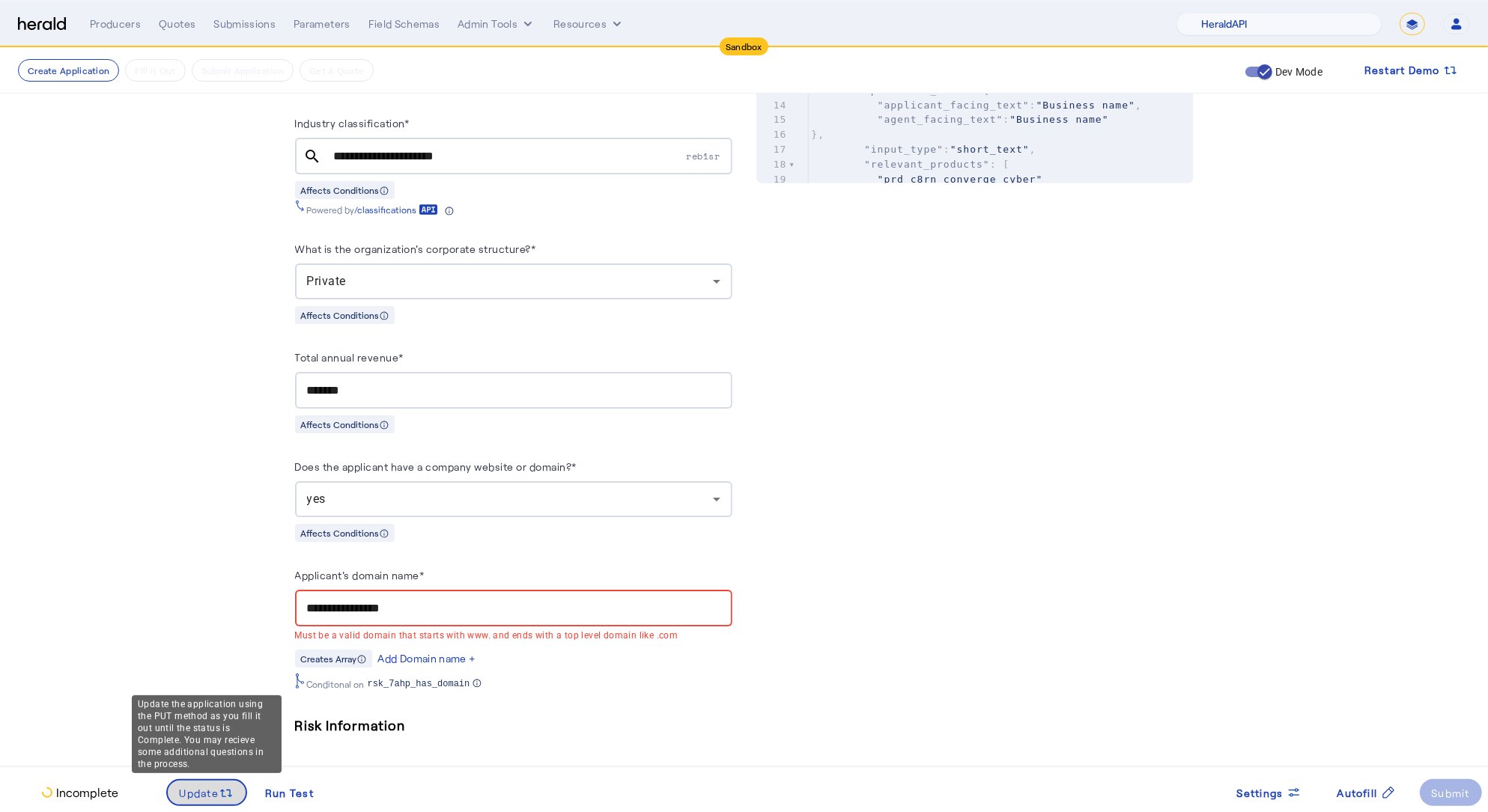
click at [200, 779] on span at bounding box center [206, 793] width 78 height 36
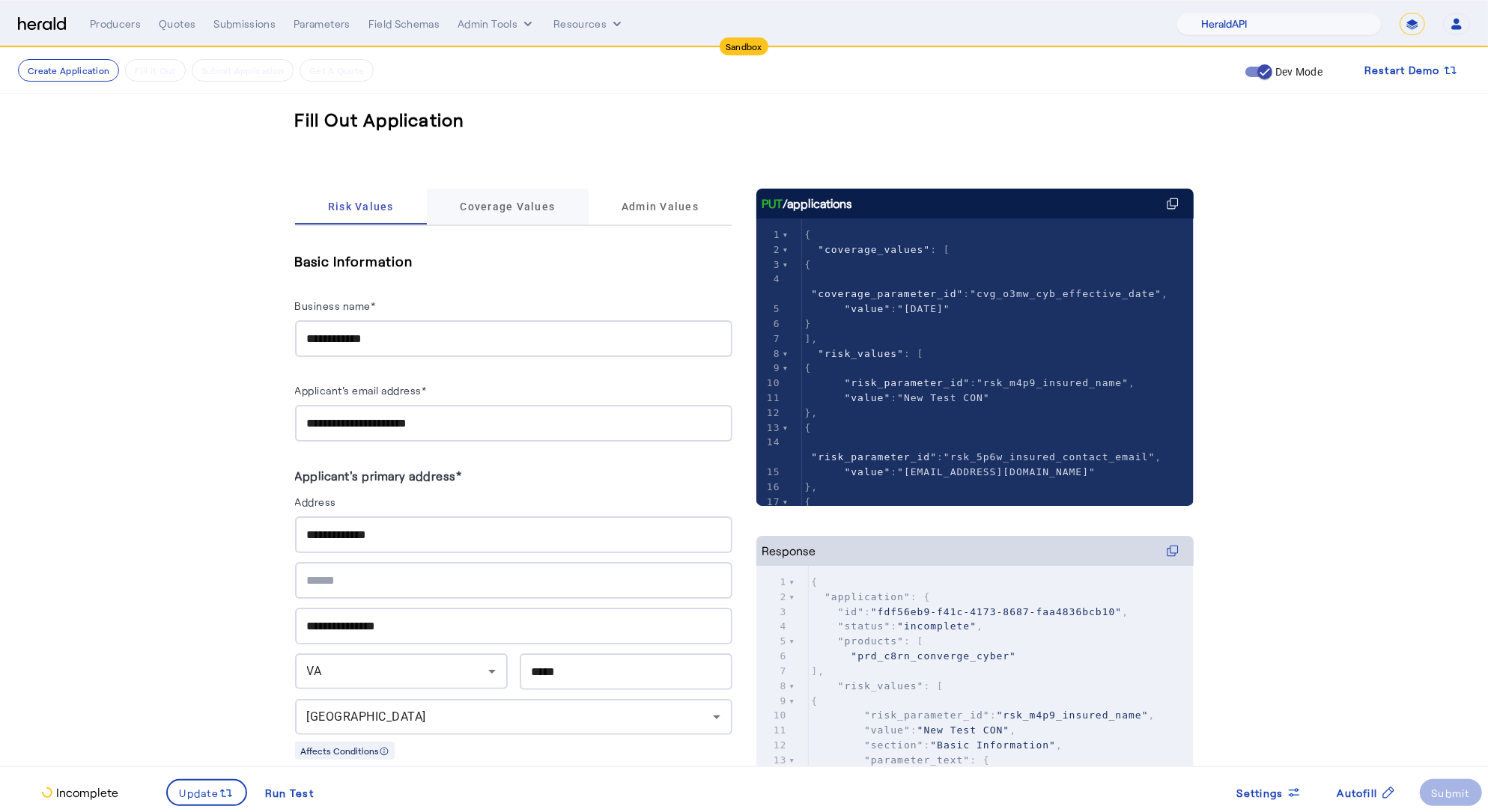
click at [514, 202] on span "Coverage Values" at bounding box center [507, 207] width 95 height 11
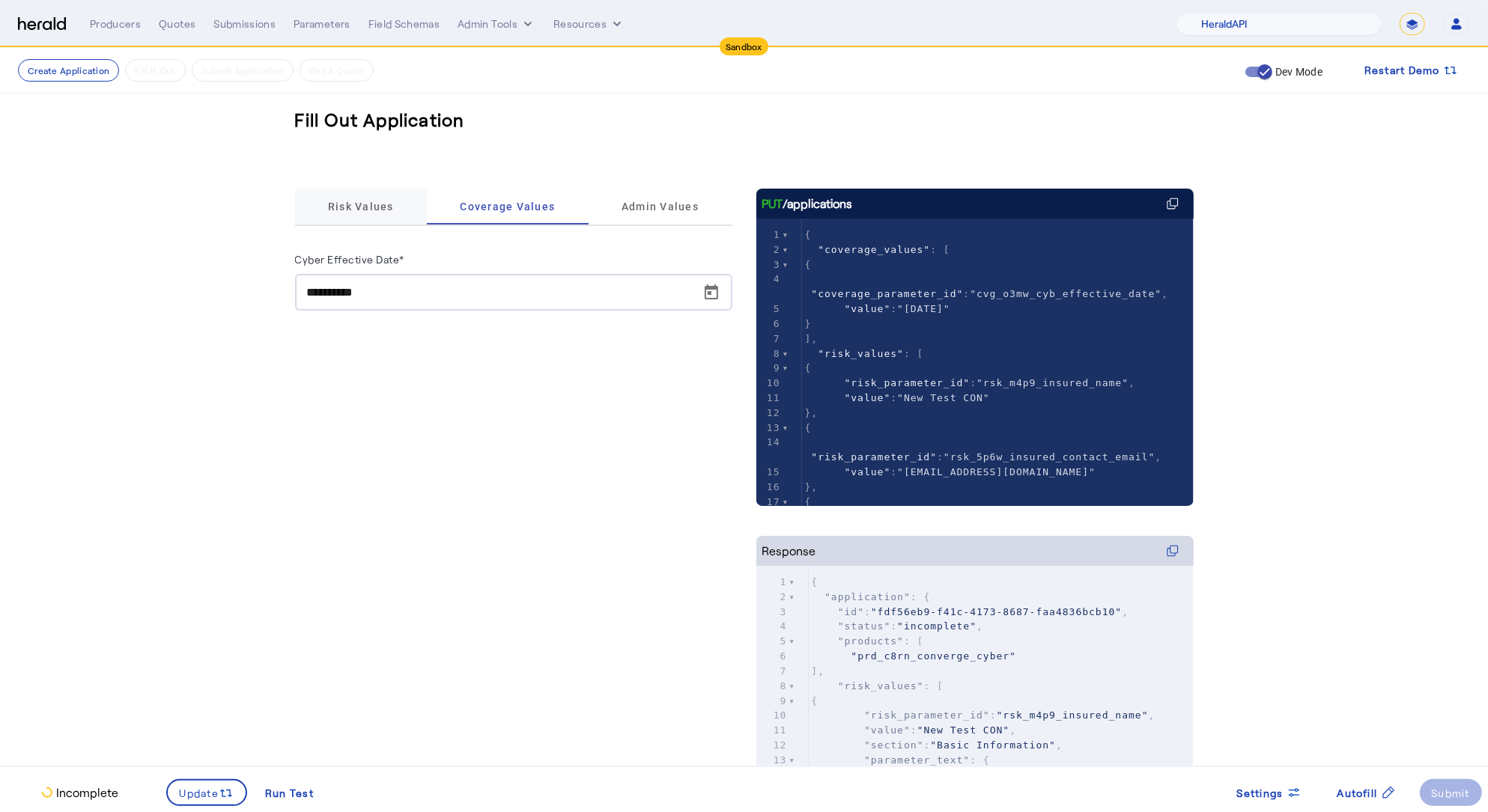
click at [399, 209] on div "Risk Values" at bounding box center [361, 206] width 133 height 36
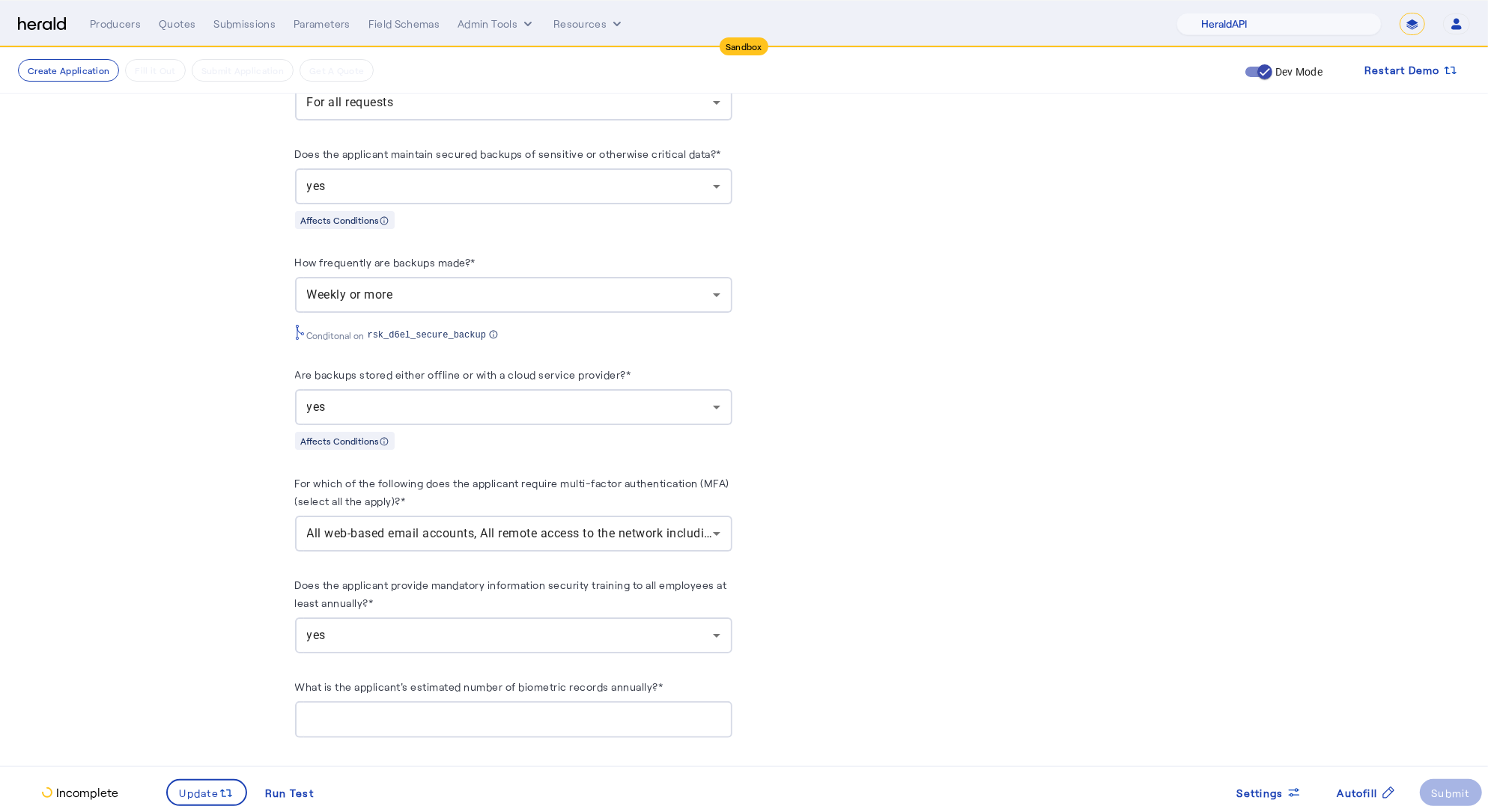
scroll to position [1865, 0]
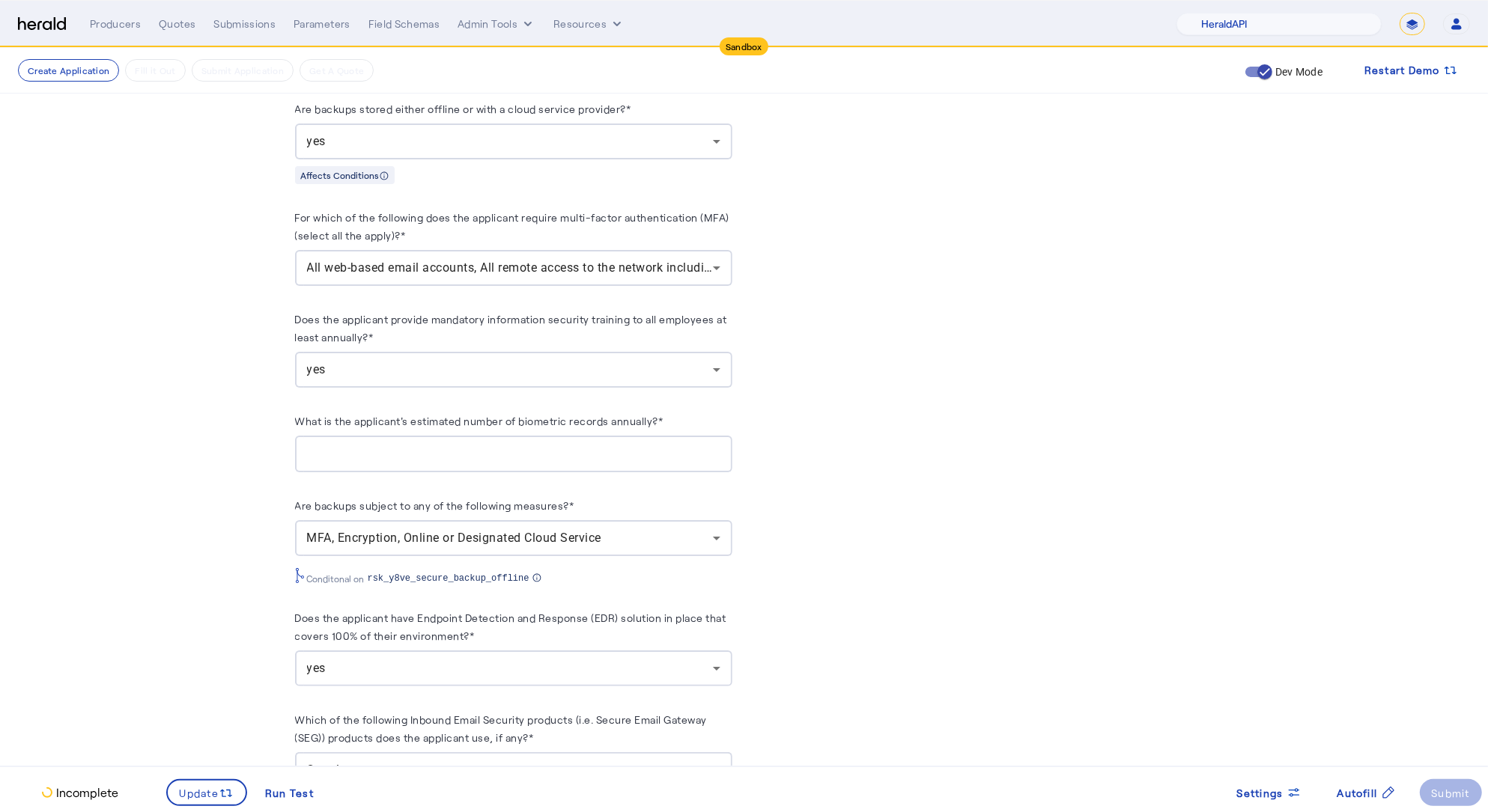
click at [452, 455] on input "What is the applicant's estimated number of biometric records annually?*" at bounding box center [514, 454] width 414 height 18
type input "*"
drag, startPoint x: 219, startPoint y: 504, endPoint x: 204, endPoint y: 494, distance: 18.0
click at [218, 505] on fill-application-step "**********" at bounding box center [744, 196] width 1488 height 4027
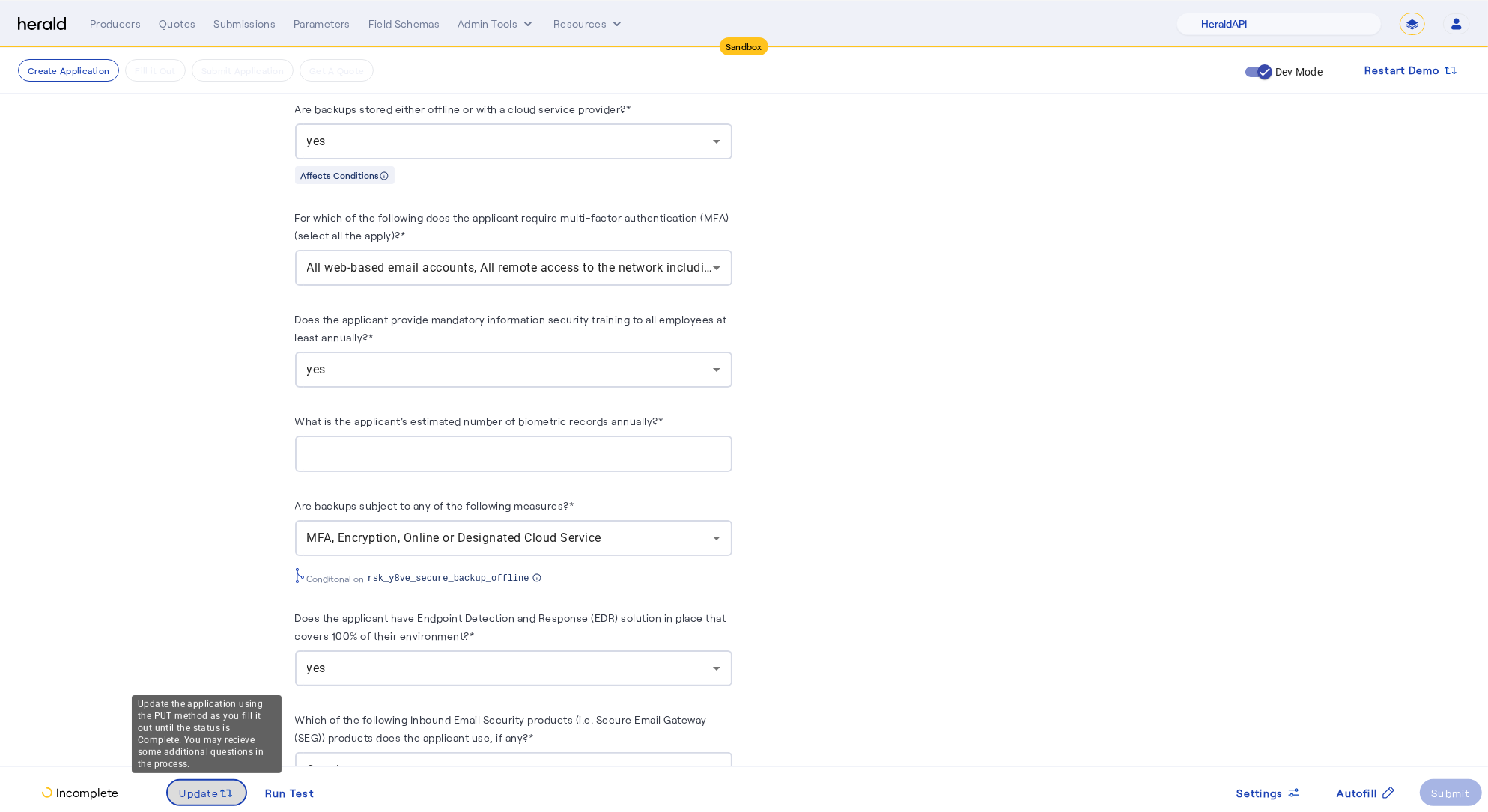
click at [222, 787] on icon at bounding box center [226, 793] width 15 height 15
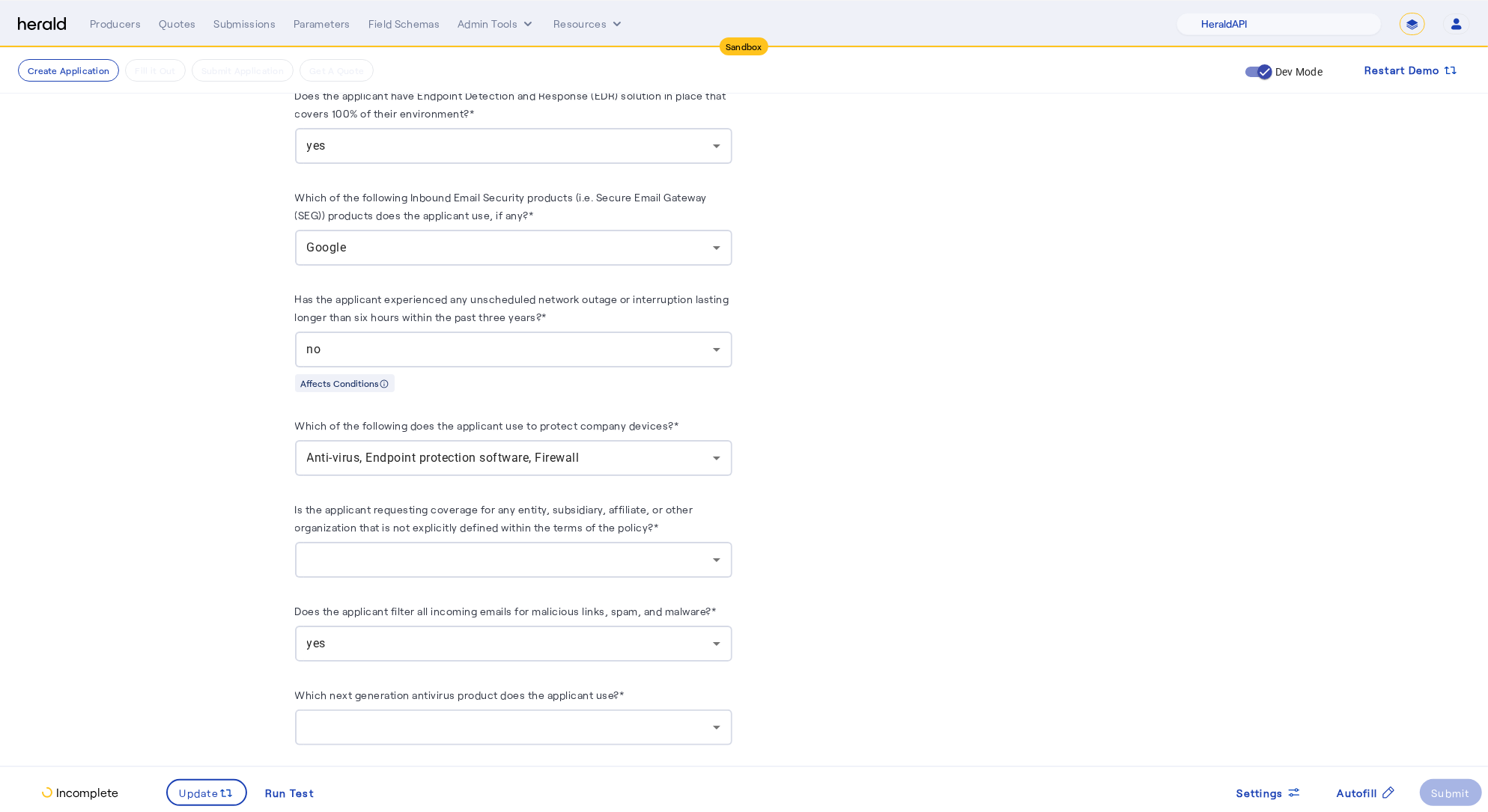
scroll to position [2400, 0]
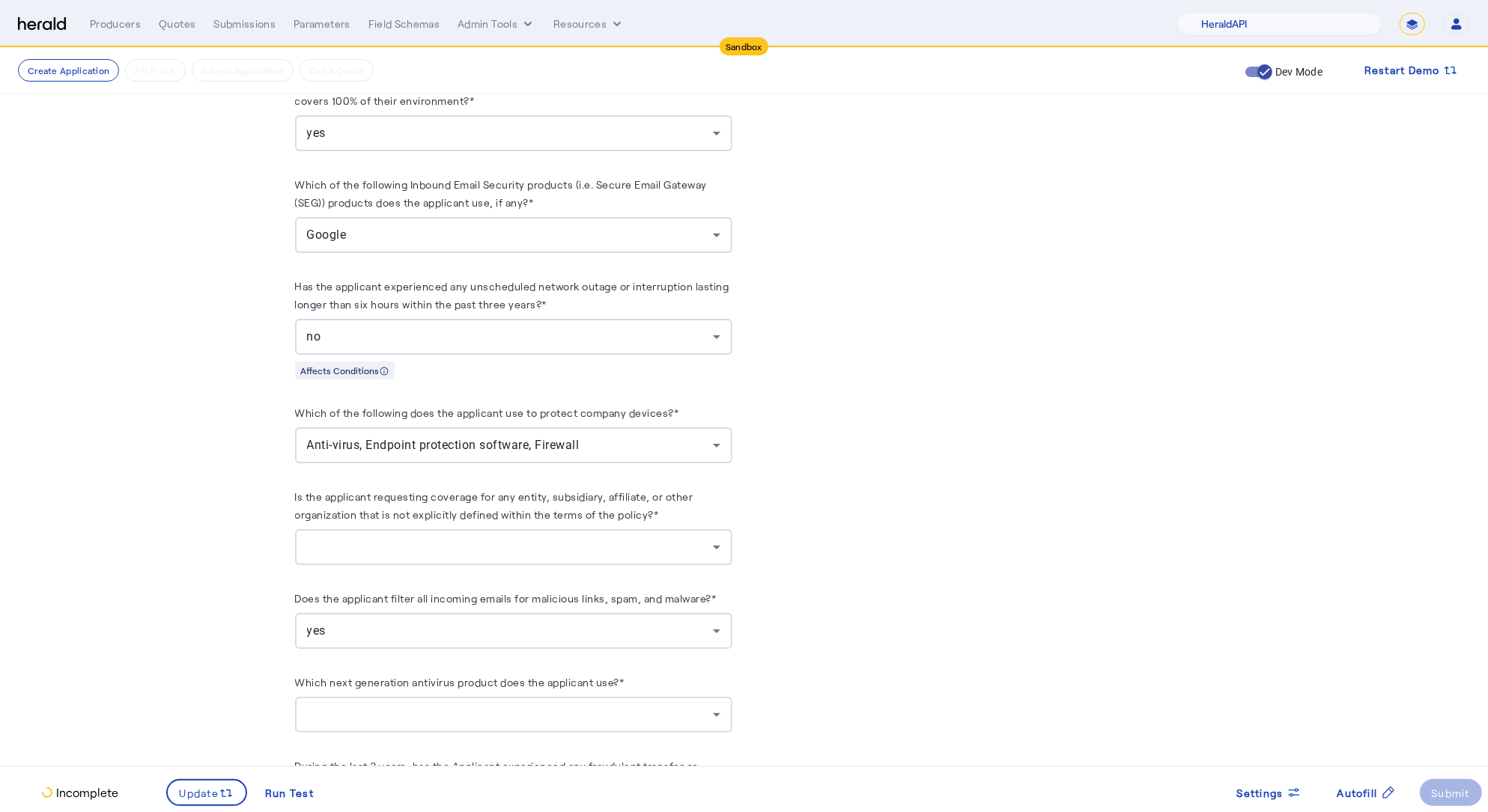
click at [399, 548] on div at bounding box center [510, 547] width 406 height 18
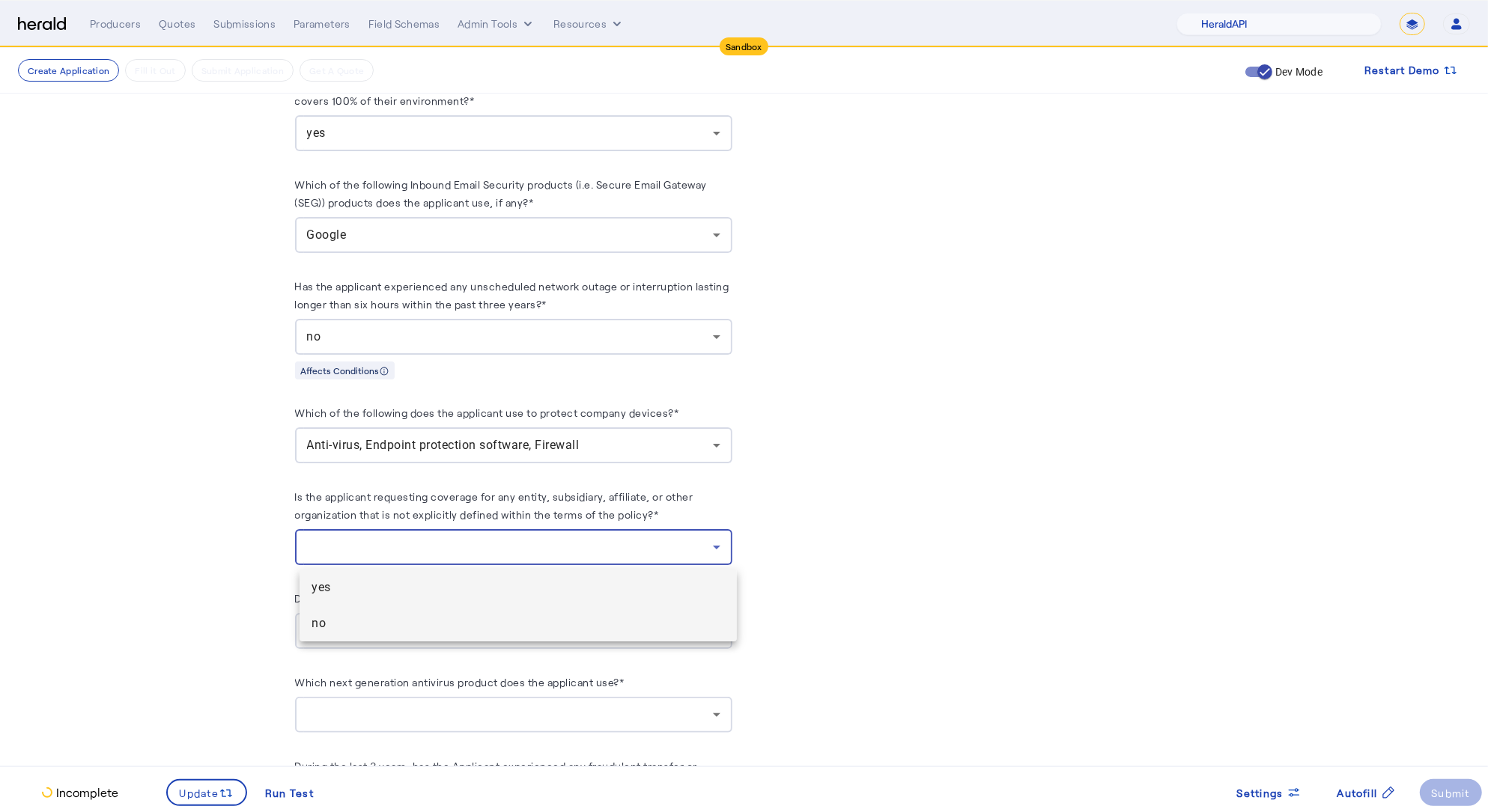
click at [375, 627] on span "no" at bounding box center [518, 623] width 414 height 18
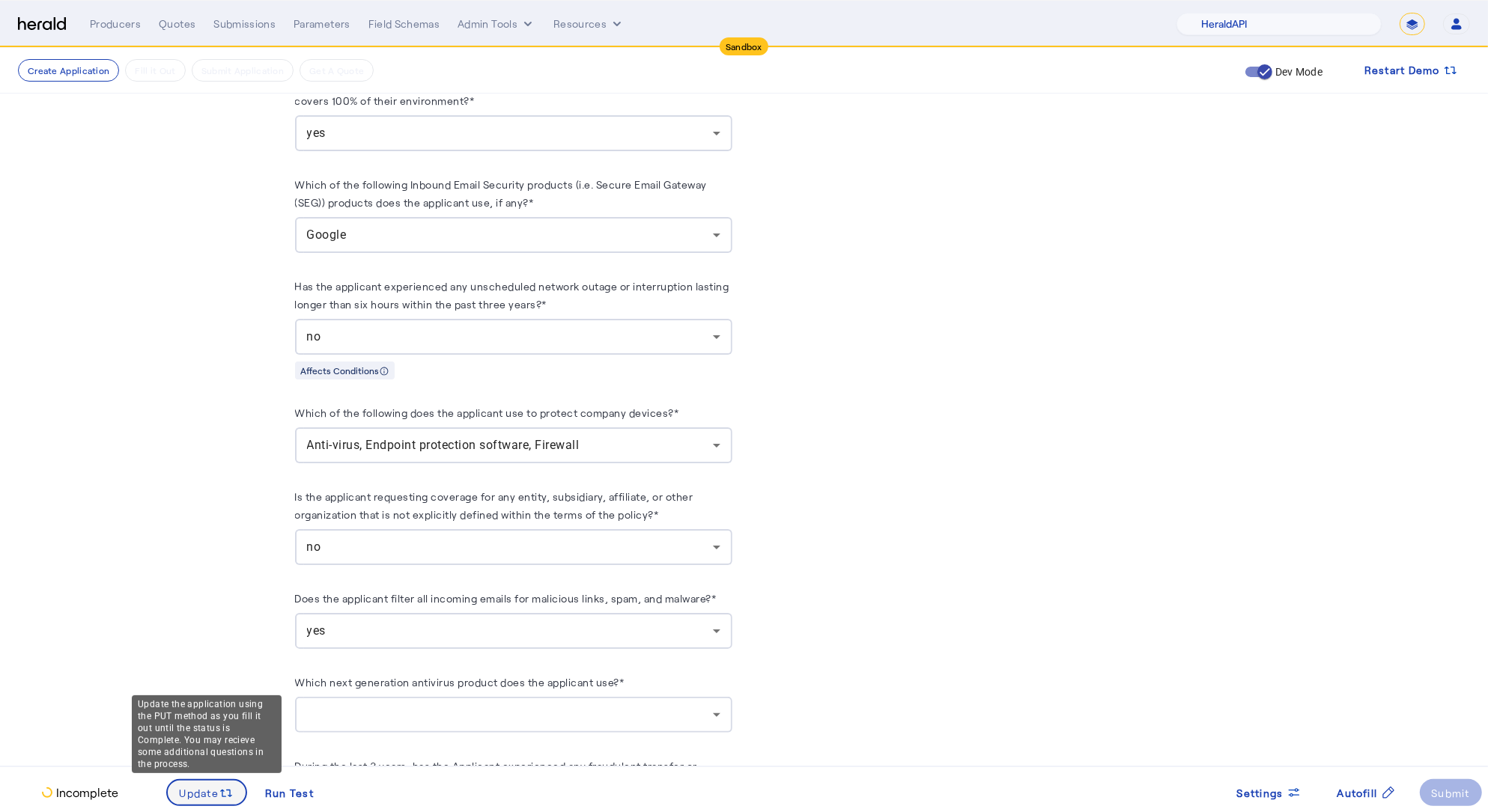
click at [218, 788] on div "Update" at bounding box center [207, 793] width 54 height 16
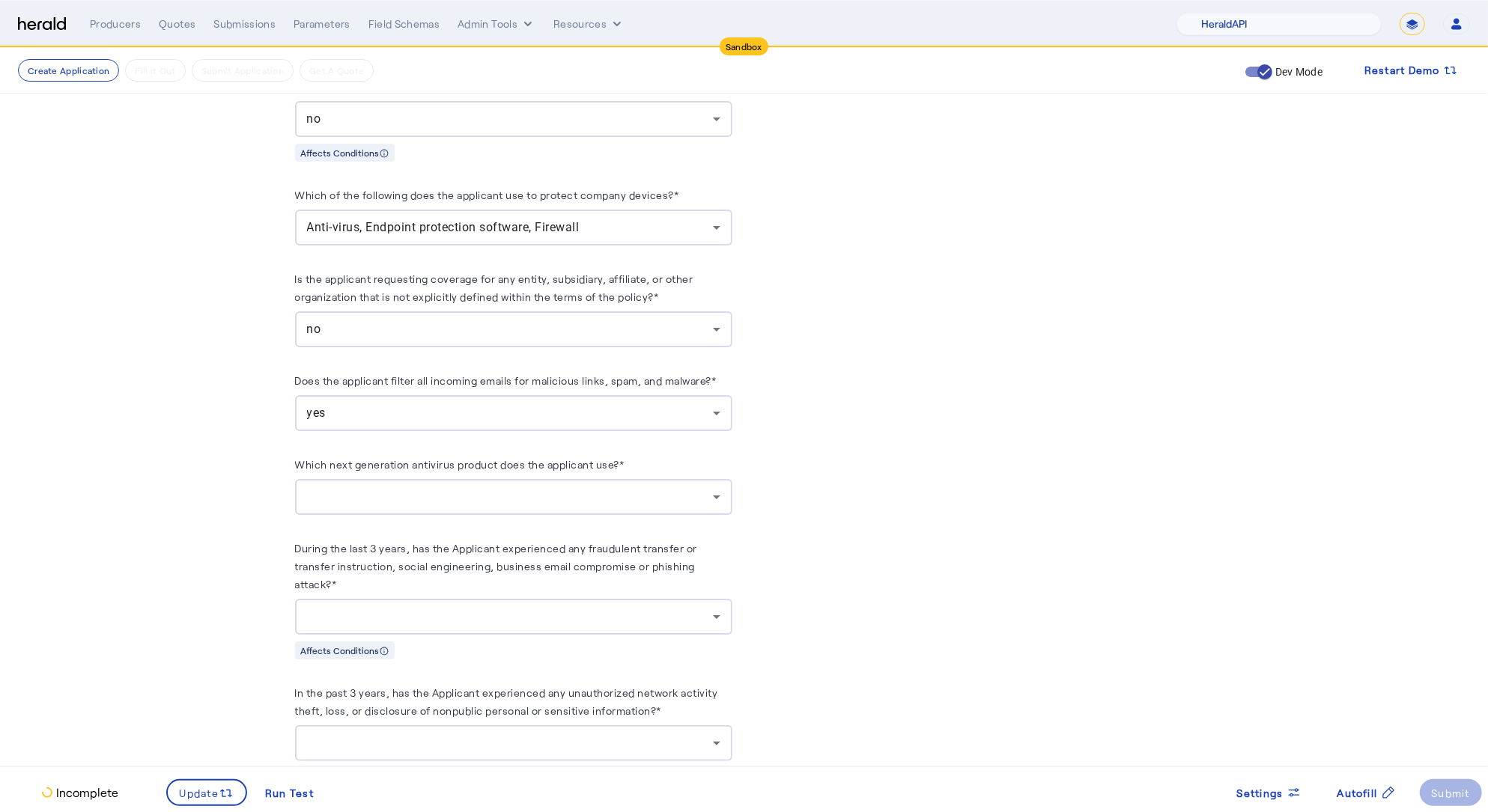
scroll to position [2631, 0]
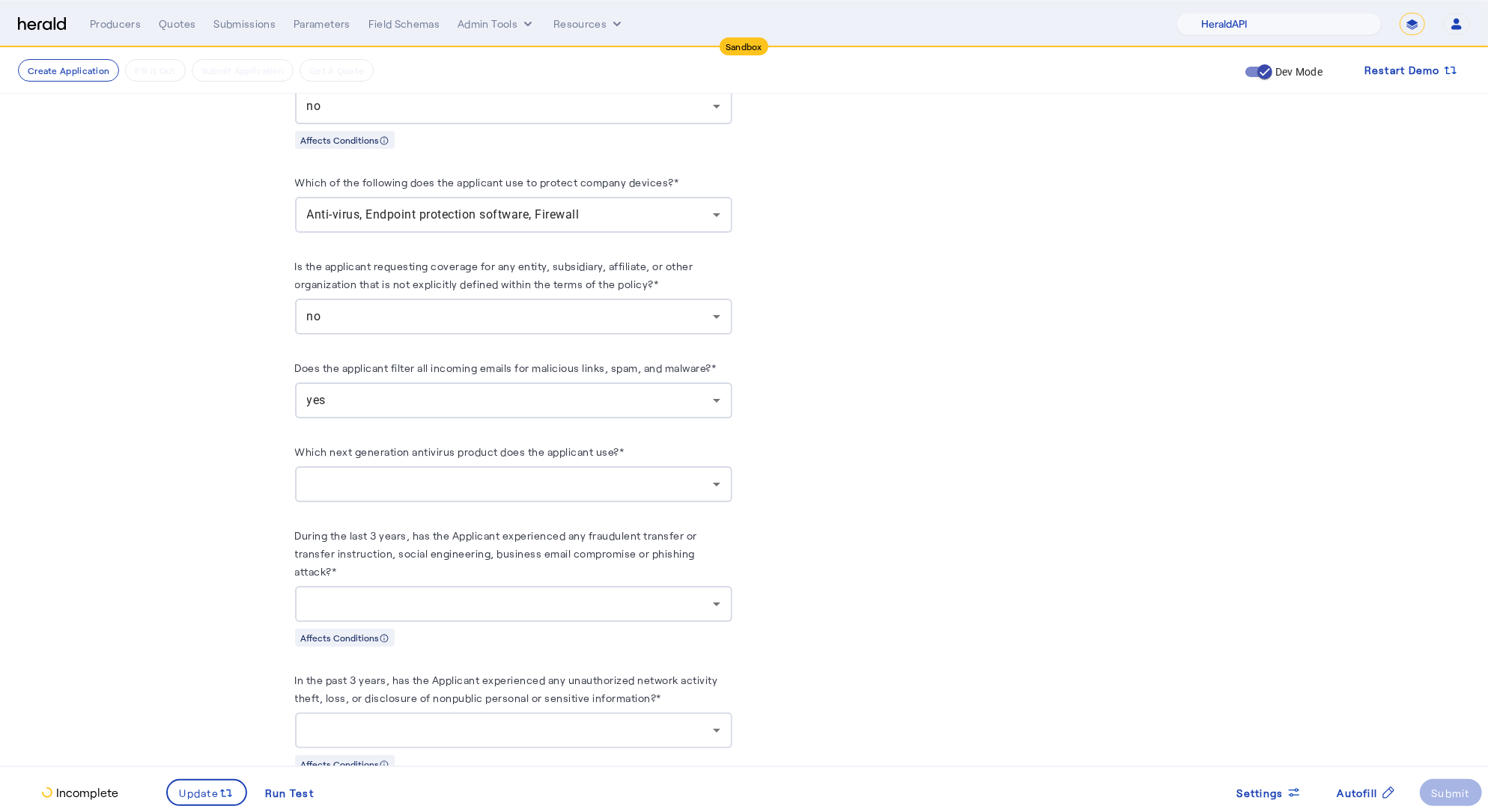
click at [424, 498] on div at bounding box center [514, 484] width 414 height 36
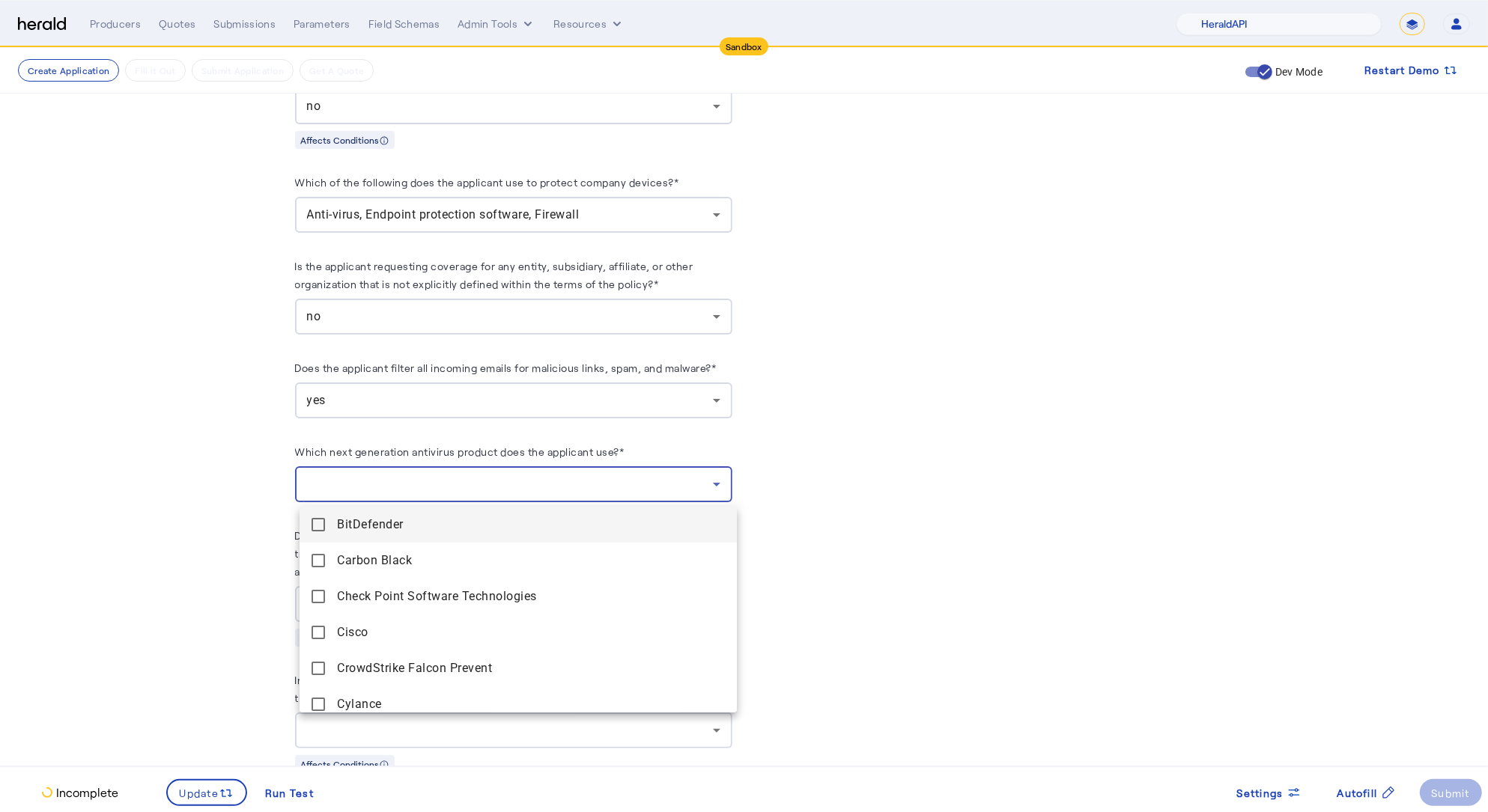
click at [412, 522] on span "BitDefender" at bounding box center [531, 524] width 388 height 18
click at [191, 594] on div at bounding box center [744, 406] width 1488 height 812
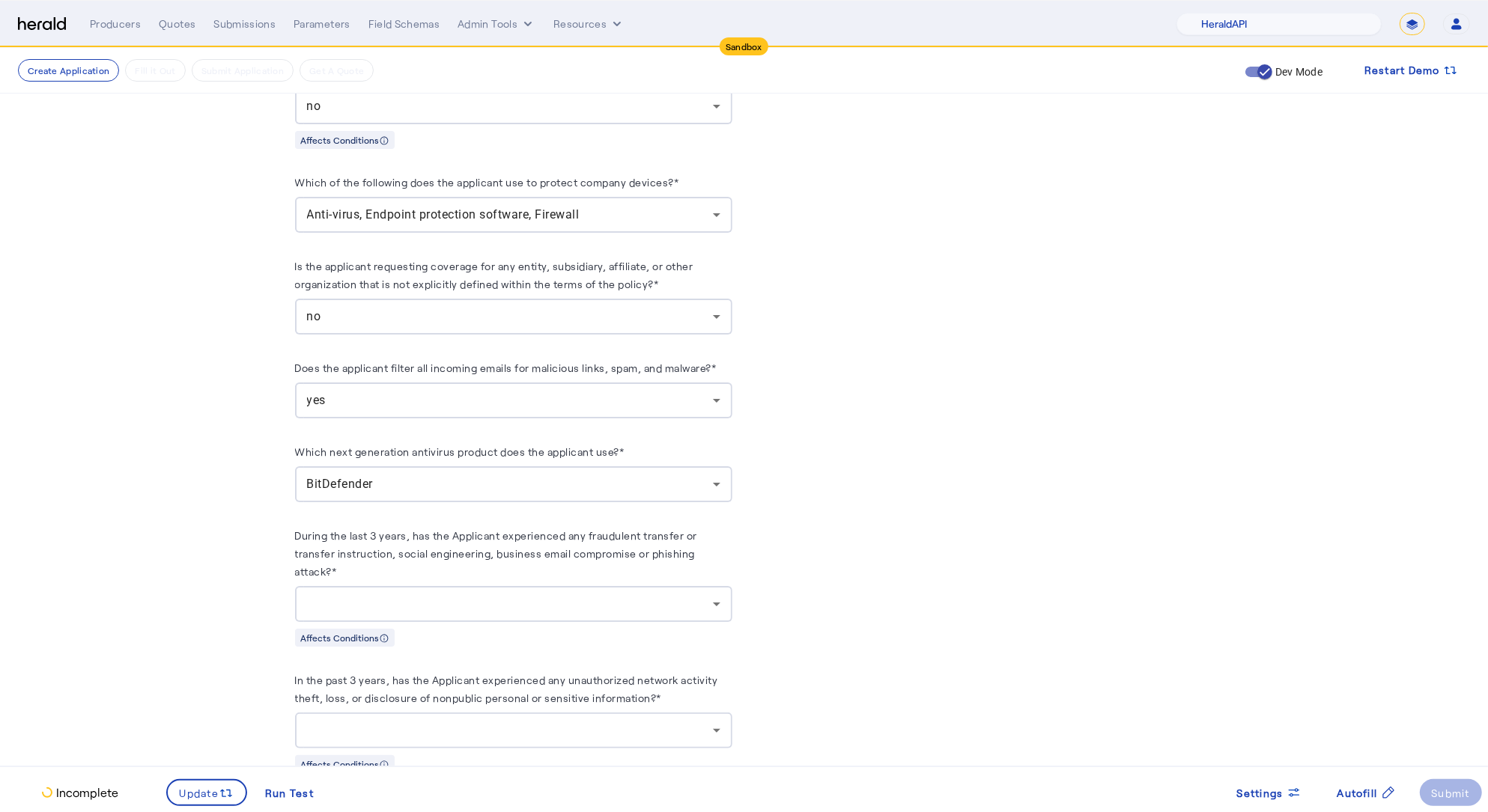
click at [399, 593] on div at bounding box center [514, 604] width 414 height 36
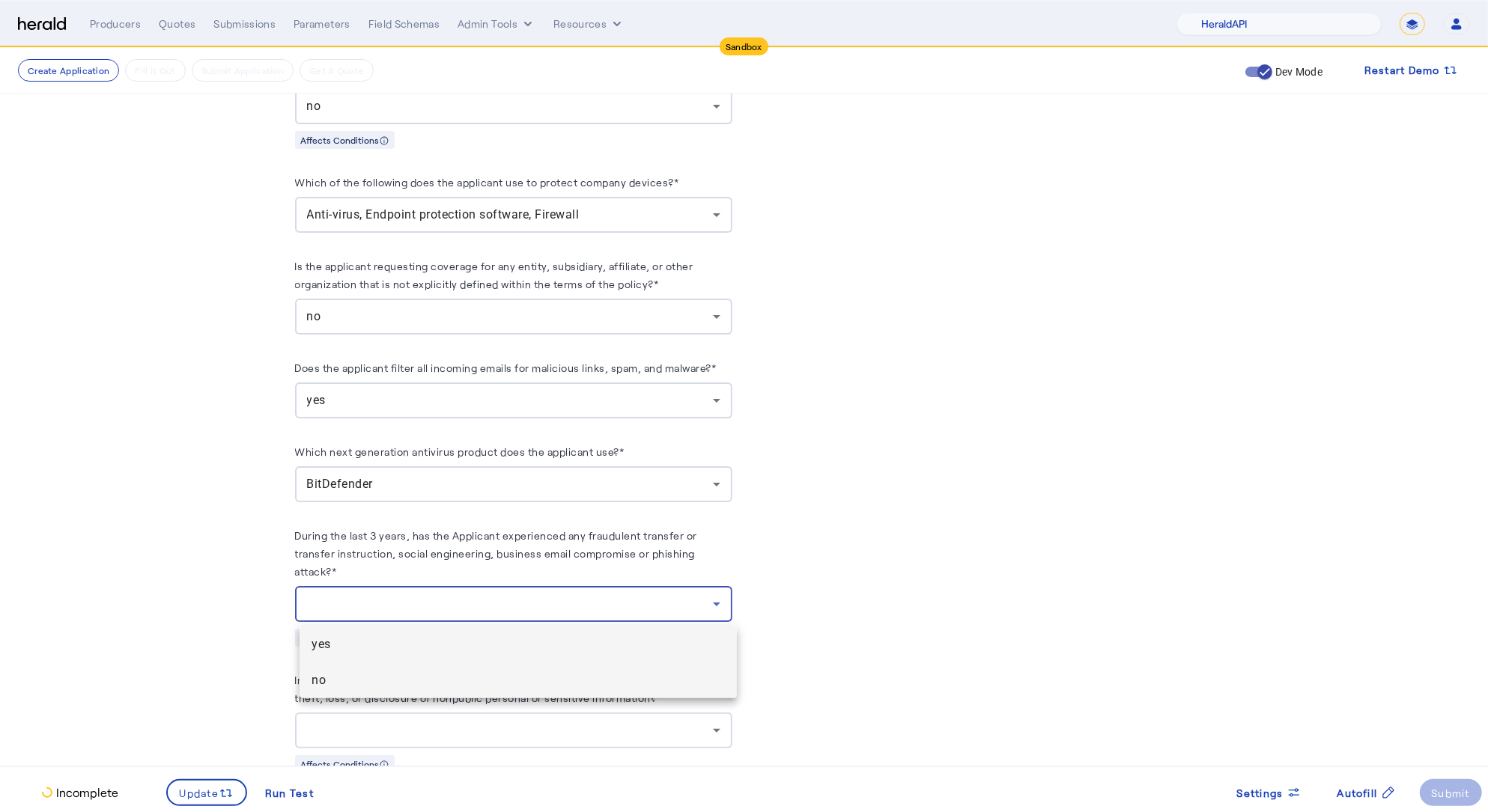
click at [375, 693] on mat-option "no" at bounding box center [518, 680] width 438 height 36
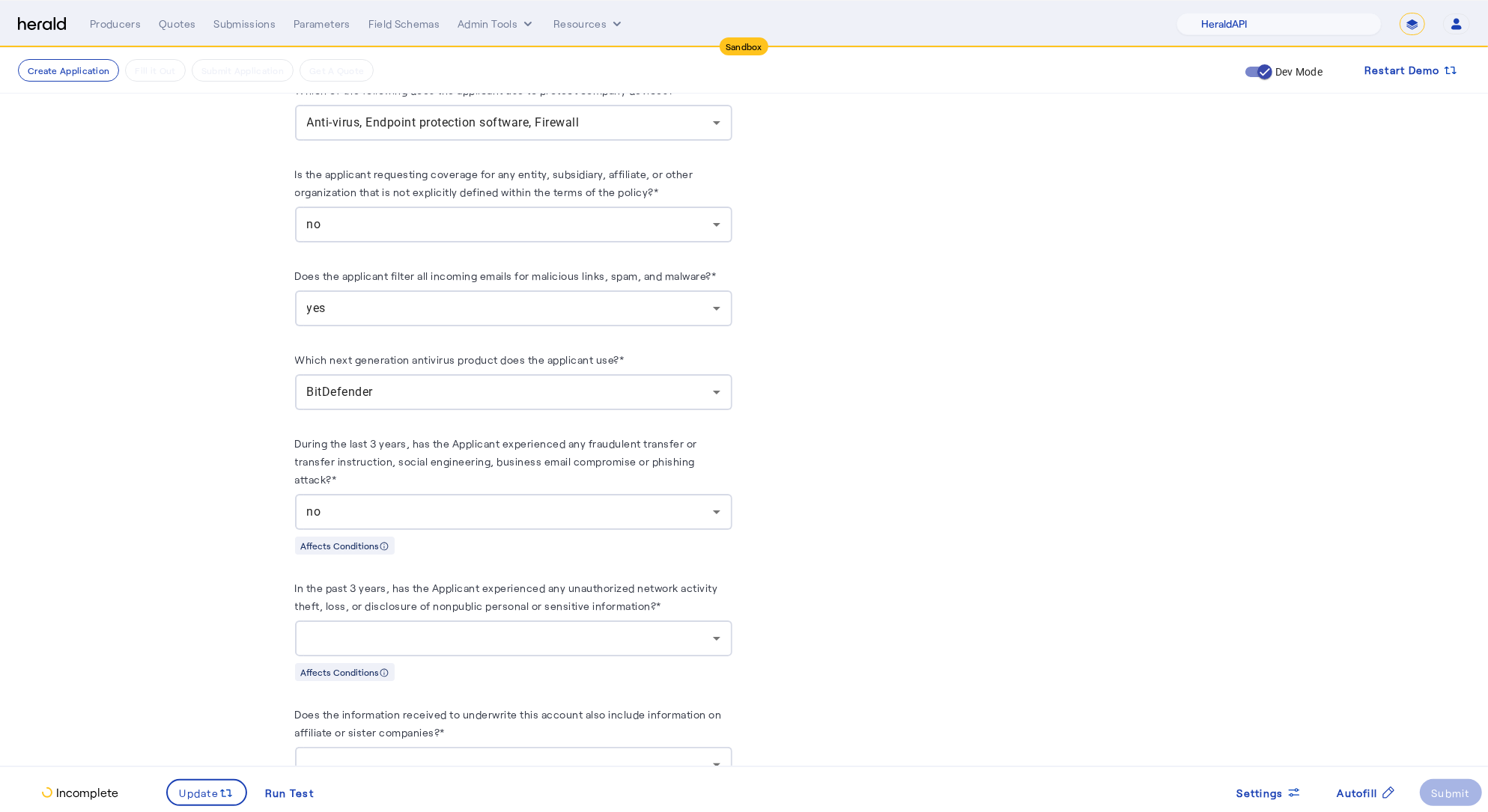
scroll to position [2749, 0]
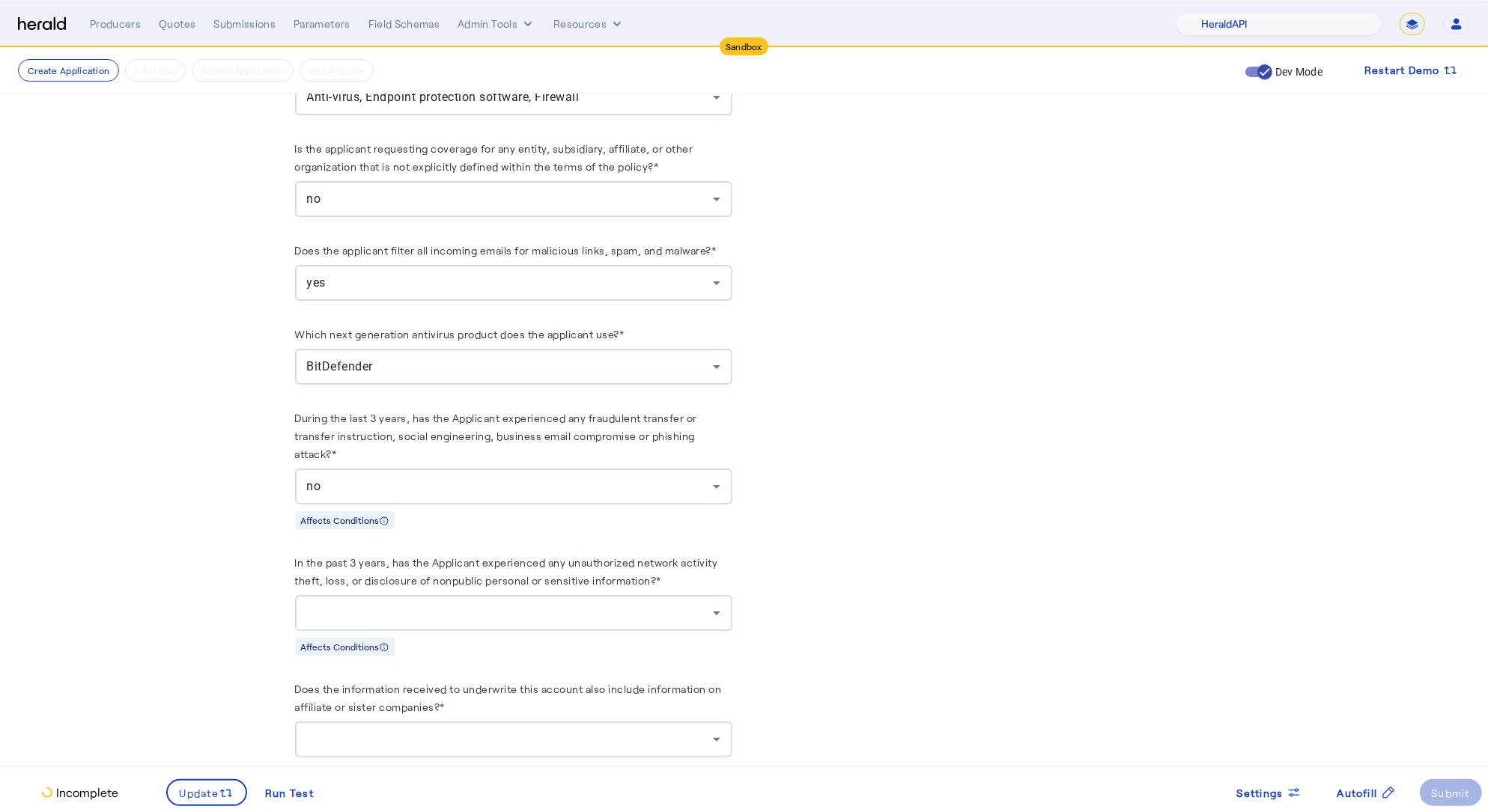
click at [469, 624] on div at bounding box center [514, 613] width 414 height 36
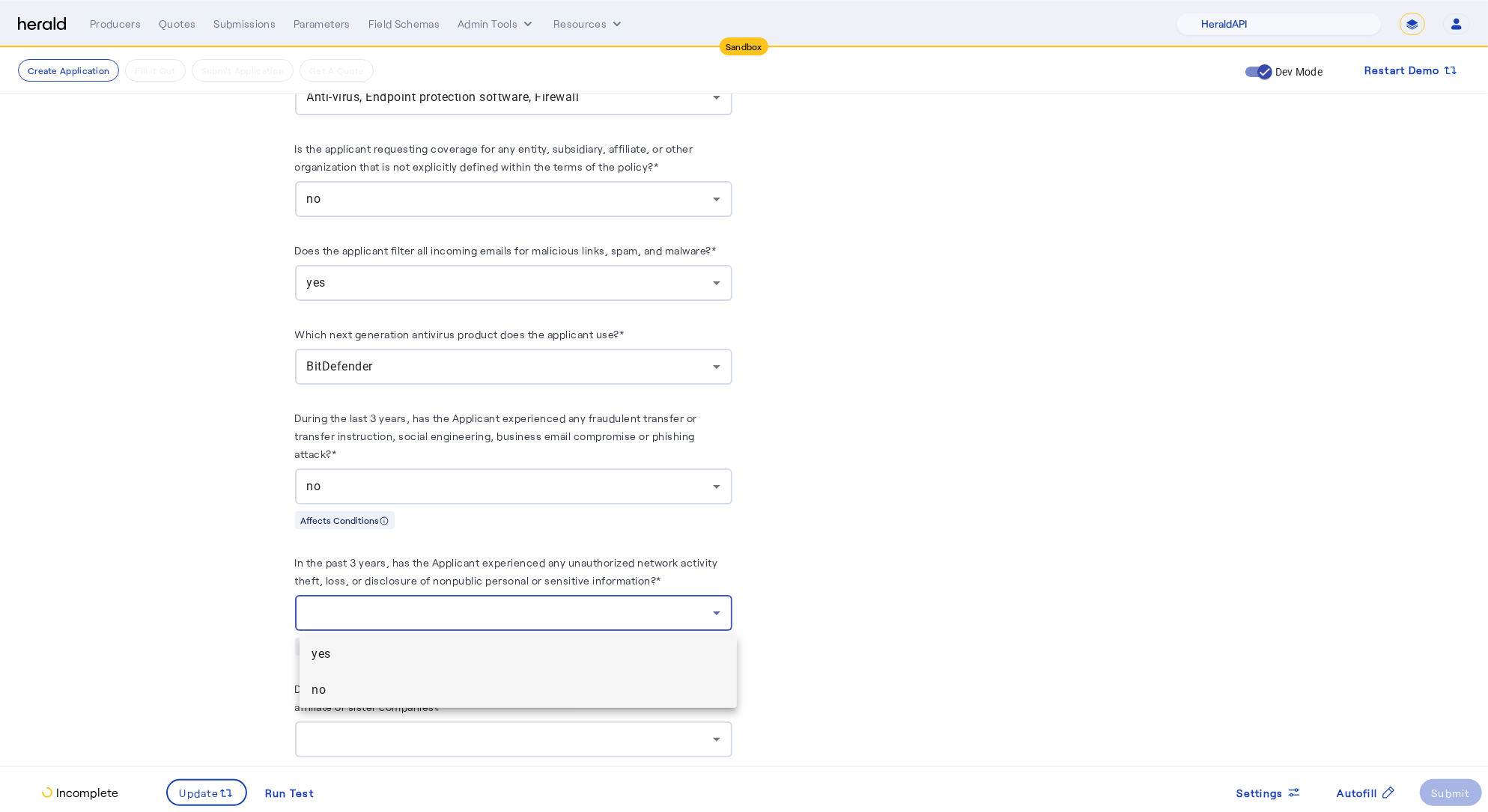
click at [407, 688] on span "no" at bounding box center [518, 689] width 414 height 18
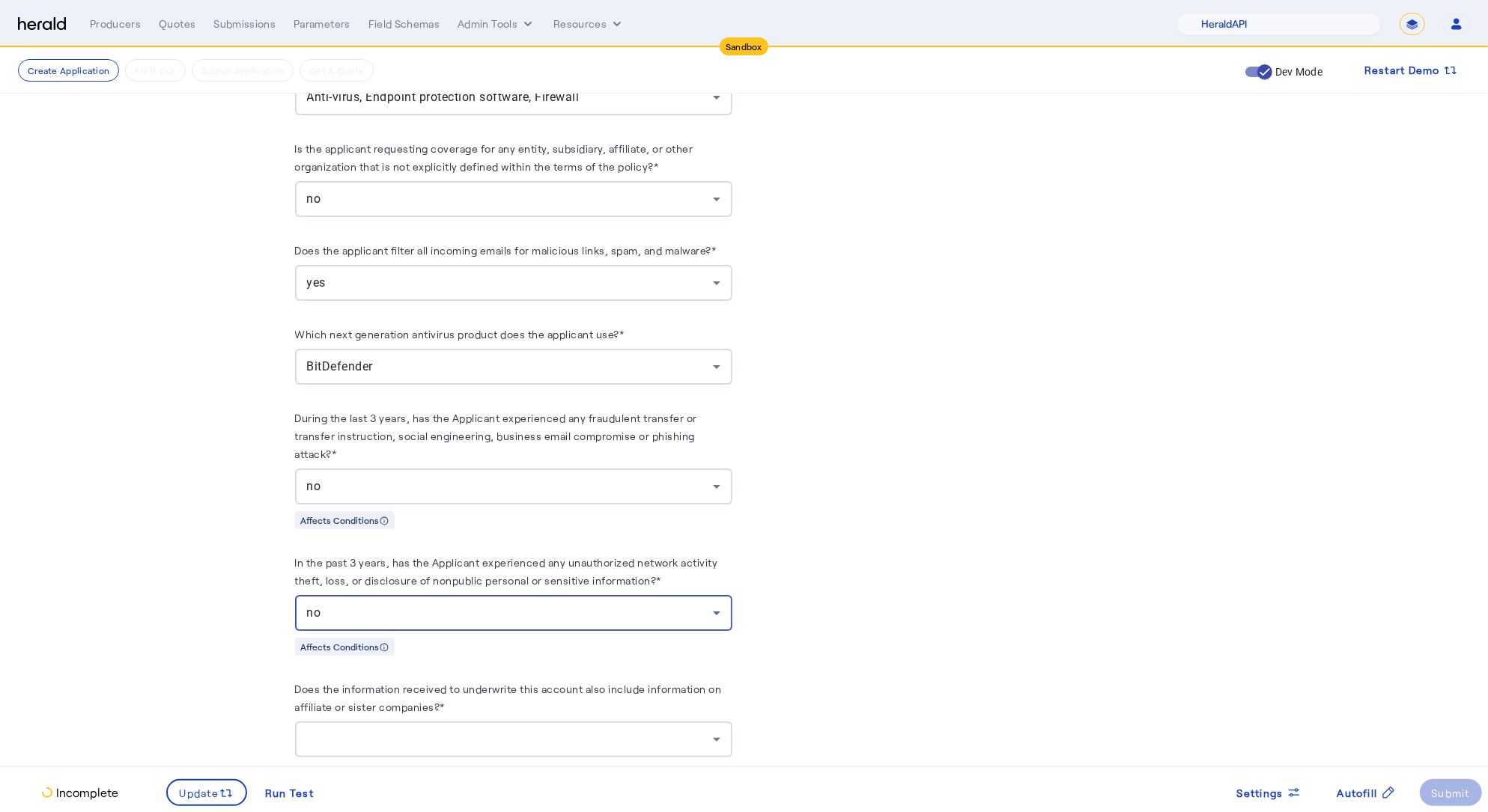
scroll to position [3018, 0]
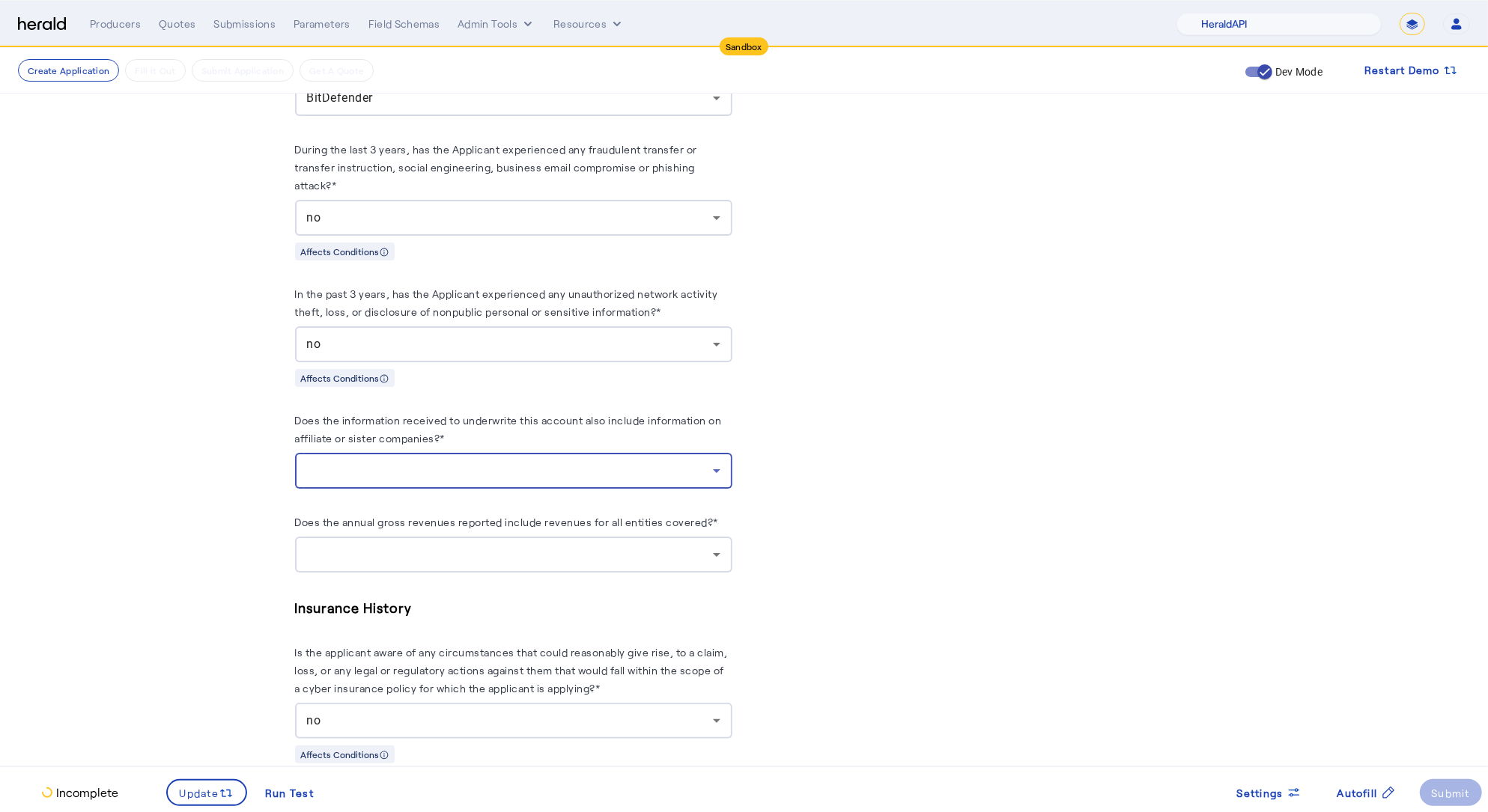
click at [507, 478] on div at bounding box center [510, 471] width 406 height 18
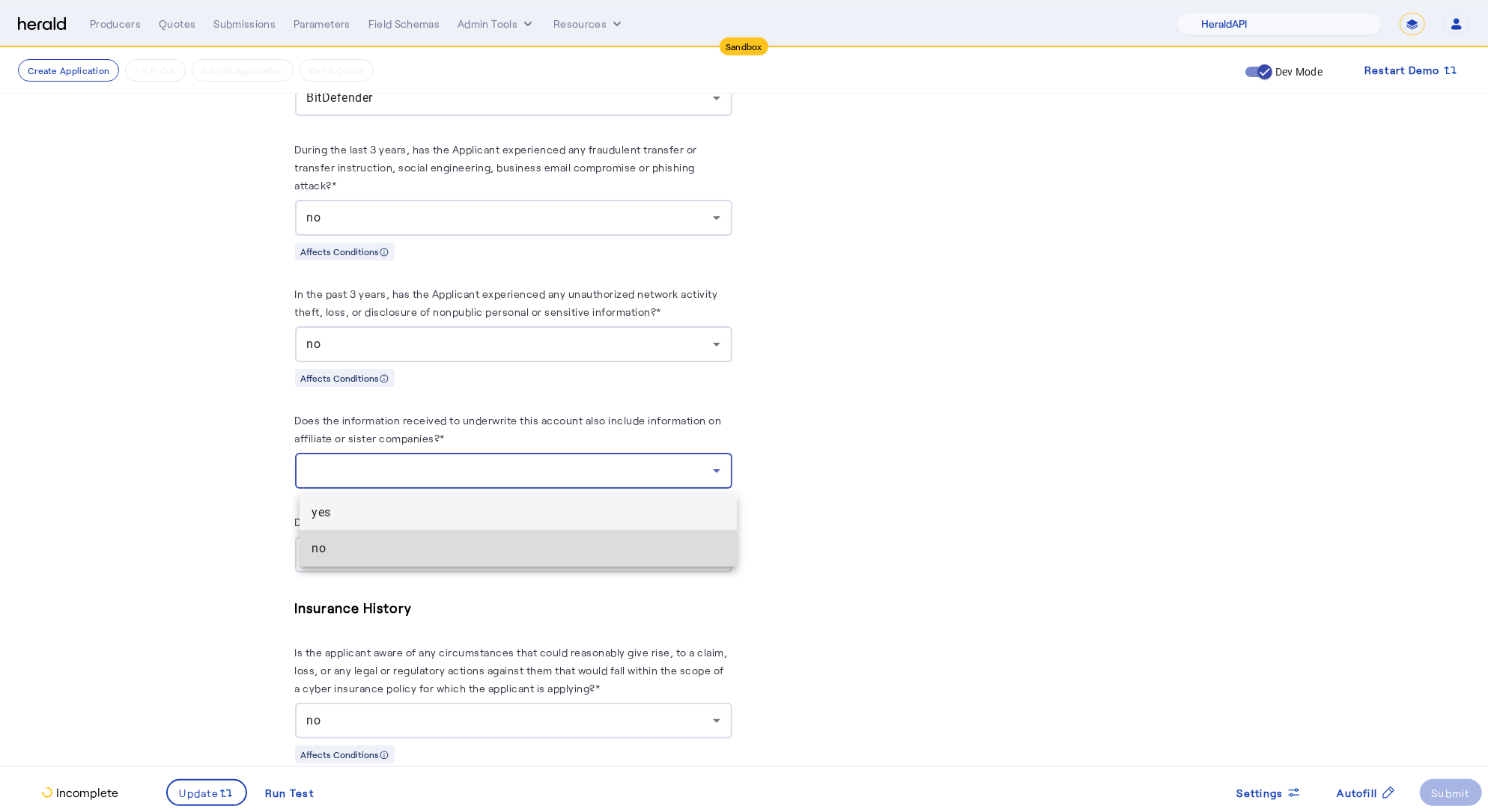
click at [363, 559] on mat-option "no" at bounding box center [518, 548] width 438 height 36
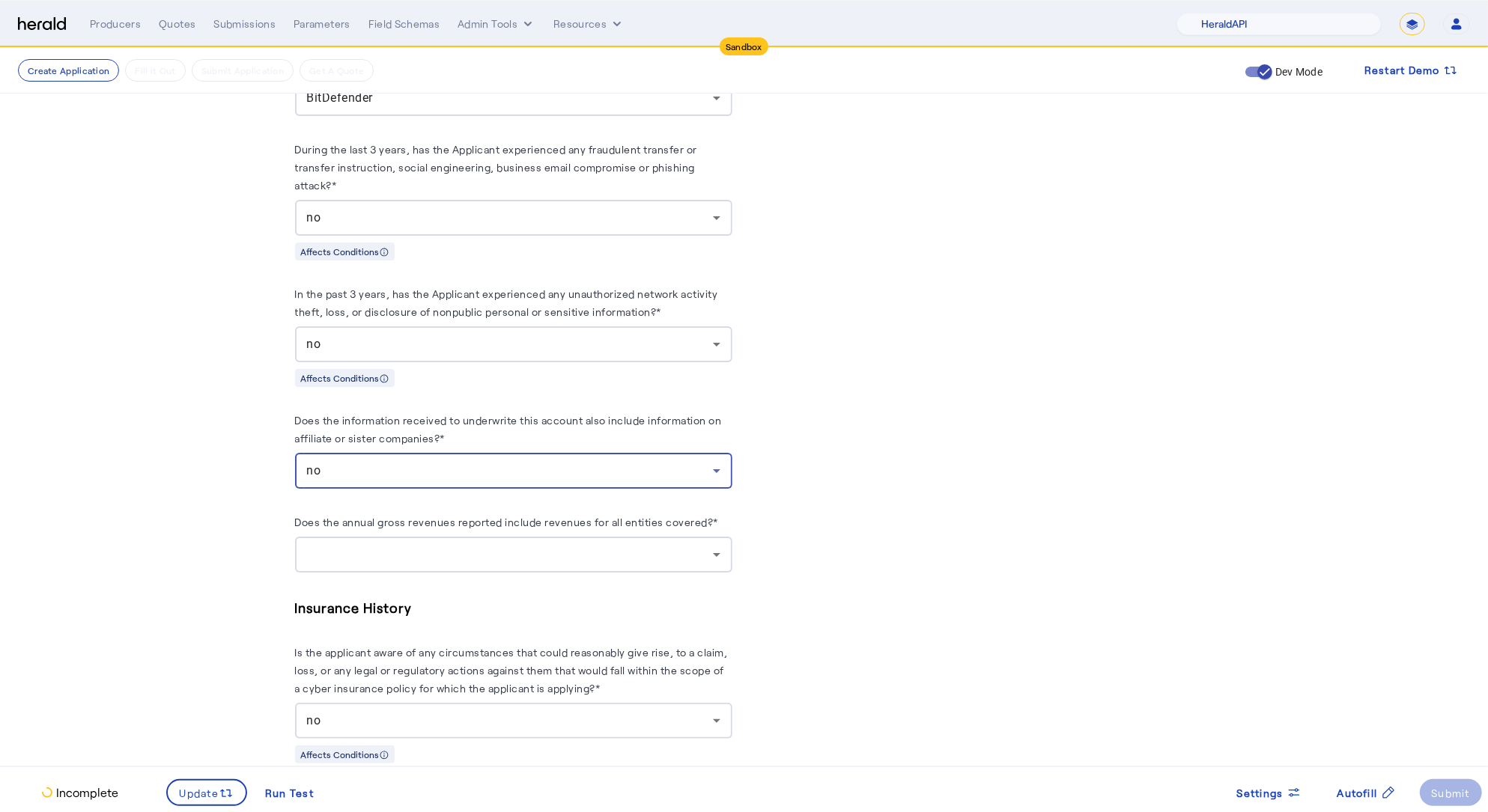
click at [400, 561] on div at bounding box center [510, 555] width 406 height 18
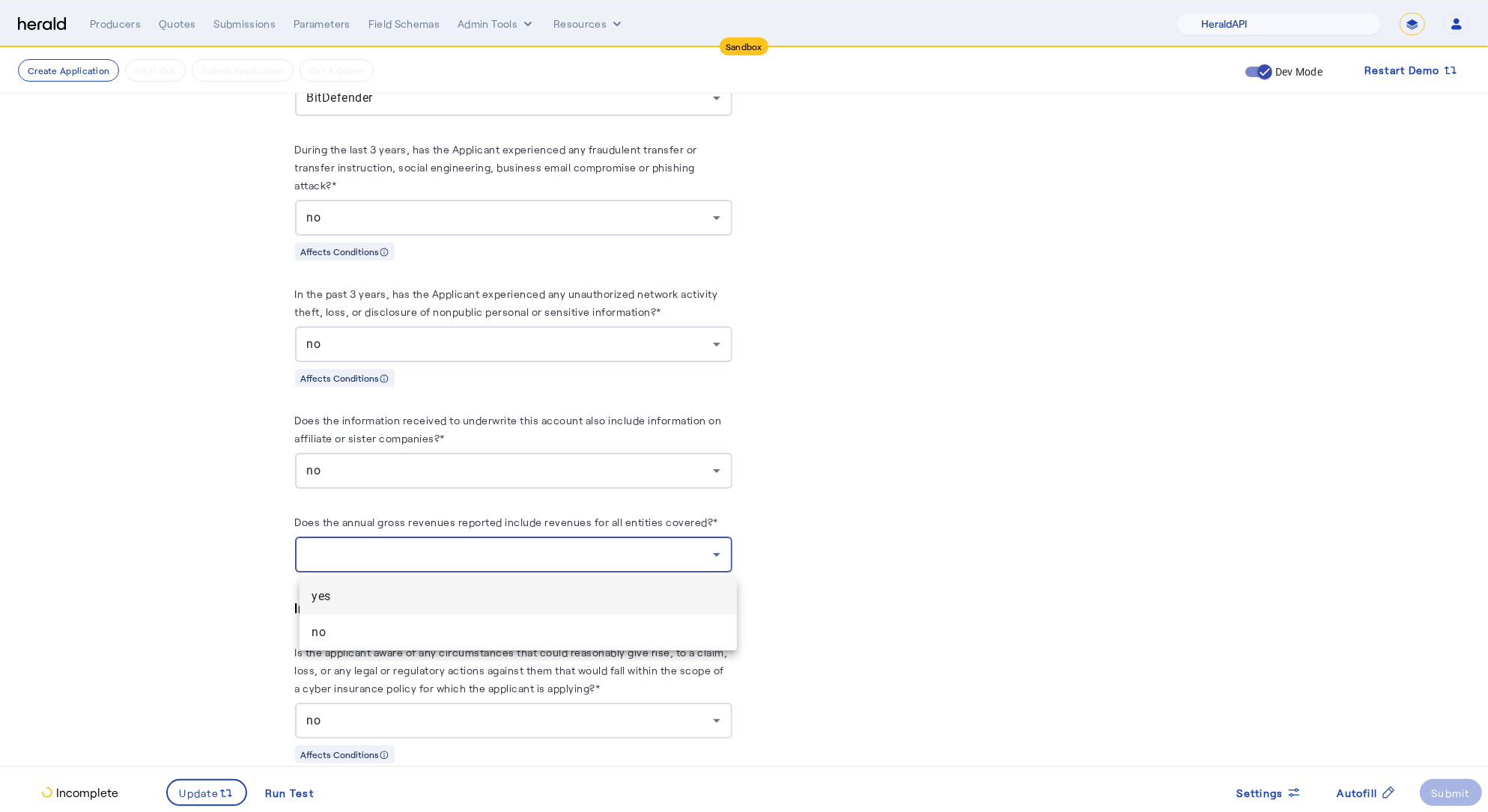
click at [382, 602] on span "yes" at bounding box center [518, 596] width 414 height 18
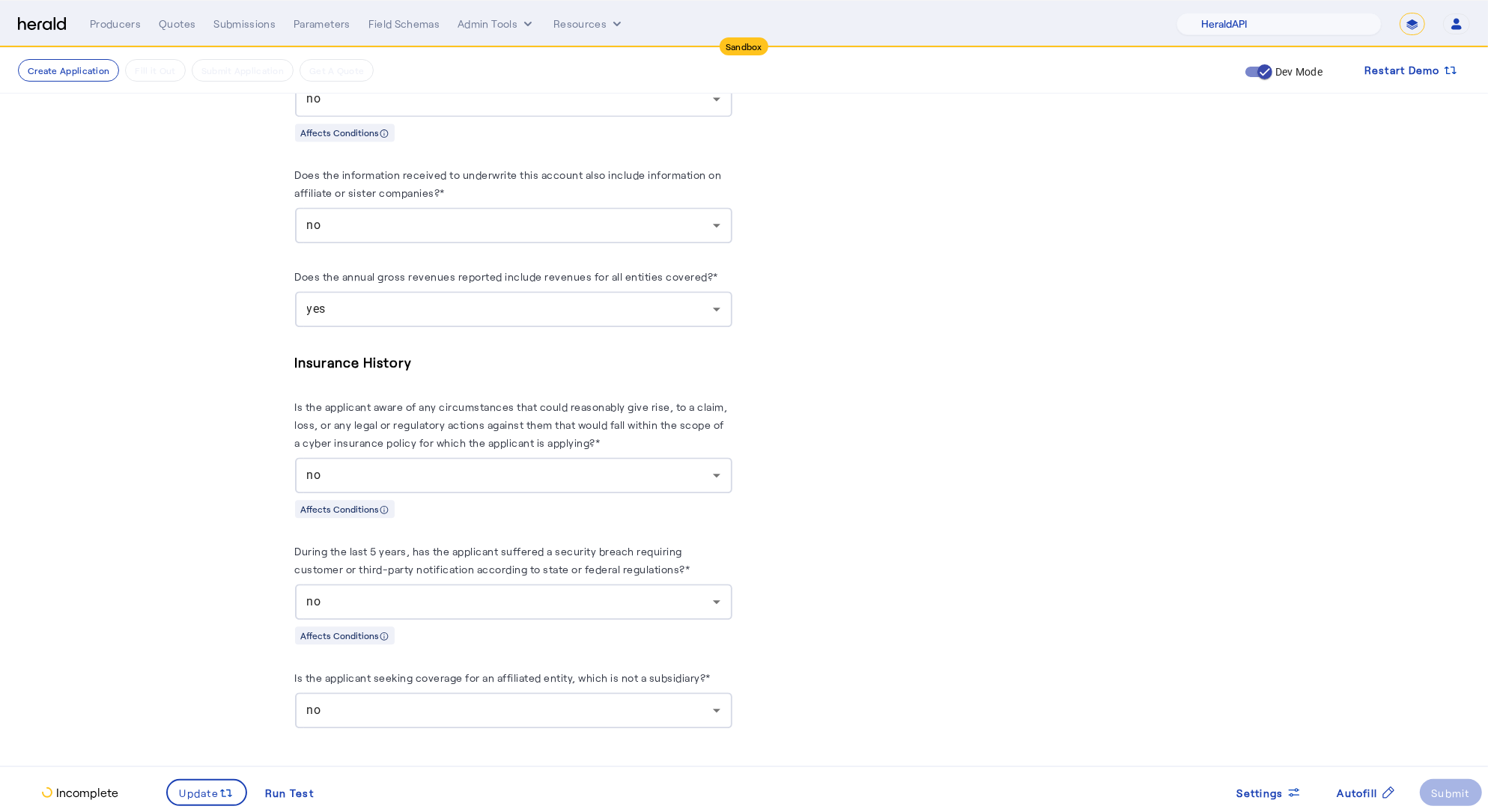
scroll to position [3269, 0]
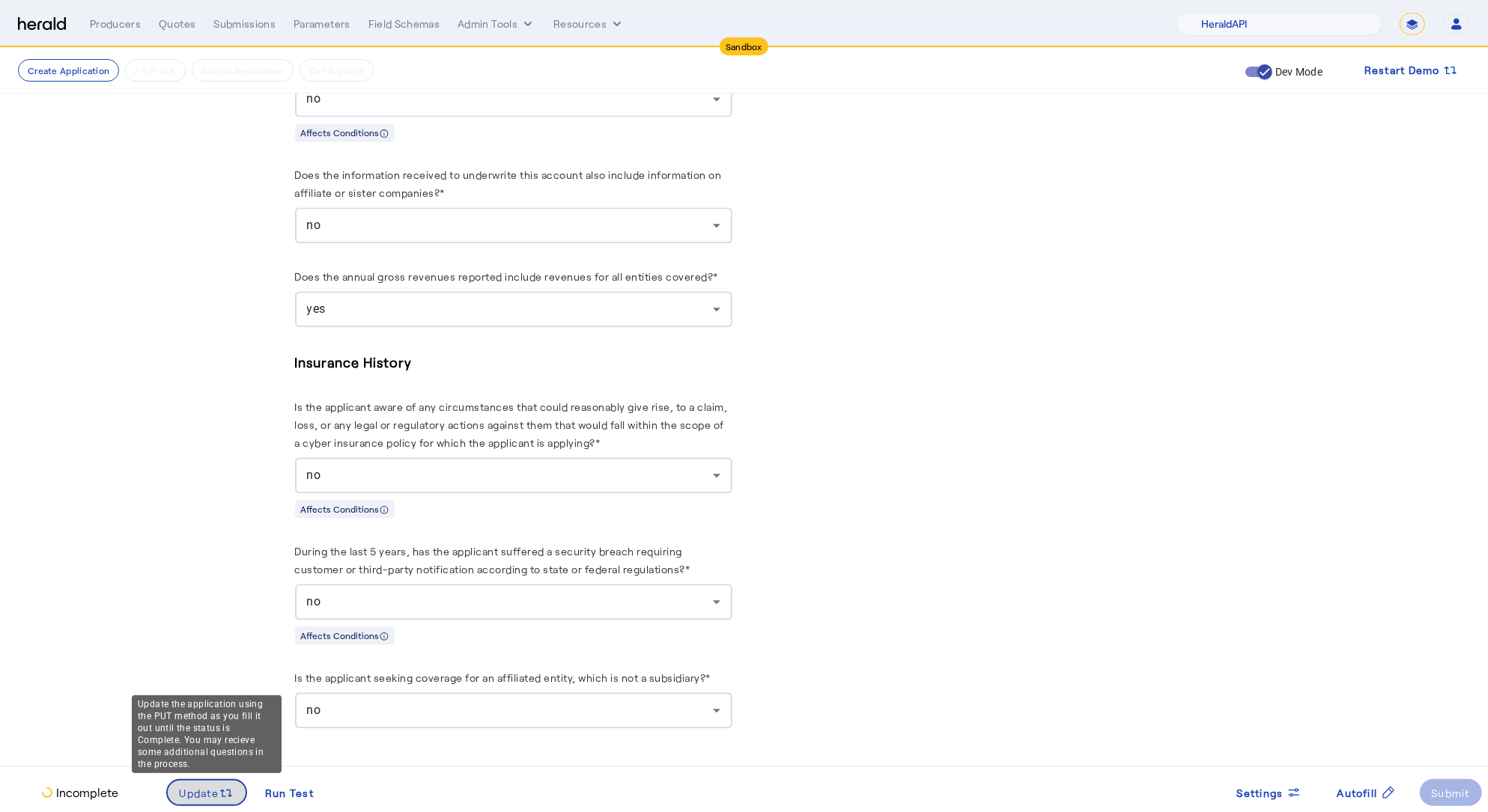
click at [199, 783] on span at bounding box center [206, 793] width 78 height 36
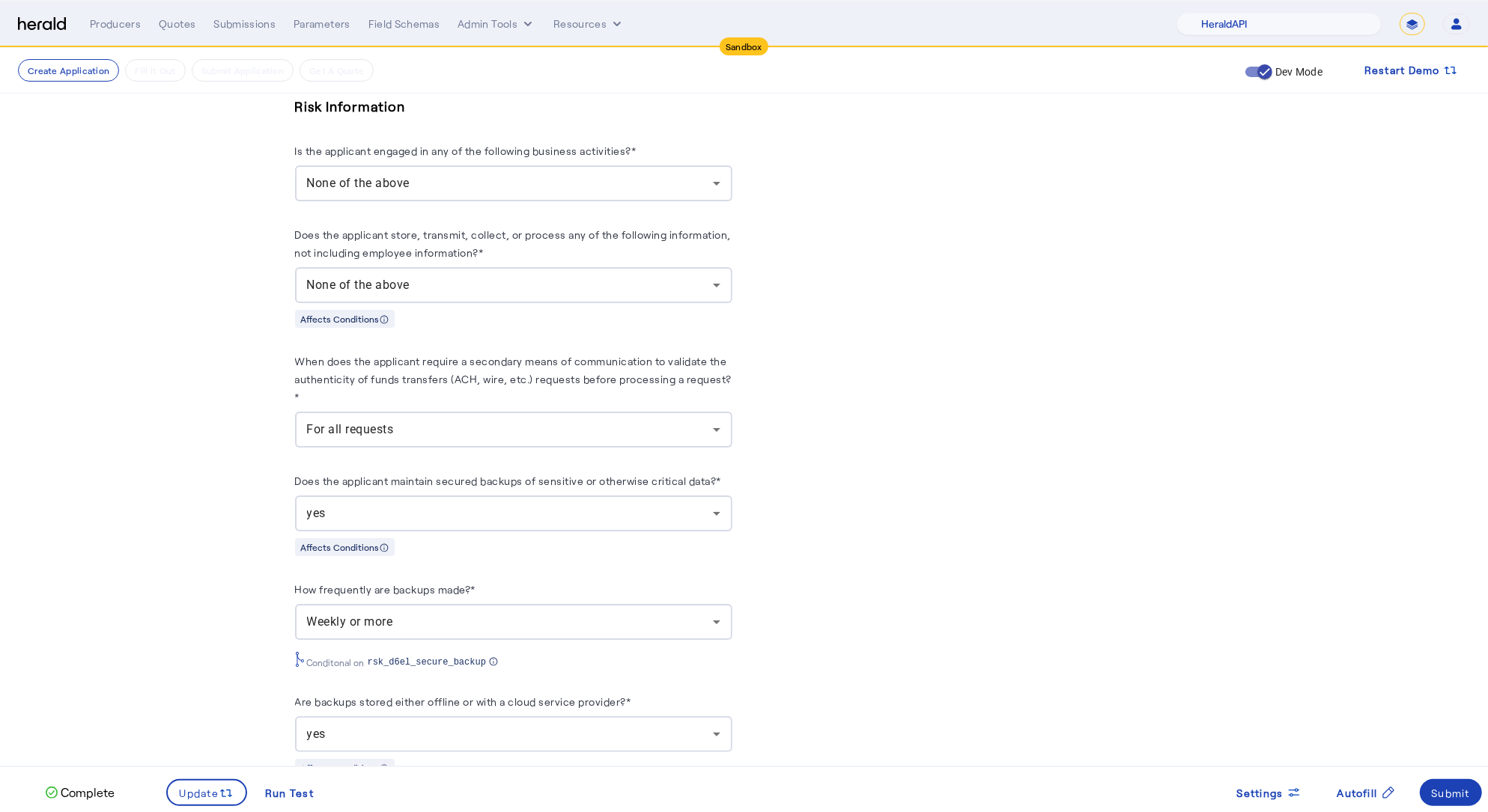
scroll to position [0, 0]
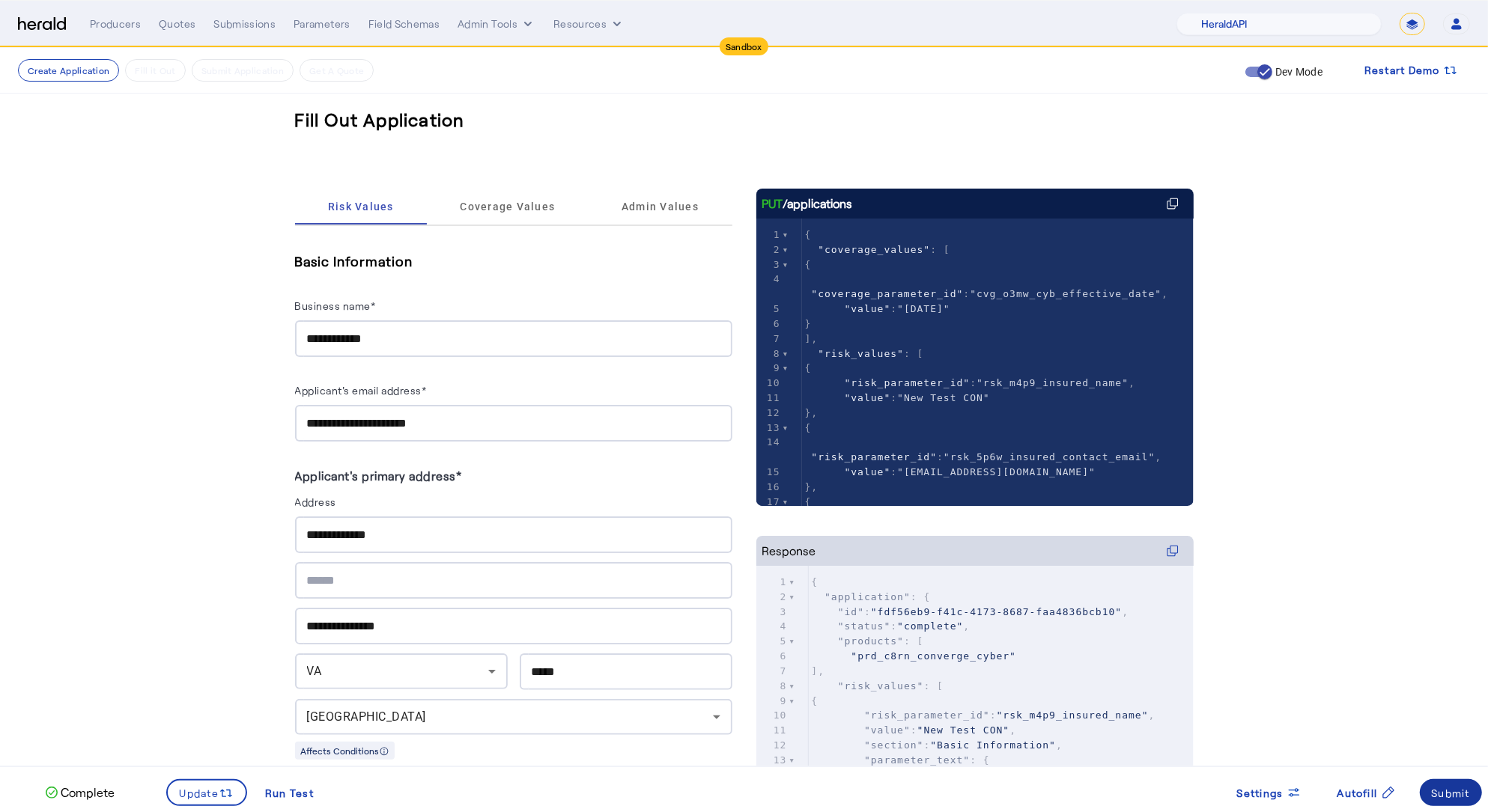
click at [1466, 791] on div "Submit" at bounding box center [1451, 793] width 39 height 16
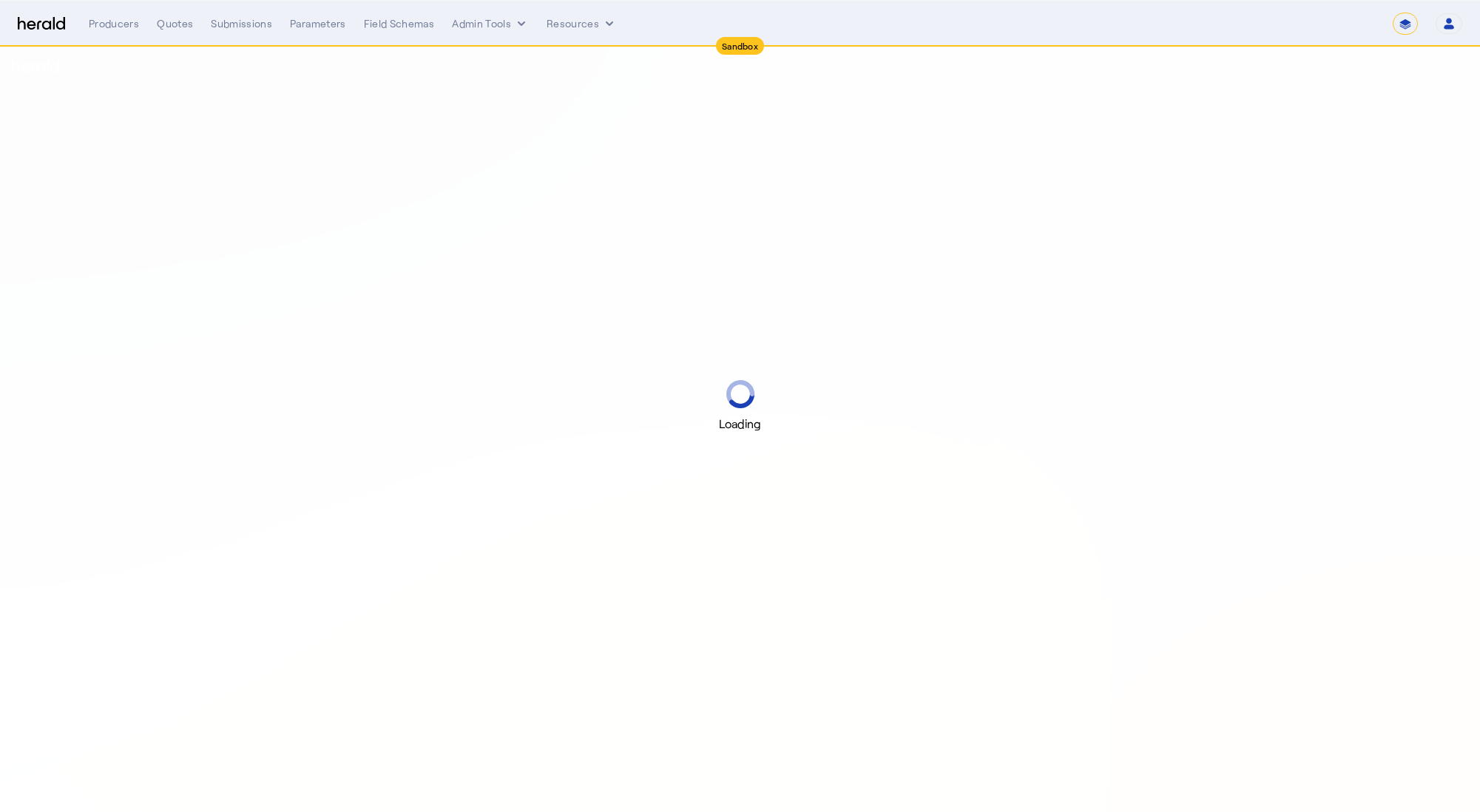
select select "*******"
select select "pfm_2v8p_herald_api"
select select "*******"
select select "pfm_2v8p_herald_api"
select select "*******"
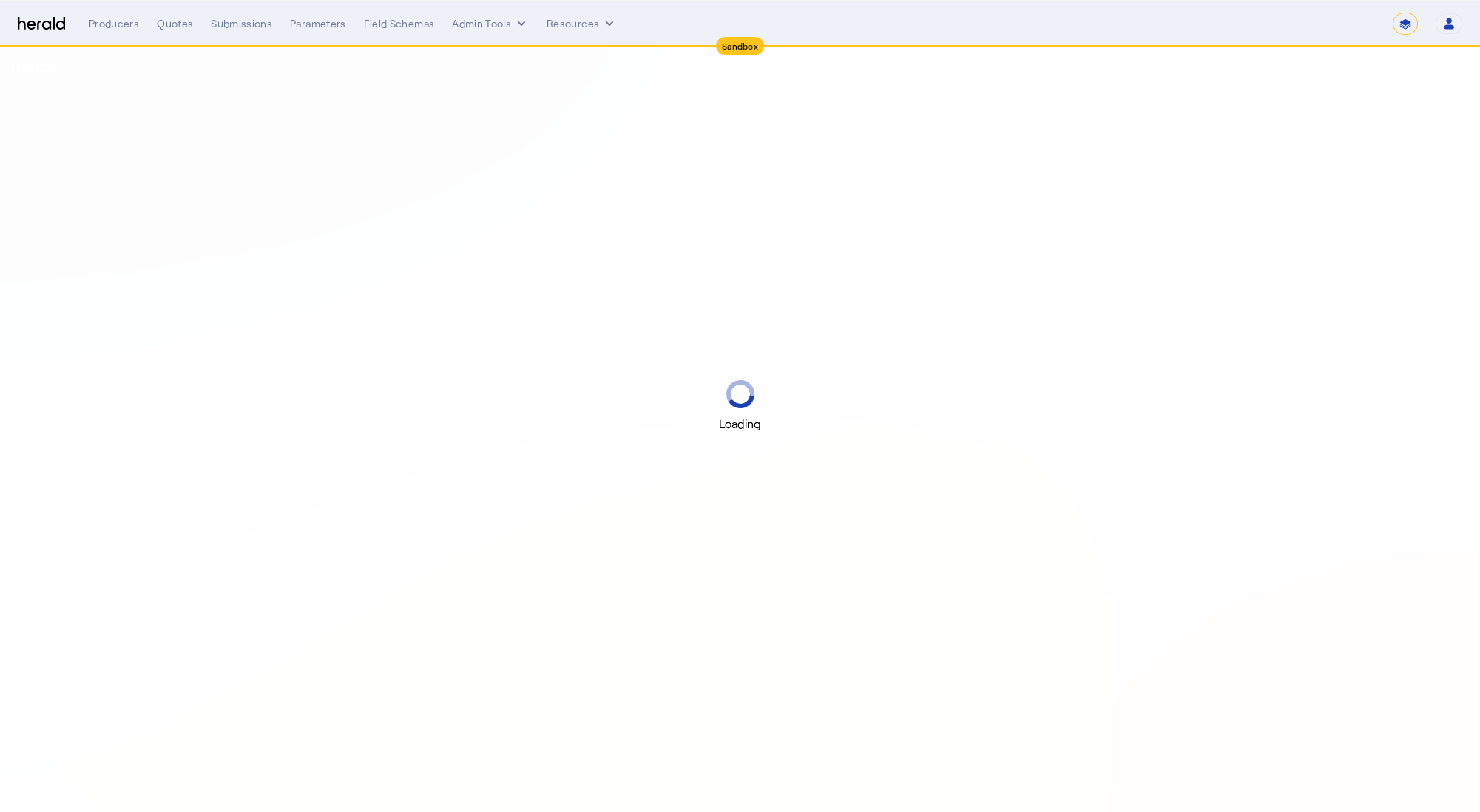
select select "pfm_2v8p_herald_api"
select select "*******"
select select "pfm_2v8p_herald_api"
